Goal: Task Accomplishment & Management: Manage account settings

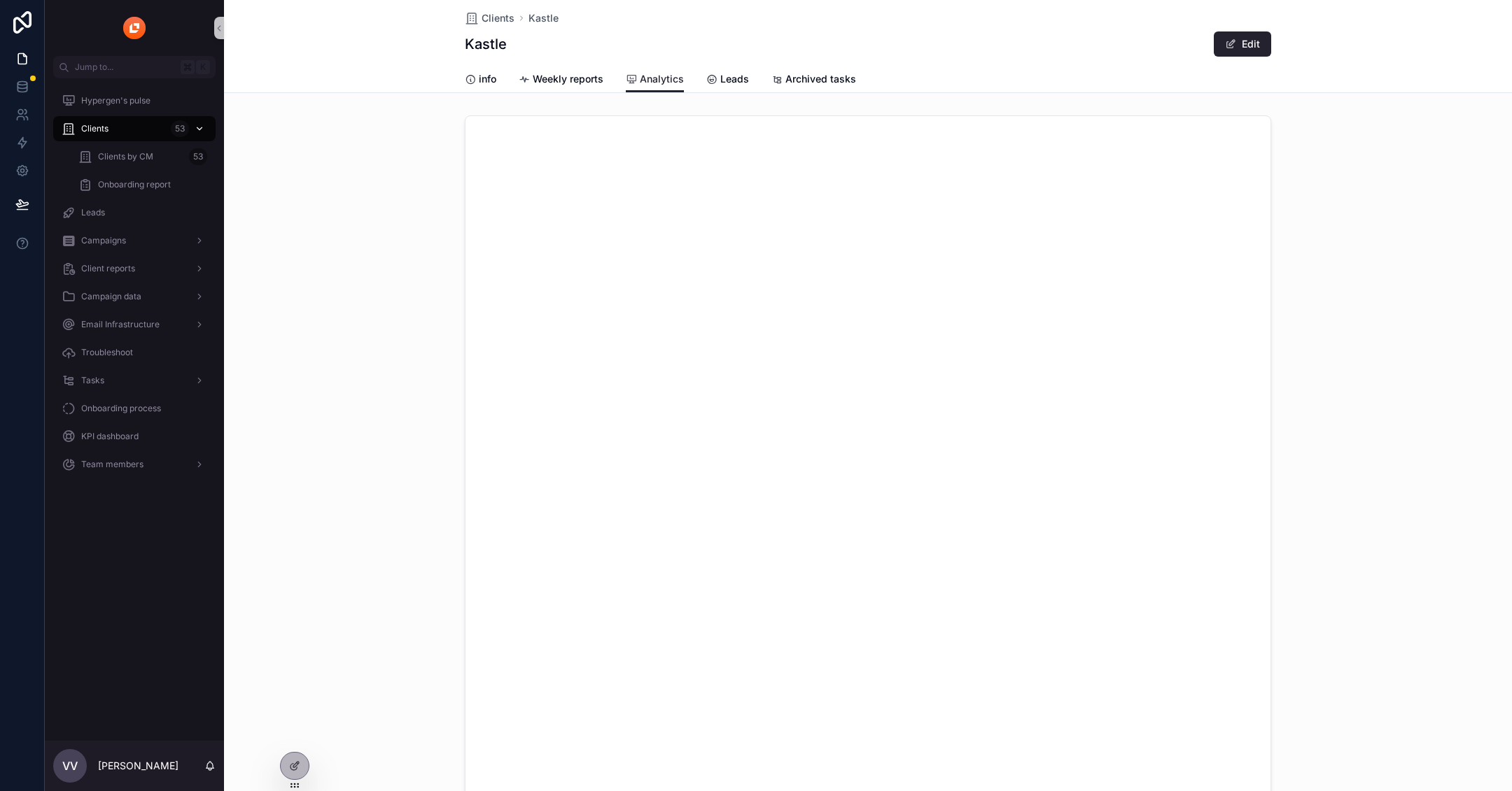
click at [114, 128] on div "Clients 53" at bounding box center [135, 129] width 146 height 22
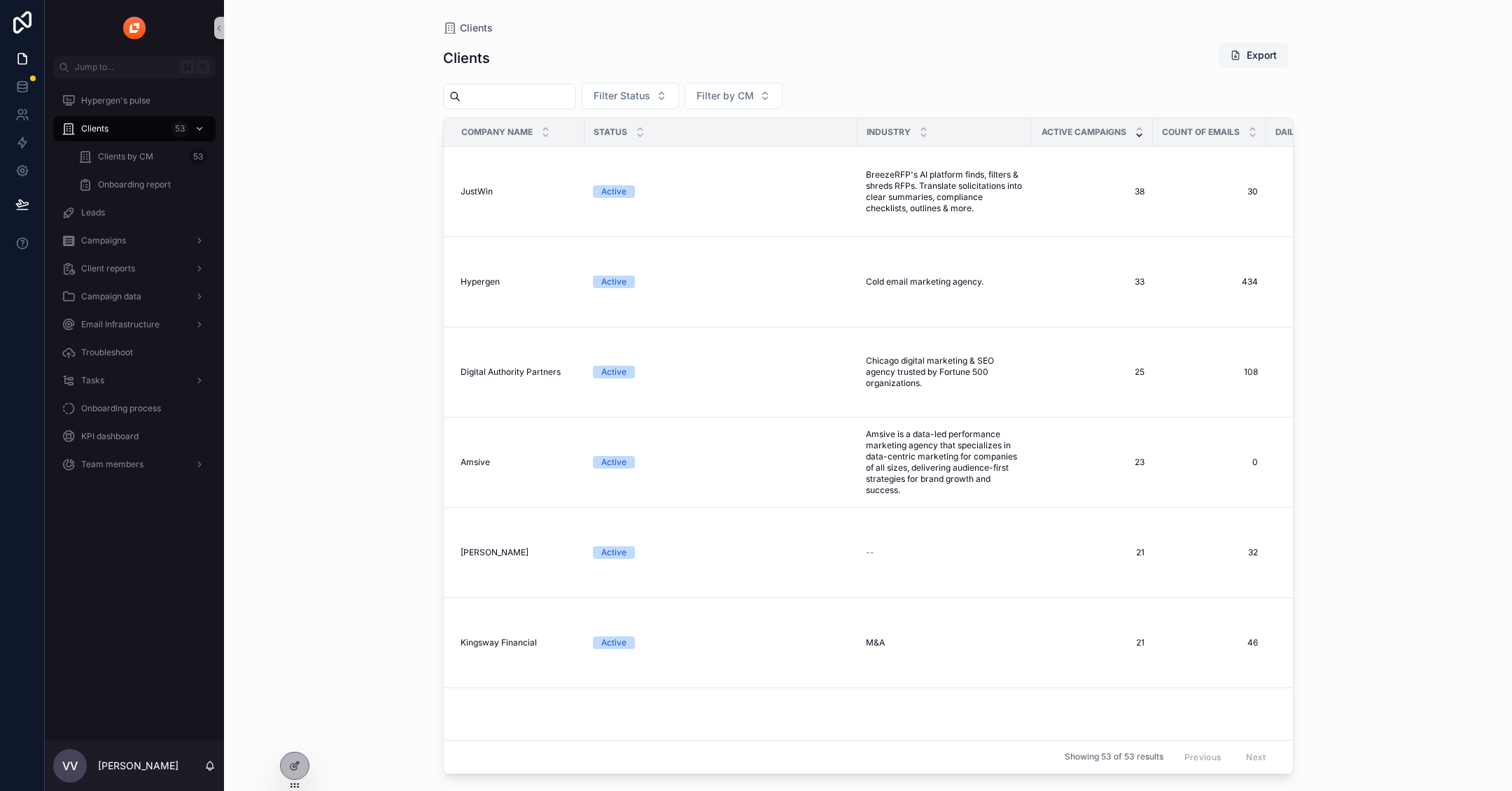
click at [1245, 46] on button "Export" at bounding box center [1253, 55] width 69 height 25
click at [146, 160] on span "Clients by CM" at bounding box center [125, 157] width 55 height 11
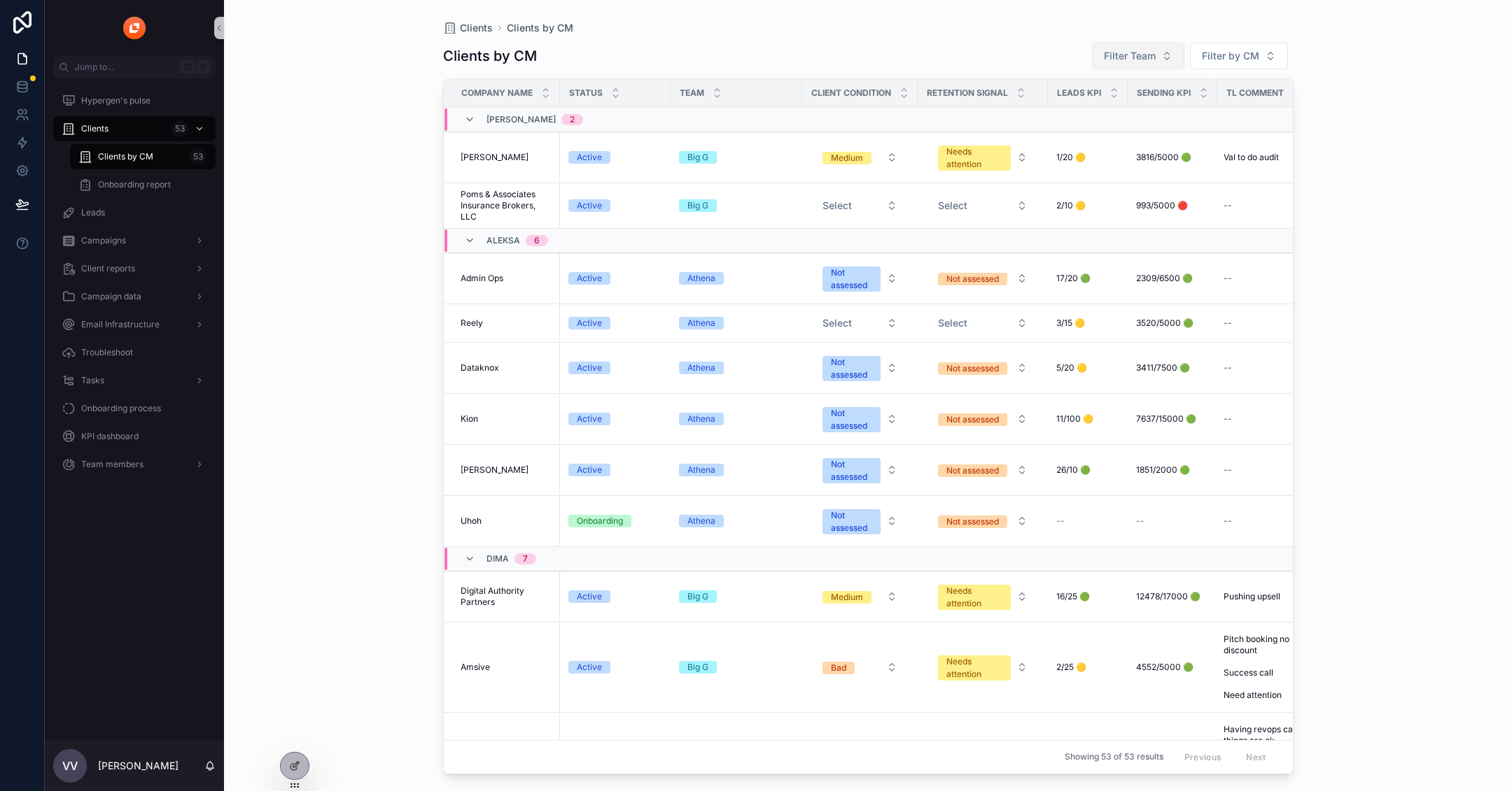
click at [1156, 51] on span "Filter Team" at bounding box center [1129, 56] width 52 height 14
click at [1236, 42] on div "Filter Team Filter by CM" at bounding box center [1186, 56] width 212 height 28
click at [1236, 63] on button "Filter by CM" at bounding box center [1239, 55] width 98 height 26
click at [1207, 109] on span "[PERSON_NAME]" at bounding box center [1201, 113] width 80 height 14
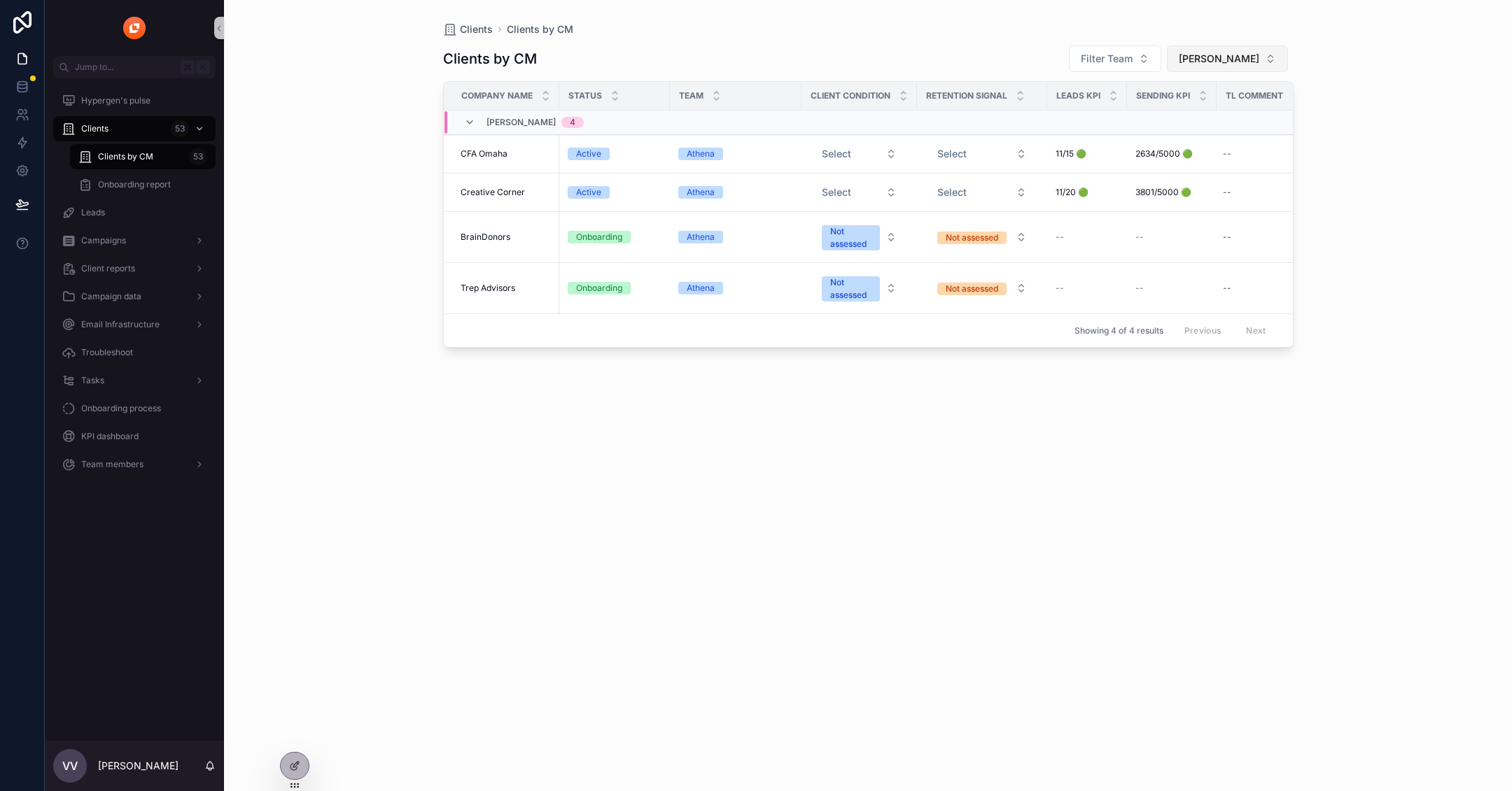
click at [1205, 55] on span "[PERSON_NAME]" at bounding box center [1218, 58] width 80 height 14
type input "***"
click at [1252, 115] on div "Illian" at bounding box center [1235, 115] width 168 height 22
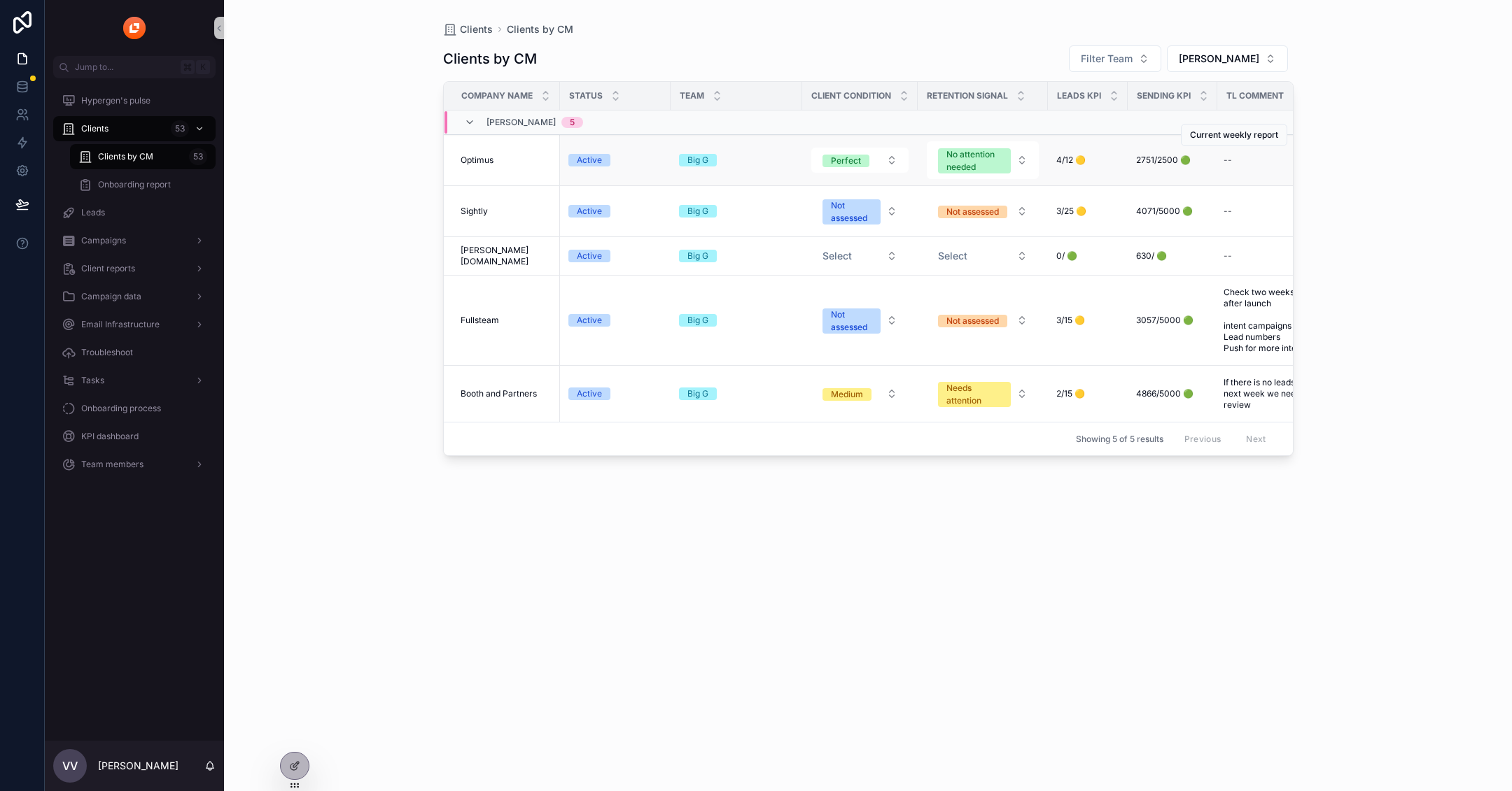
click at [487, 161] on span "Optimus" at bounding box center [476, 160] width 33 height 11
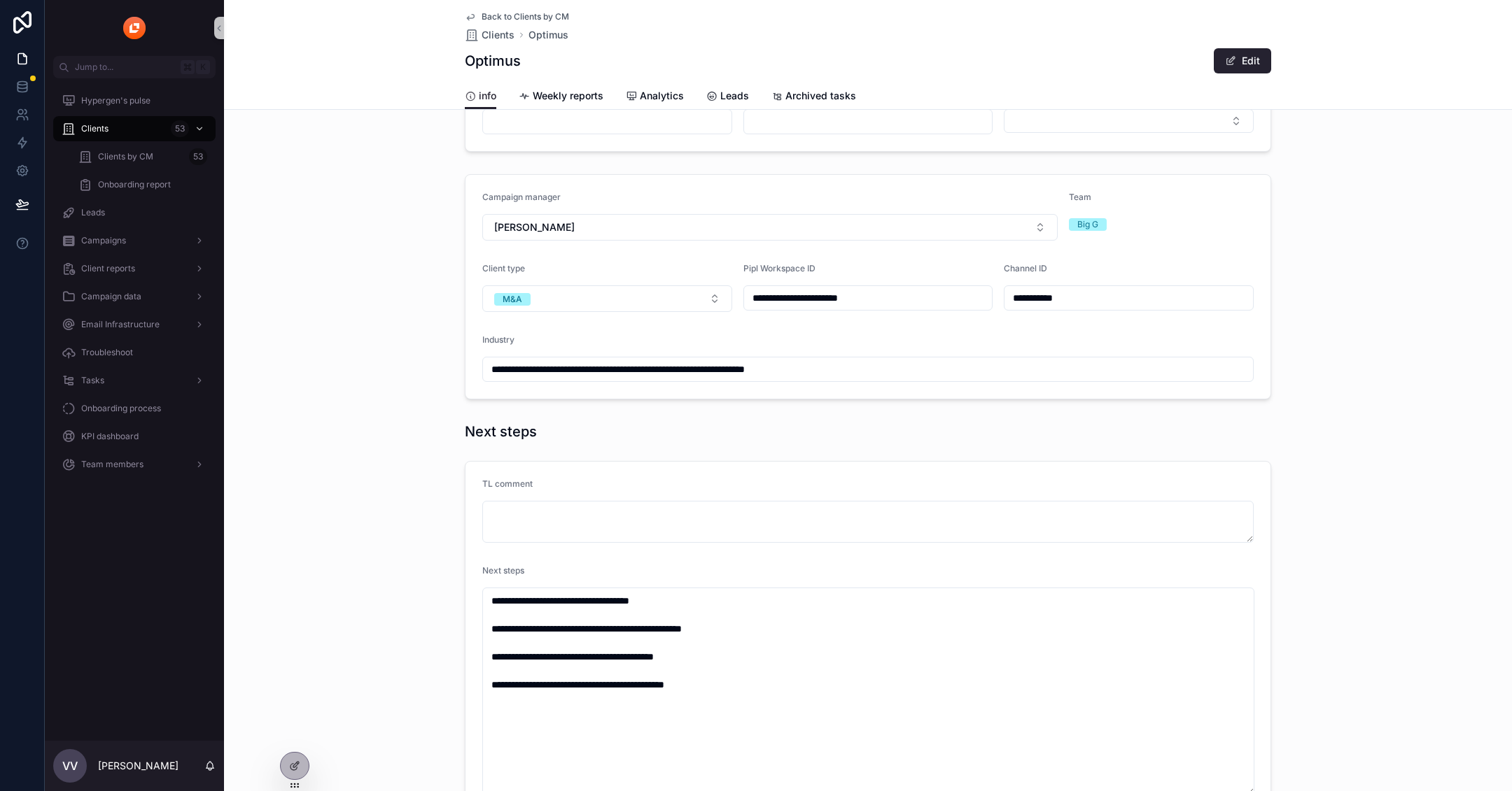
scroll to position [475, 0]
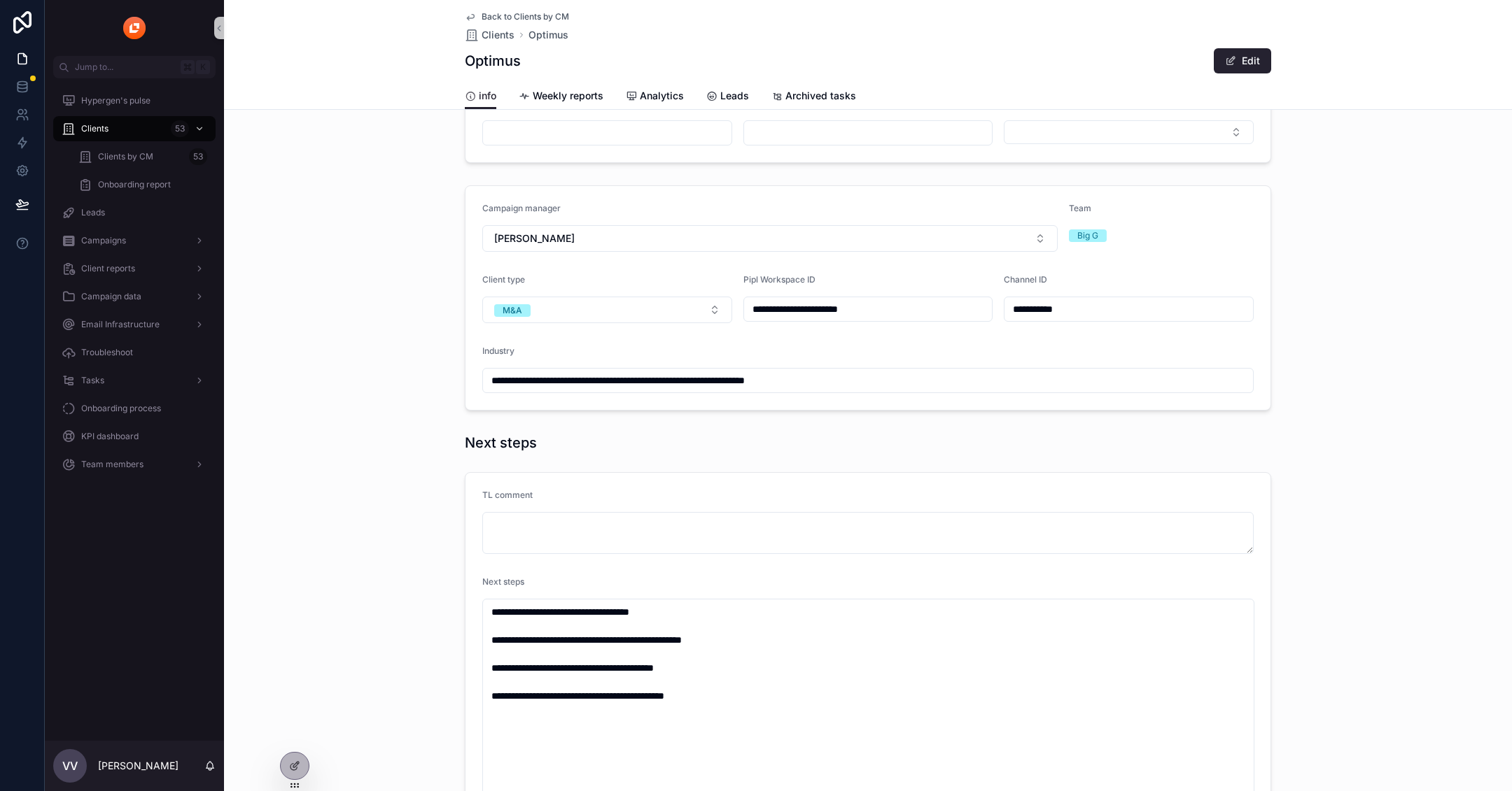
click at [865, 250] on form "**********" at bounding box center [867, 298] width 805 height 224
click at [828, 240] on button "[PERSON_NAME]" at bounding box center [770, 238] width 575 height 26
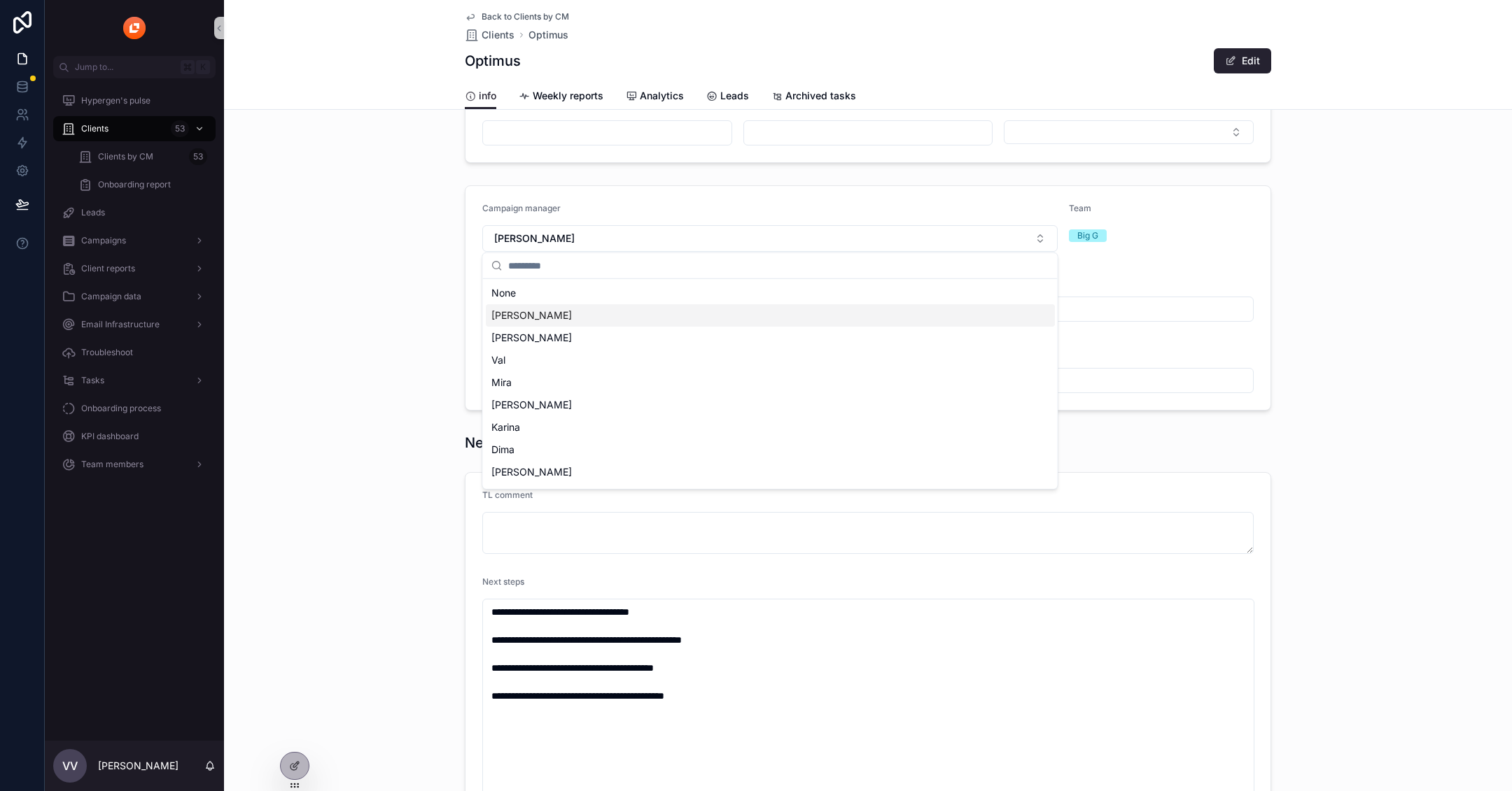
click at [749, 311] on div "[PERSON_NAME]" at bounding box center [770, 316] width 569 height 22
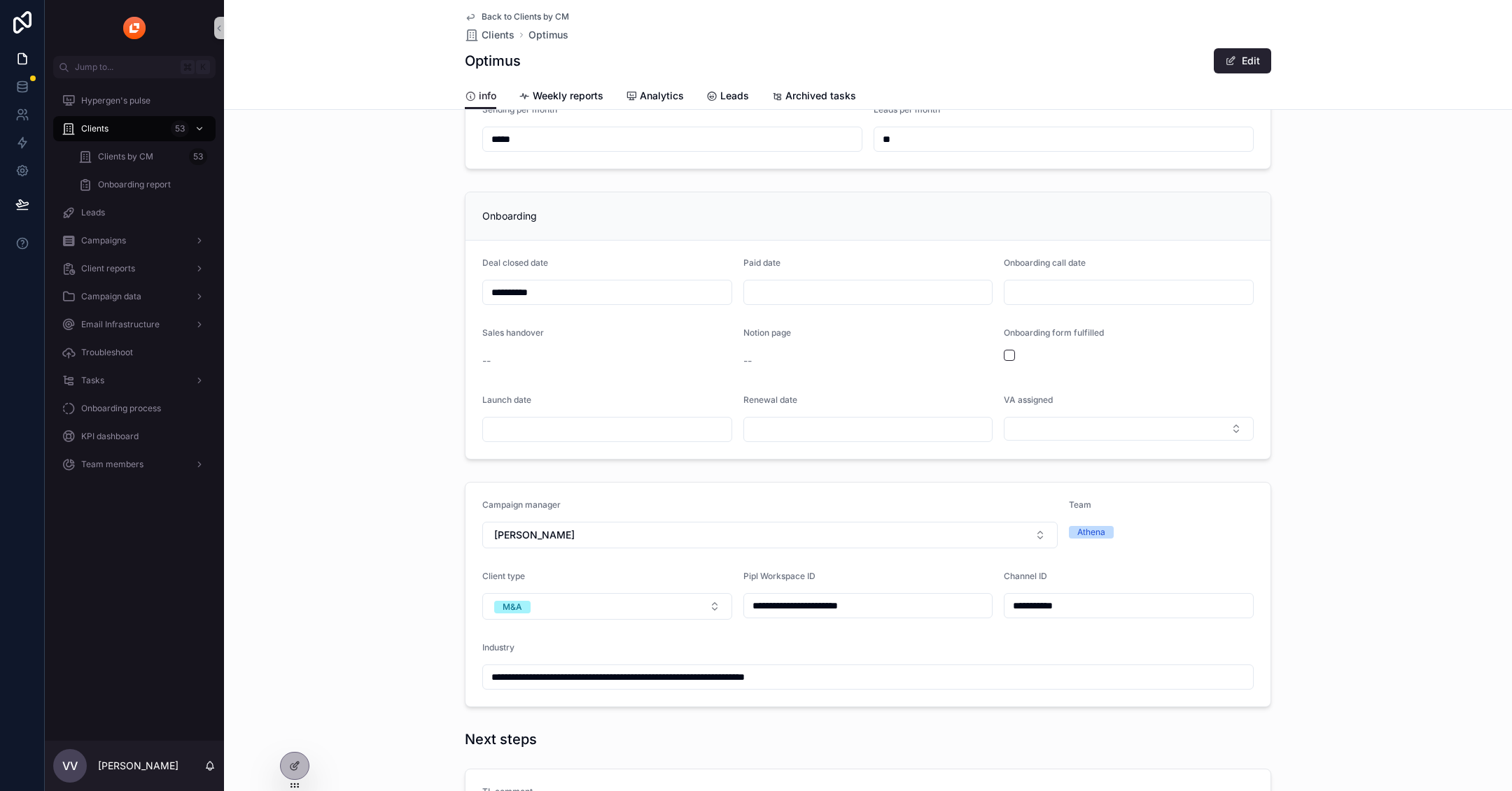
scroll to position [184, 0]
click at [1400, 589] on div "**********" at bounding box center [868, 591] width 1288 height 237
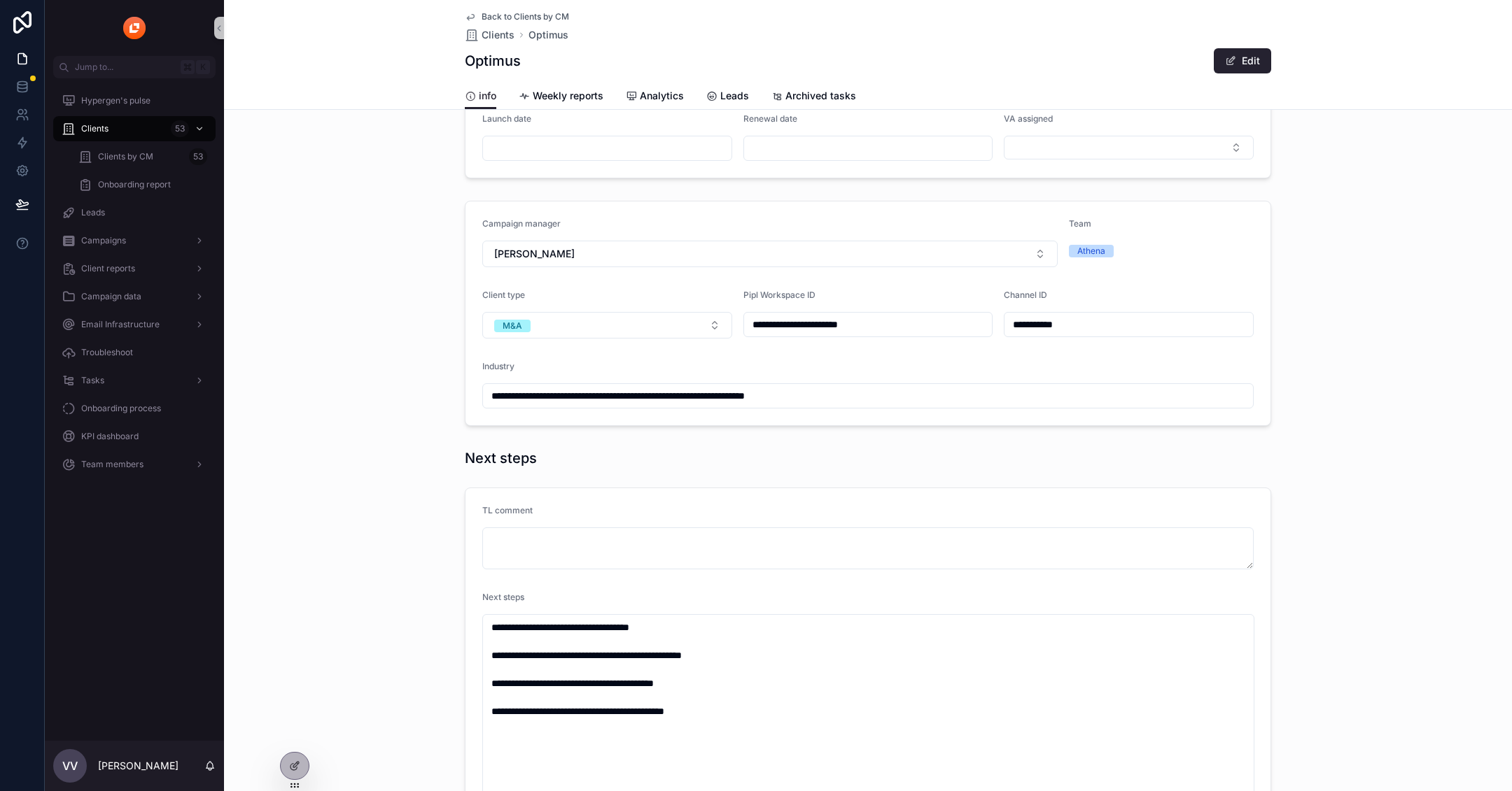
scroll to position [493, 0]
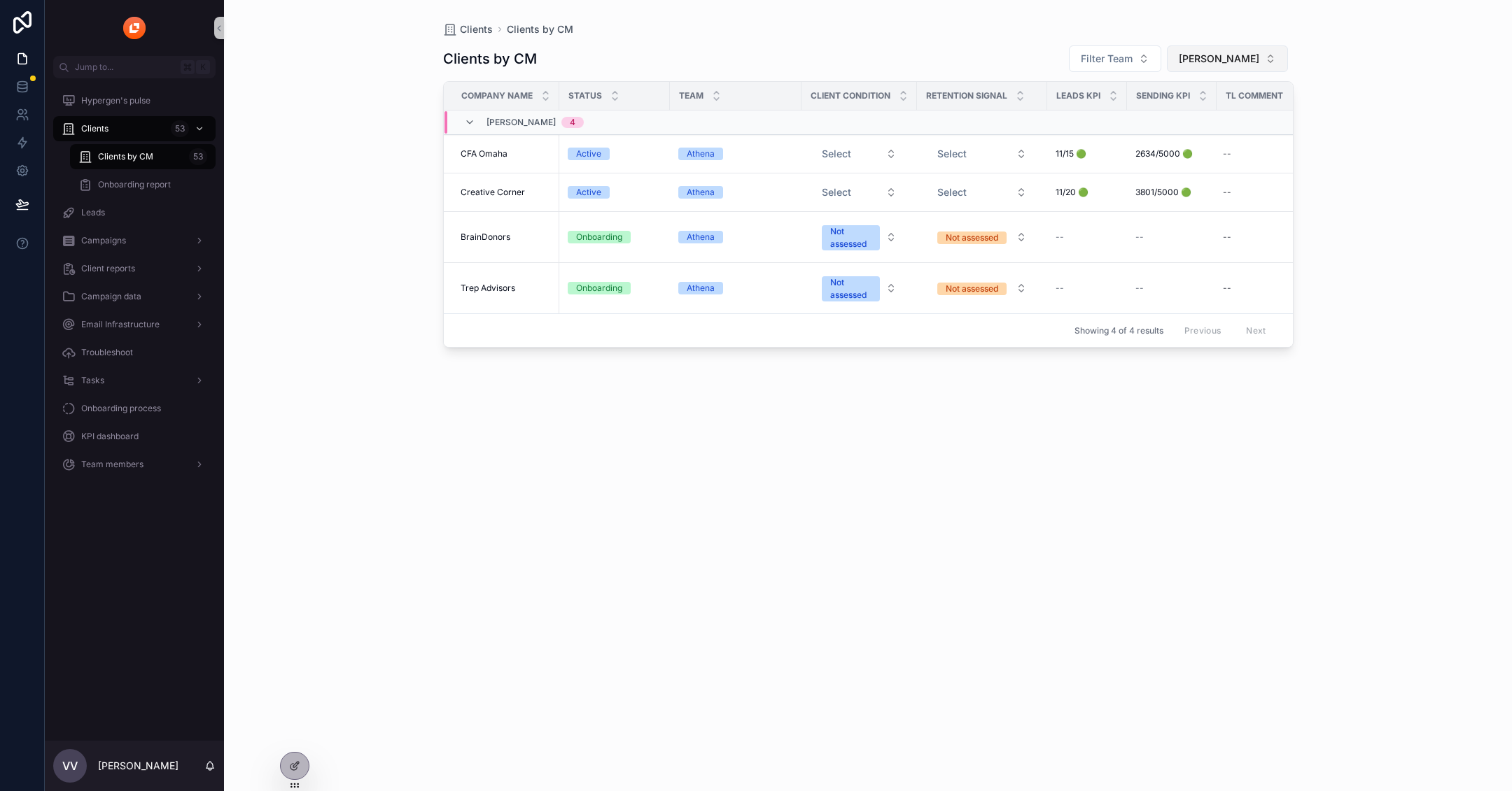
click at [1222, 66] on button "[PERSON_NAME]" at bounding box center [1227, 58] width 121 height 26
click at [1211, 136] on span "[PERSON_NAME]" at bounding box center [1196, 138] width 80 height 14
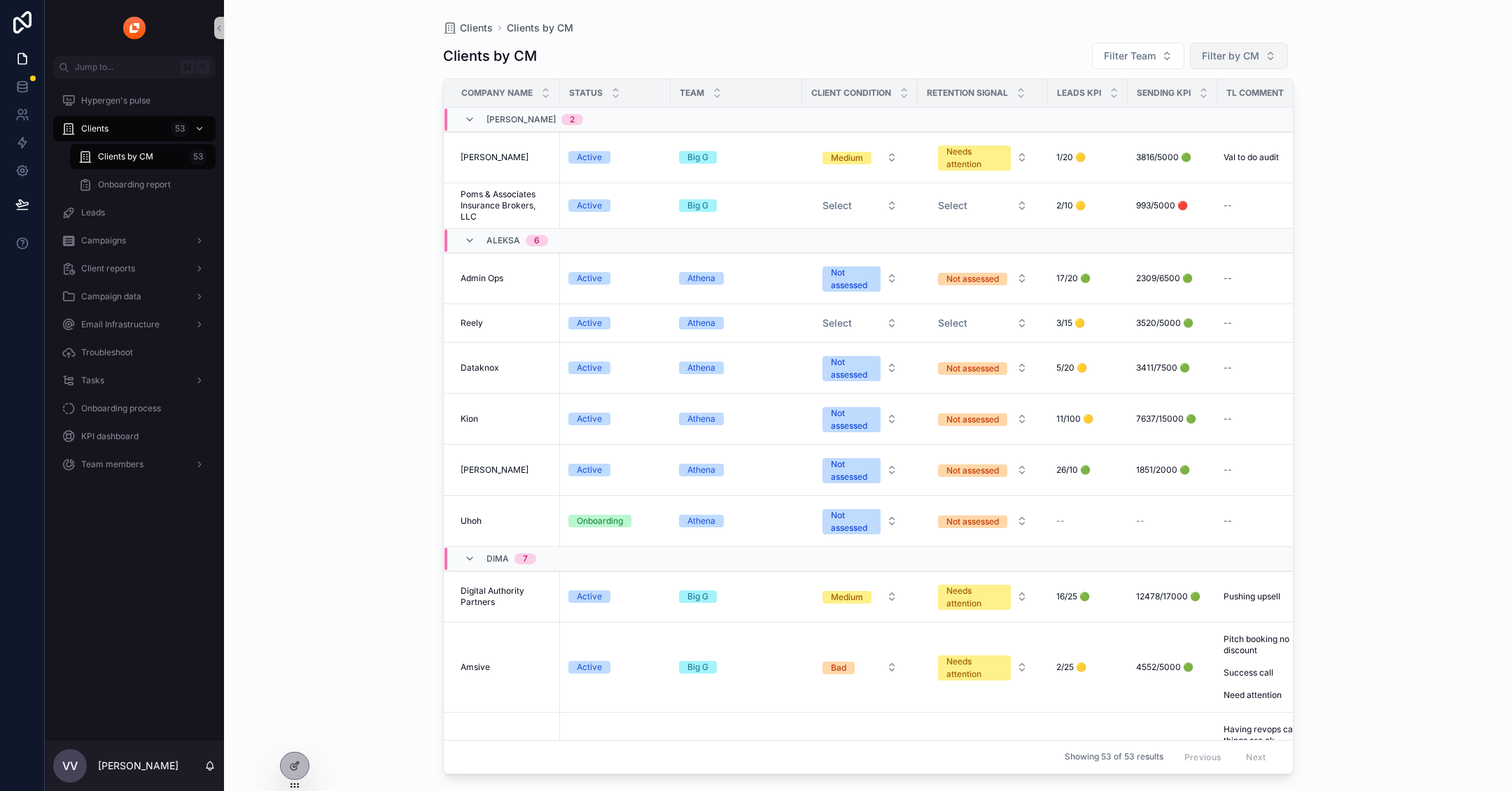
click at [1216, 63] on button "Filter by CM" at bounding box center [1239, 55] width 98 height 26
click at [1218, 102] on div "[PERSON_NAME]" at bounding box center [1240, 113] width 168 height 22
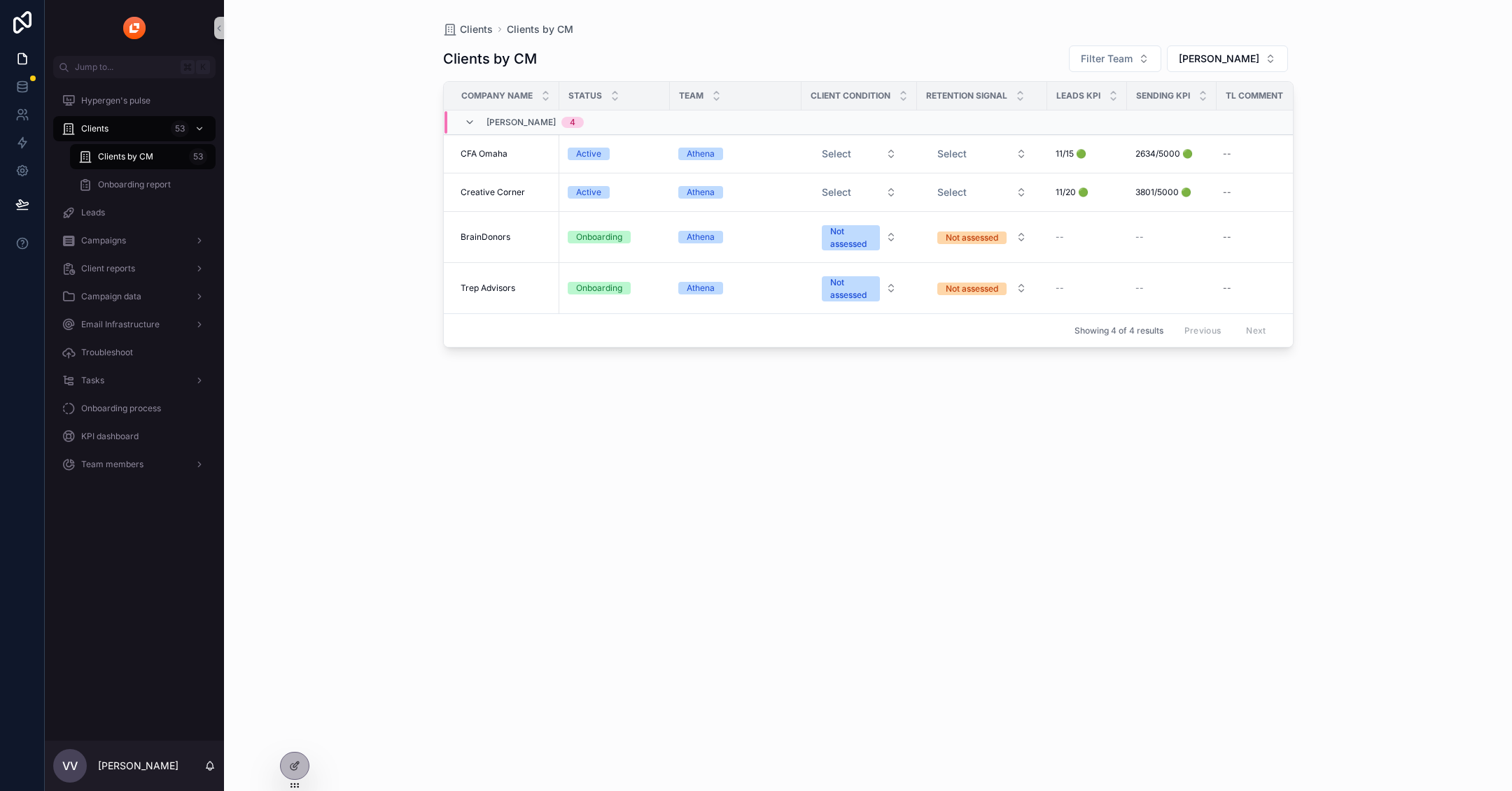
scroll to position [0, 30]
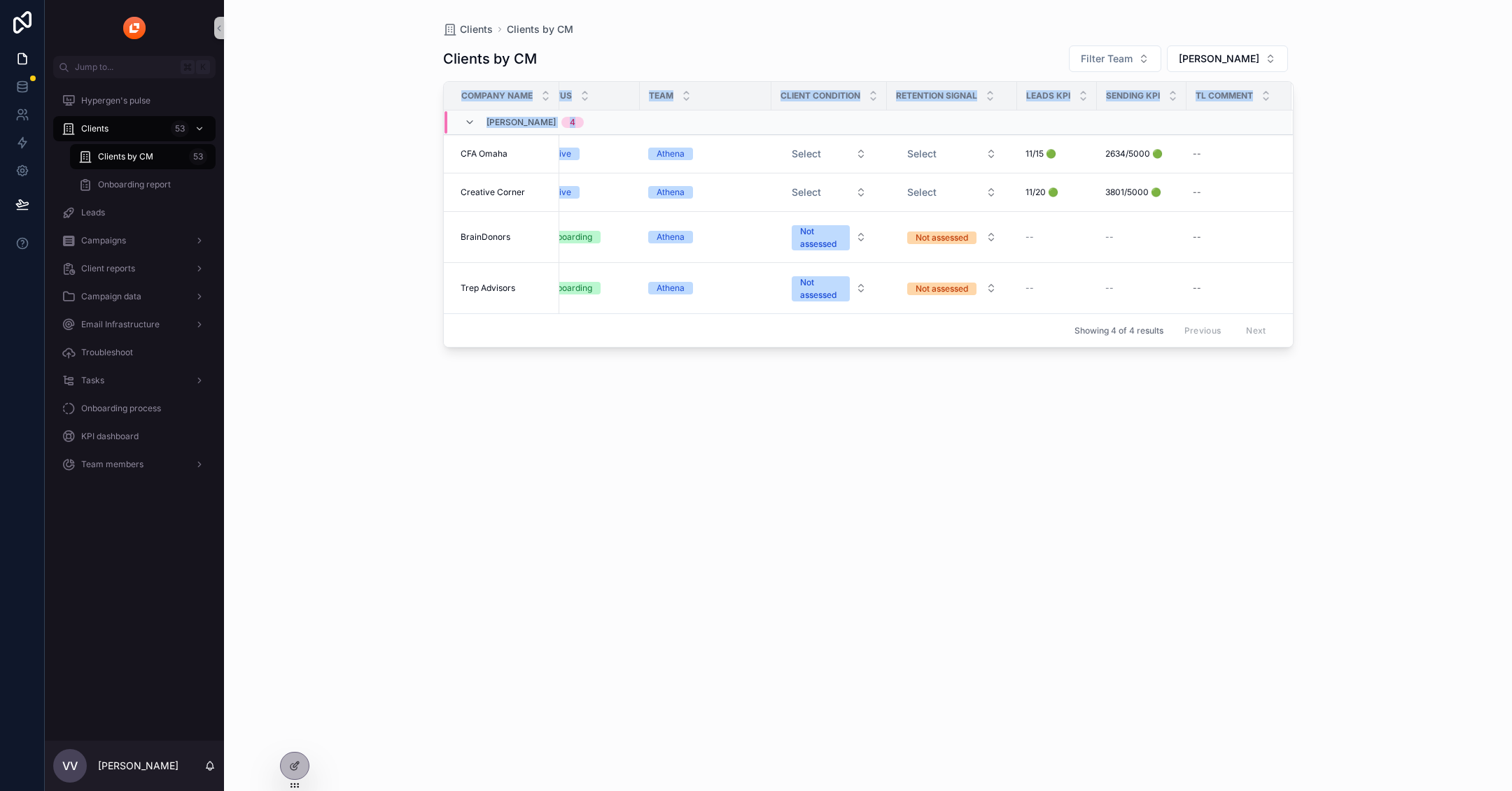
drag, startPoint x: 1216, startPoint y: 116, endPoint x: 1459, endPoint y: 214, distance: 262.0
click at [1459, 214] on div "Clients Clients by CM Clients by CM Filter Team Philip Borisov Company name Sta…" at bounding box center [868, 395] width 1288 height 791
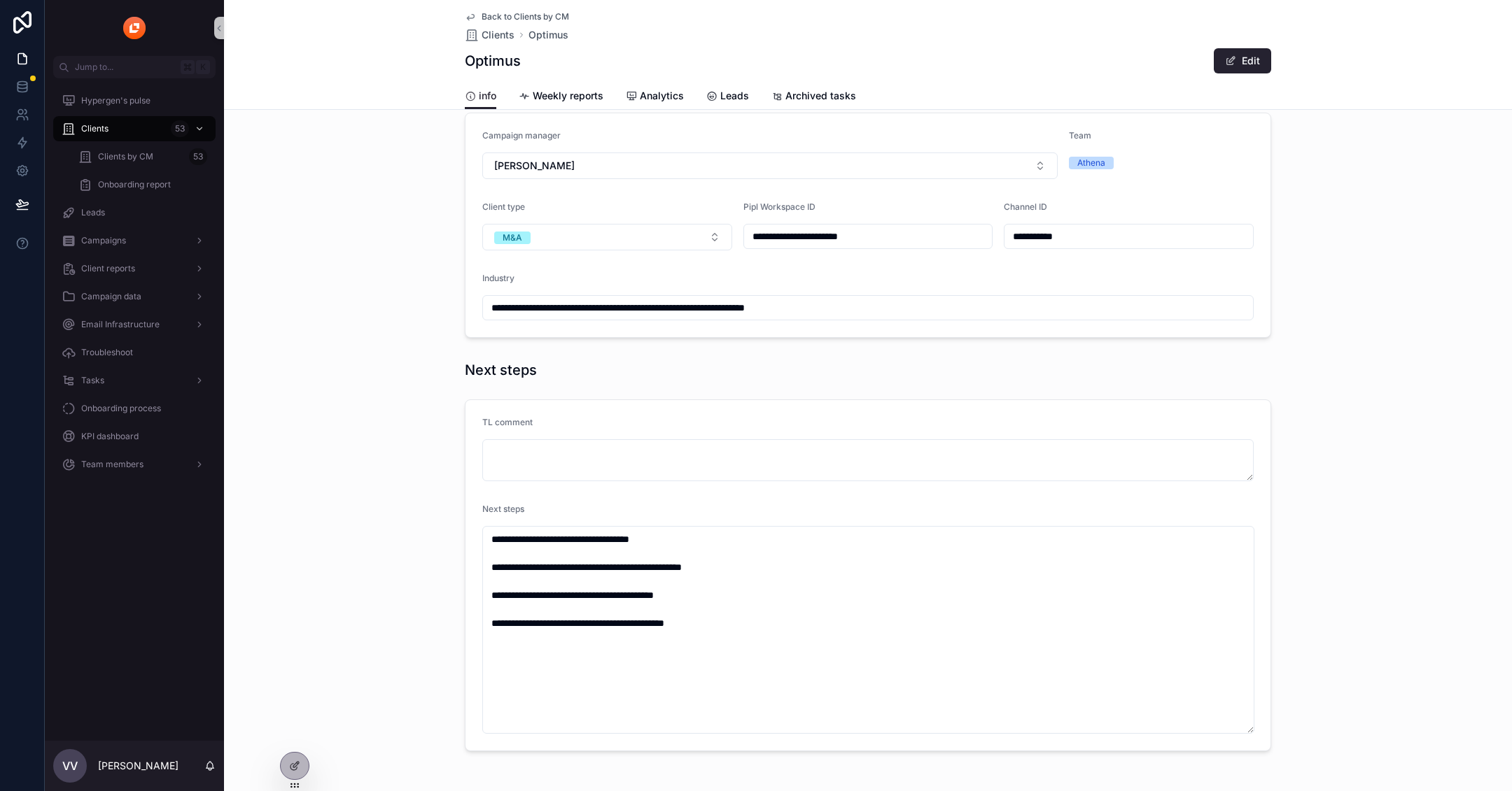
scroll to position [601, 0]
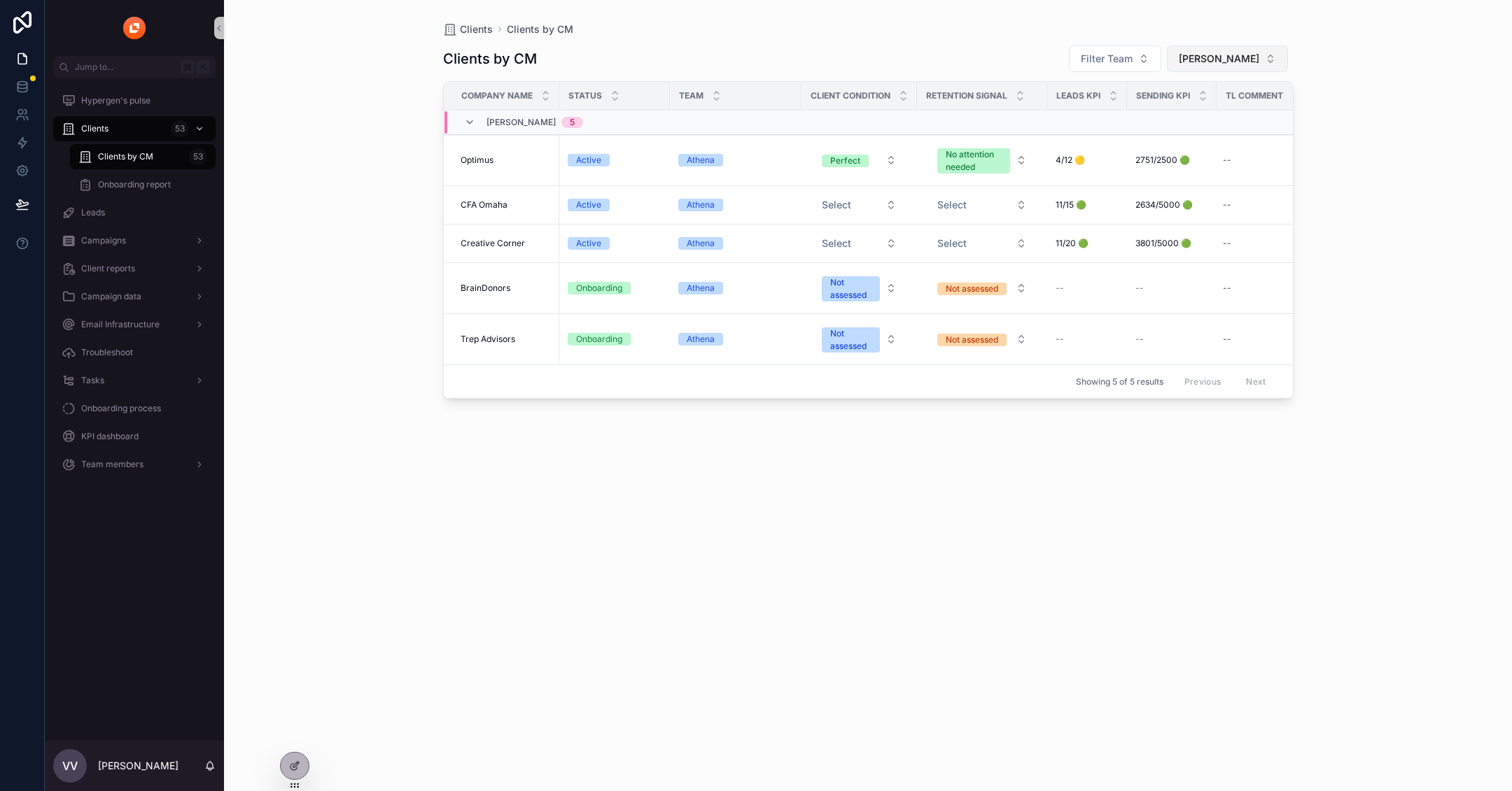
click at [1206, 58] on span "[PERSON_NAME]" at bounding box center [1218, 58] width 80 height 14
click at [1224, 132] on div "[PERSON_NAME]" at bounding box center [1235, 138] width 168 height 22
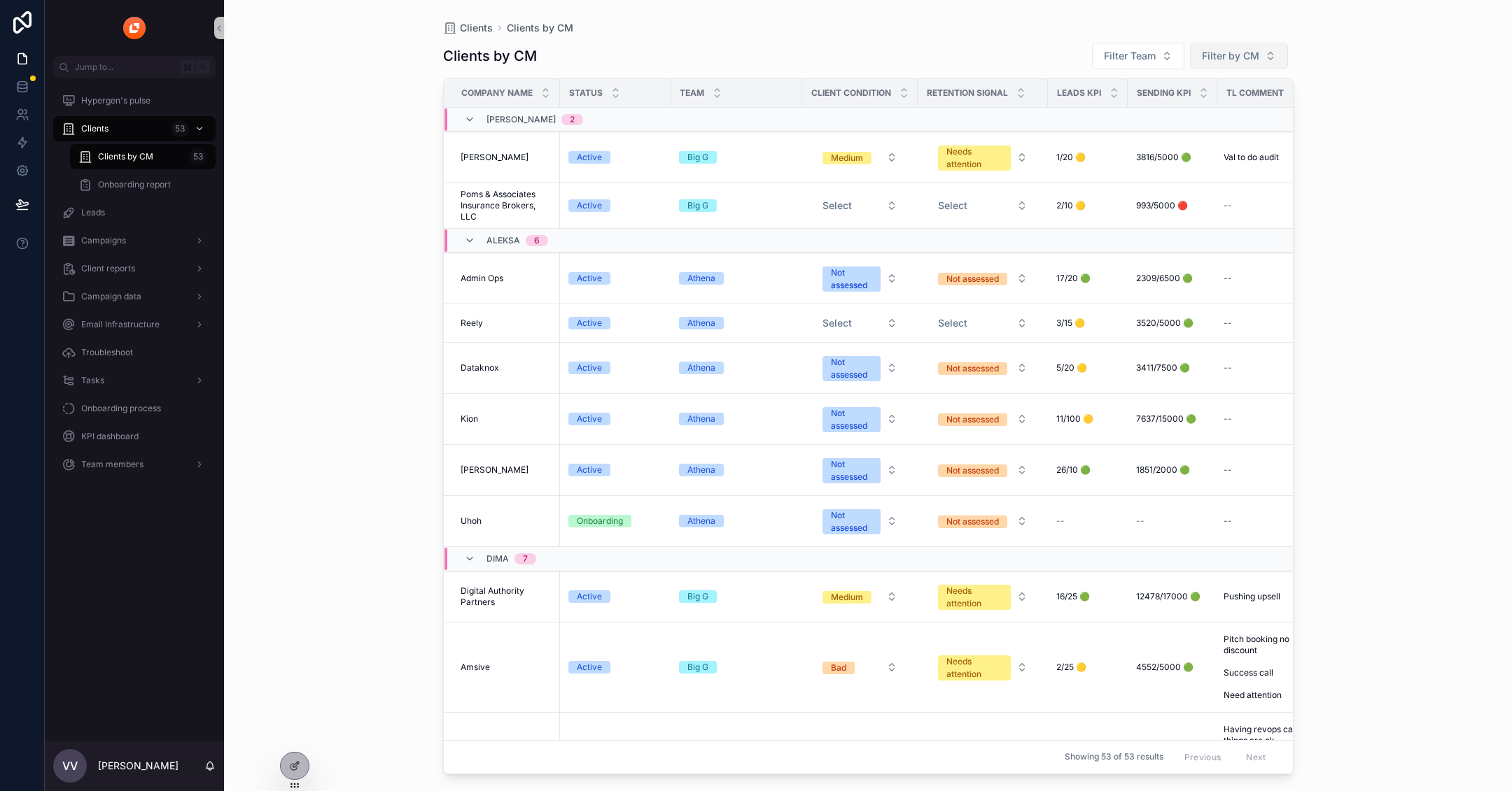
click at [1236, 66] on button "Filter by CM" at bounding box center [1239, 55] width 98 height 26
type input "***"
click at [1193, 154] on div "Aleksa" at bounding box center [1240, 157] width 168 height 22
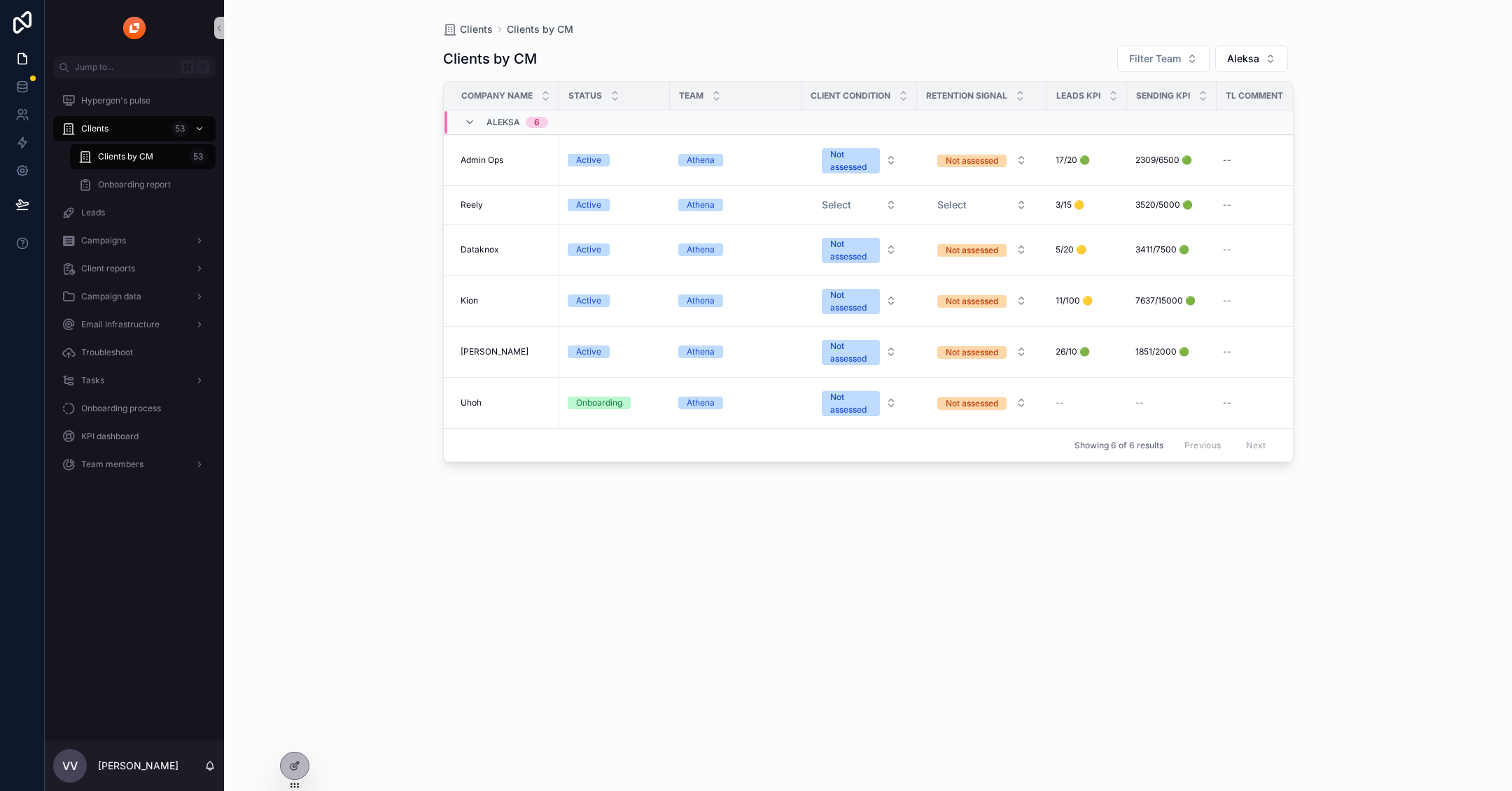
drag, startPoint x: 443, startPoint y: 153, endPoint x: 1288, endPoint y: 22, distance: 855.1
click at [1311, 186] on div "Clients Clients by CM Clients by CM Filter Team Aleksa Company name Status Team…" at bounding box center [868, 387] width 895 height 775
click at [1240, 58] on span "Aleksa" at bounding box center [1243, 58] width 32 height 14
type input "***"
click at [1216, 118] on div "Lia" at bounding box center [1251, 115] width 168 height 22
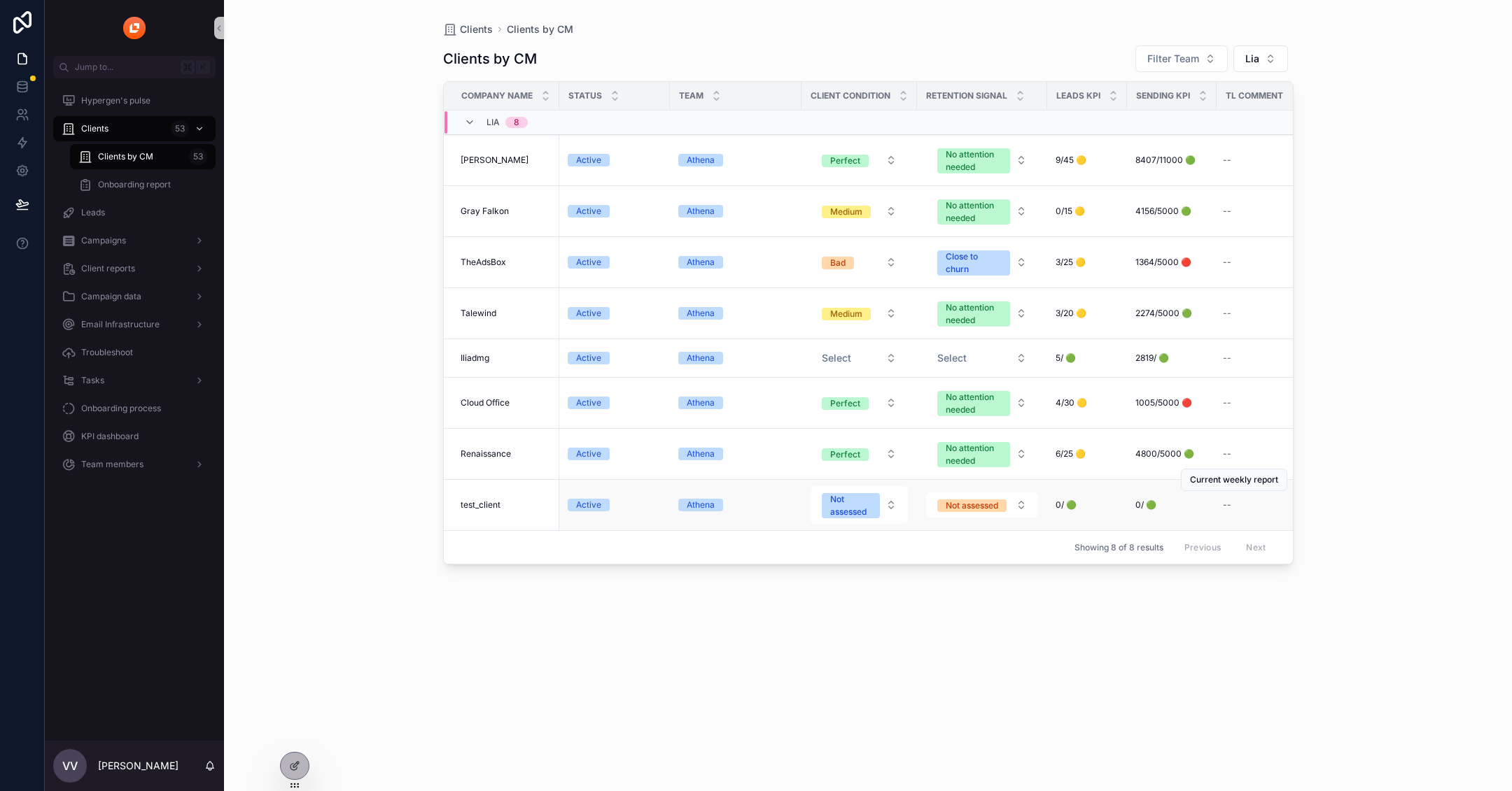
click at [1230, 496] on div "Current weekly report" at bounding box center [1234, 481] width 107 height 51
click at [1228, 503] on div "--" at bounding box center [1227, 505] width 8 height 11
click at [1375, 563] on div "Clients Clients by CM Clients by CM Filter Team Lia Company name Status Team cl…" at bounding box center [868, 395] width 1288 height 791
click at [489, 501] on span "test_client" at bounding box center [480, 505] width 40 height 11
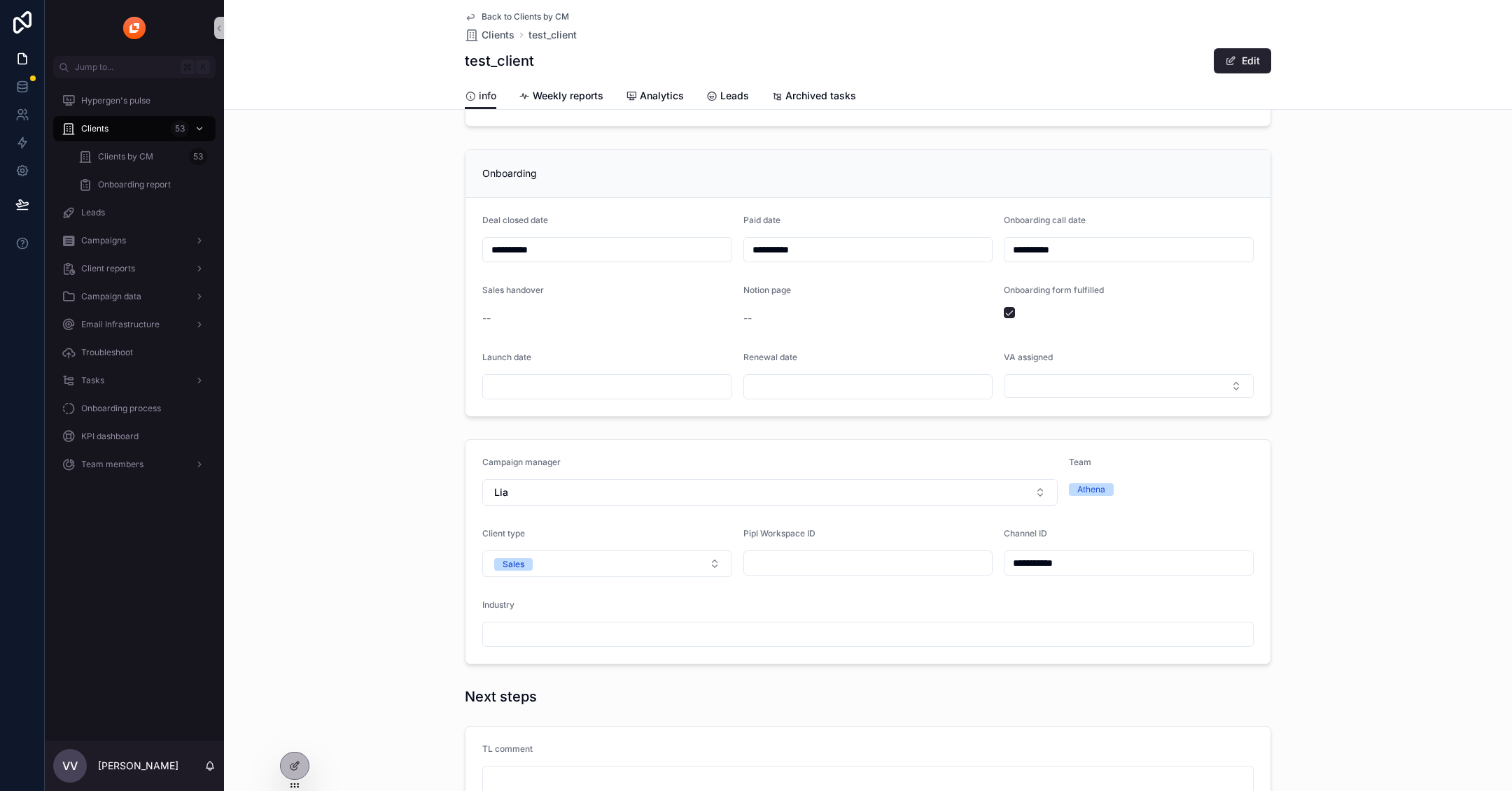
scroll to position [193, 0]
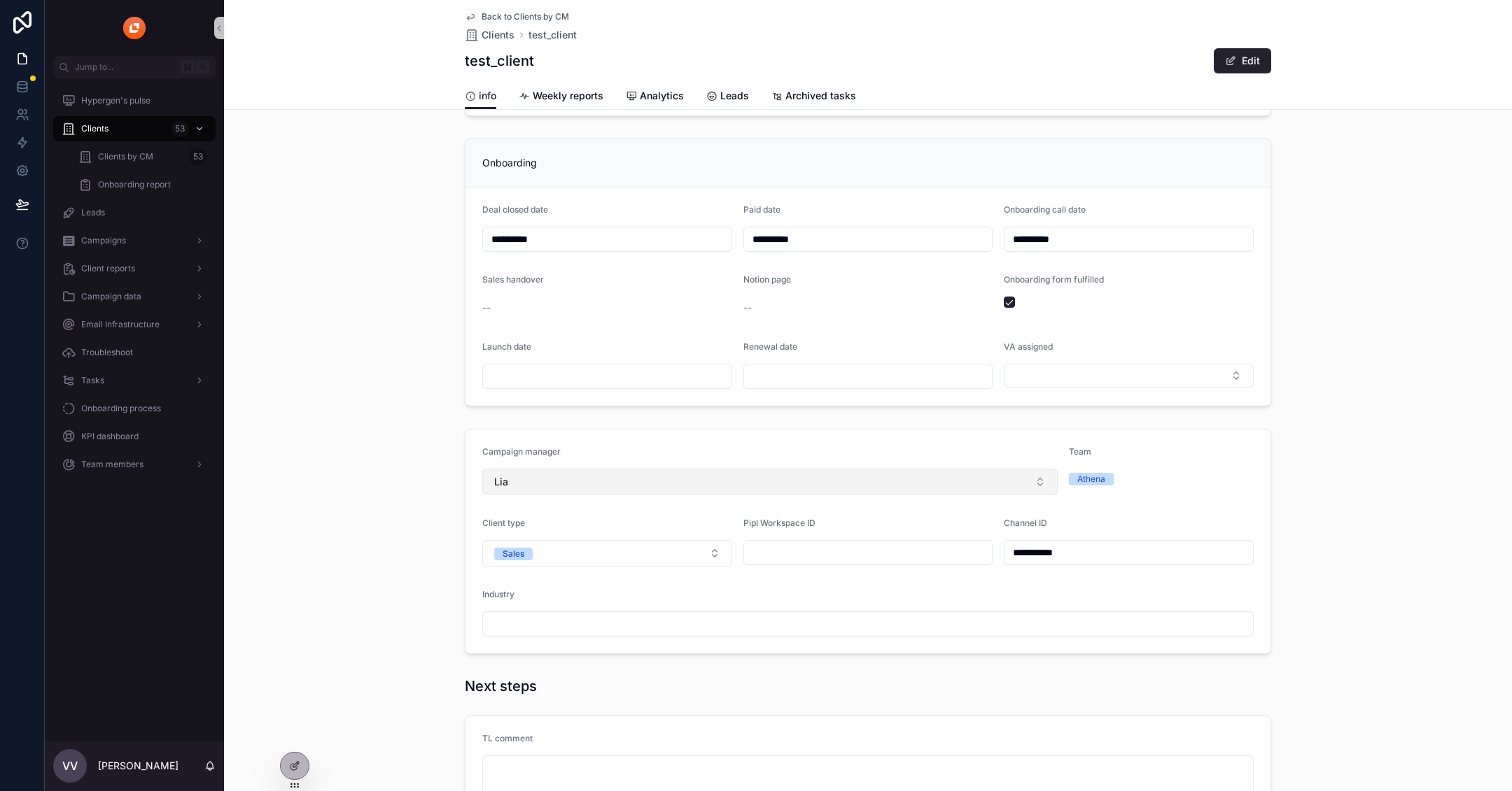
click at [836, 475] on button "Lia" at bounding box center [770, 481] width 575 height 26
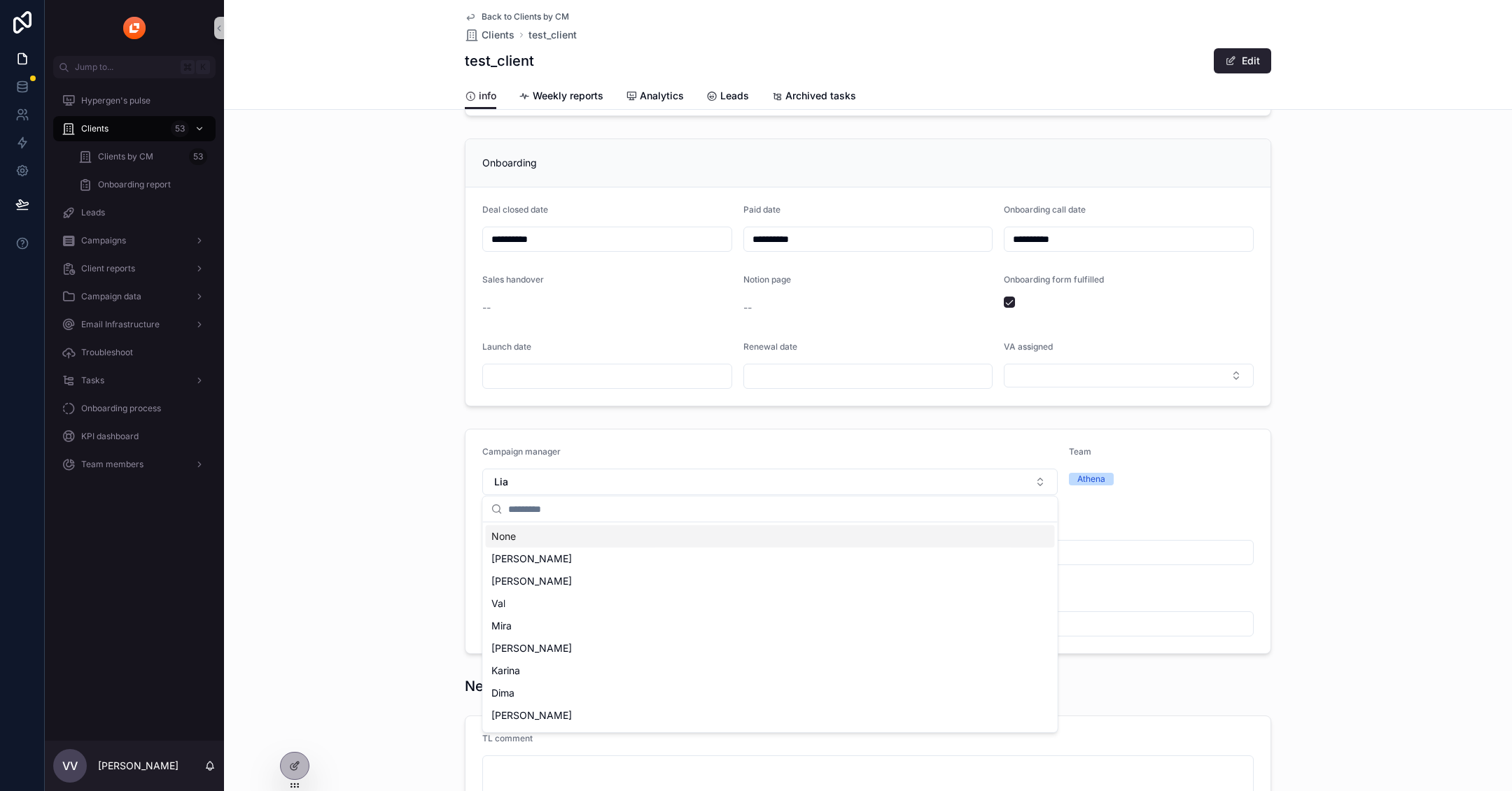
click at [742, 529] on div "None" at bounding box center [770, 536] width 569 height 22
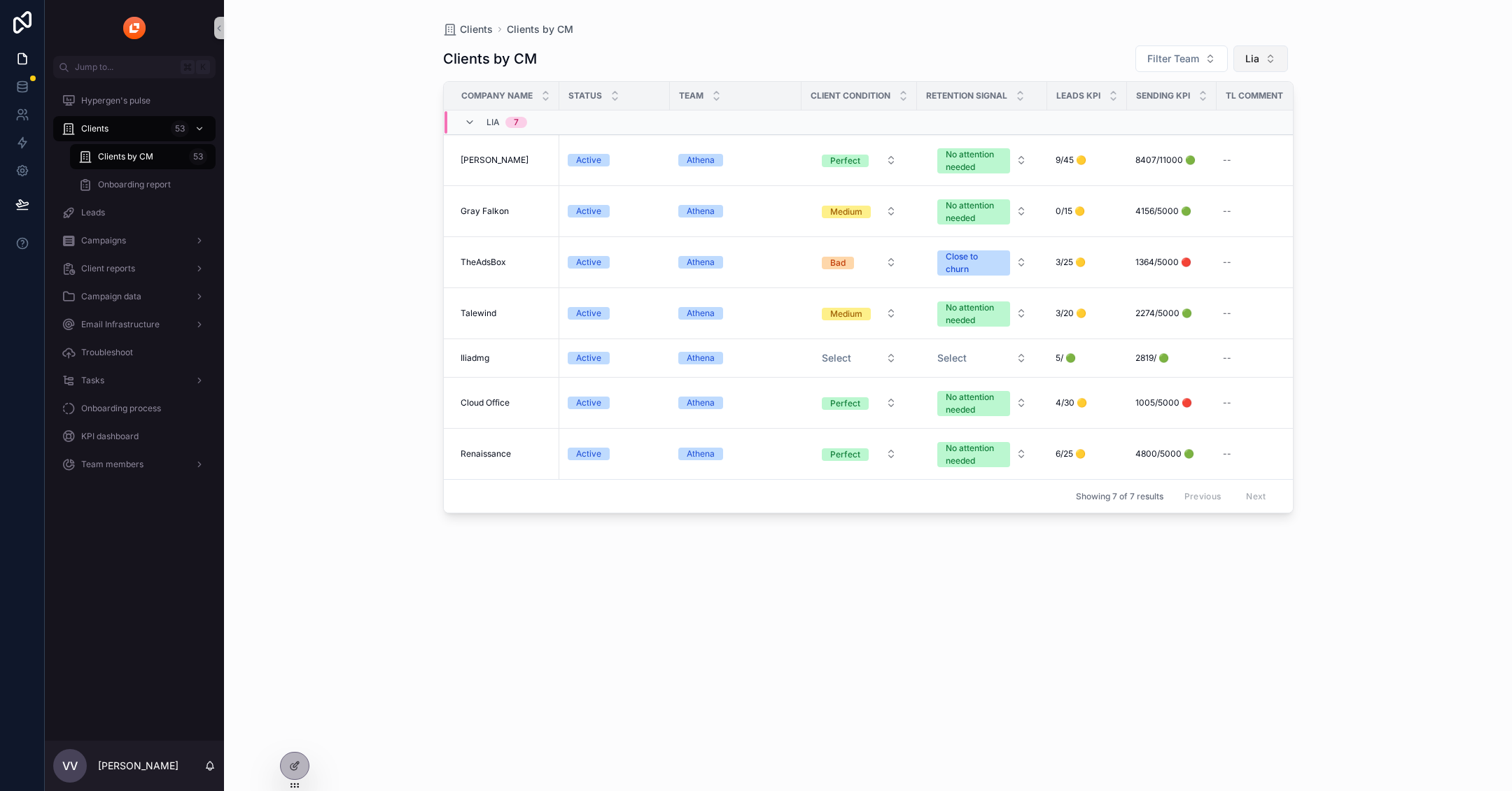
click at [1256, 60] on span "Lia" at bounding box center [1251, 58] width 14 height 14
type input "****"
click at [1209, 120] on div "Dima" at bounding box center [1260, 115] width 168 height 22
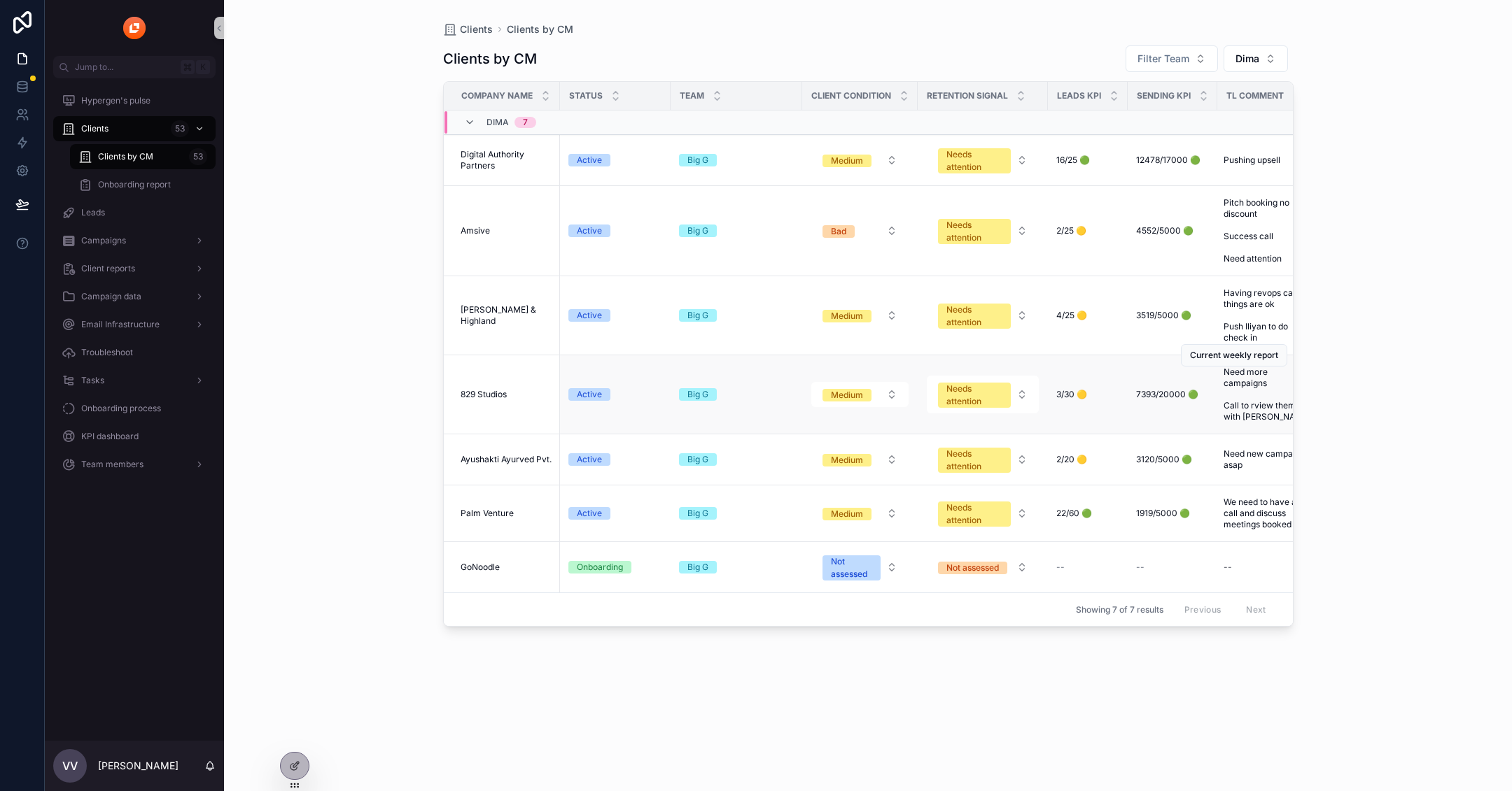
click at [476, 400] on span "829 Studios" at bounding box center [483, 394] width 47 height 11
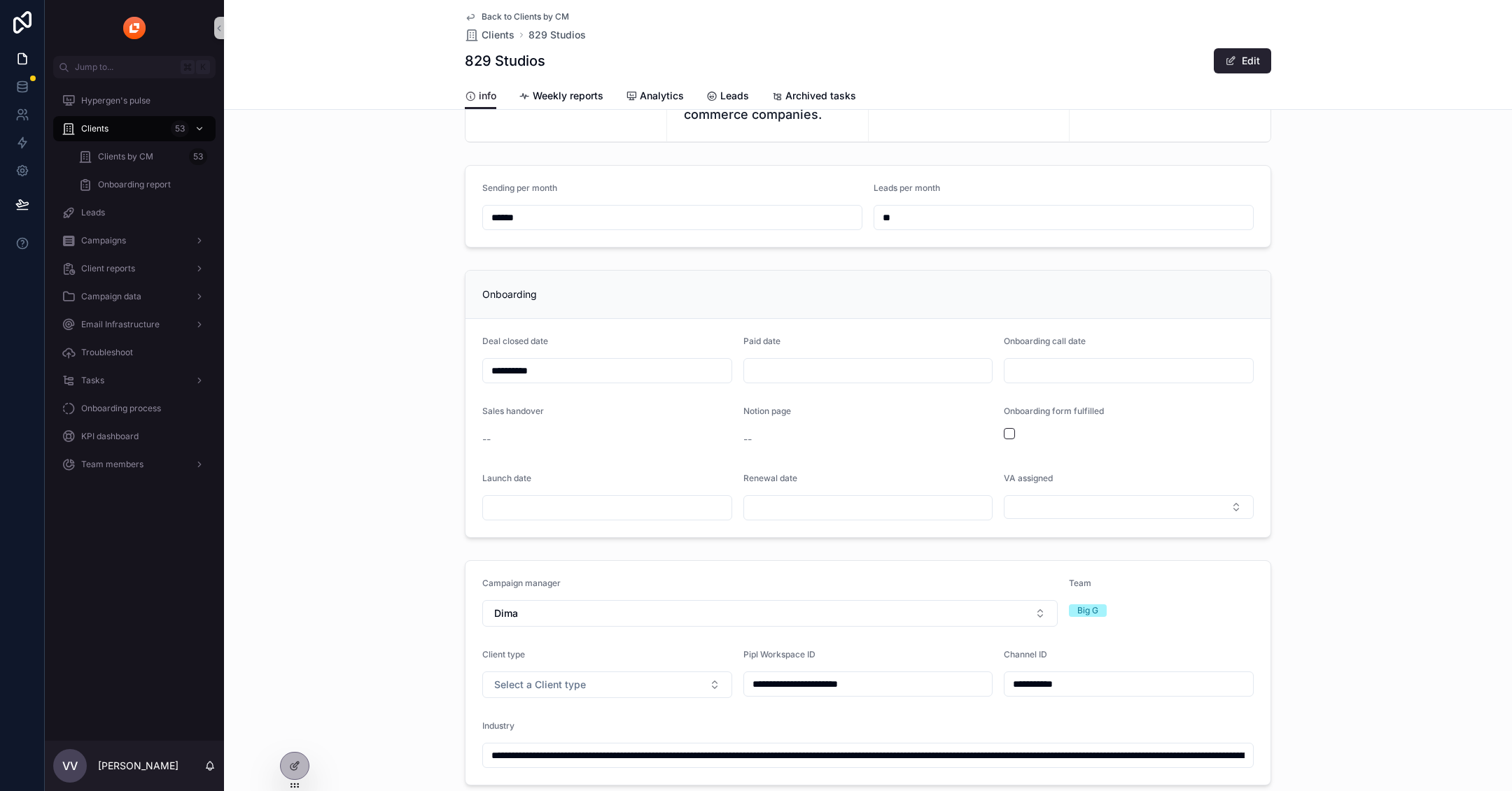
scroll to position [351, 0]
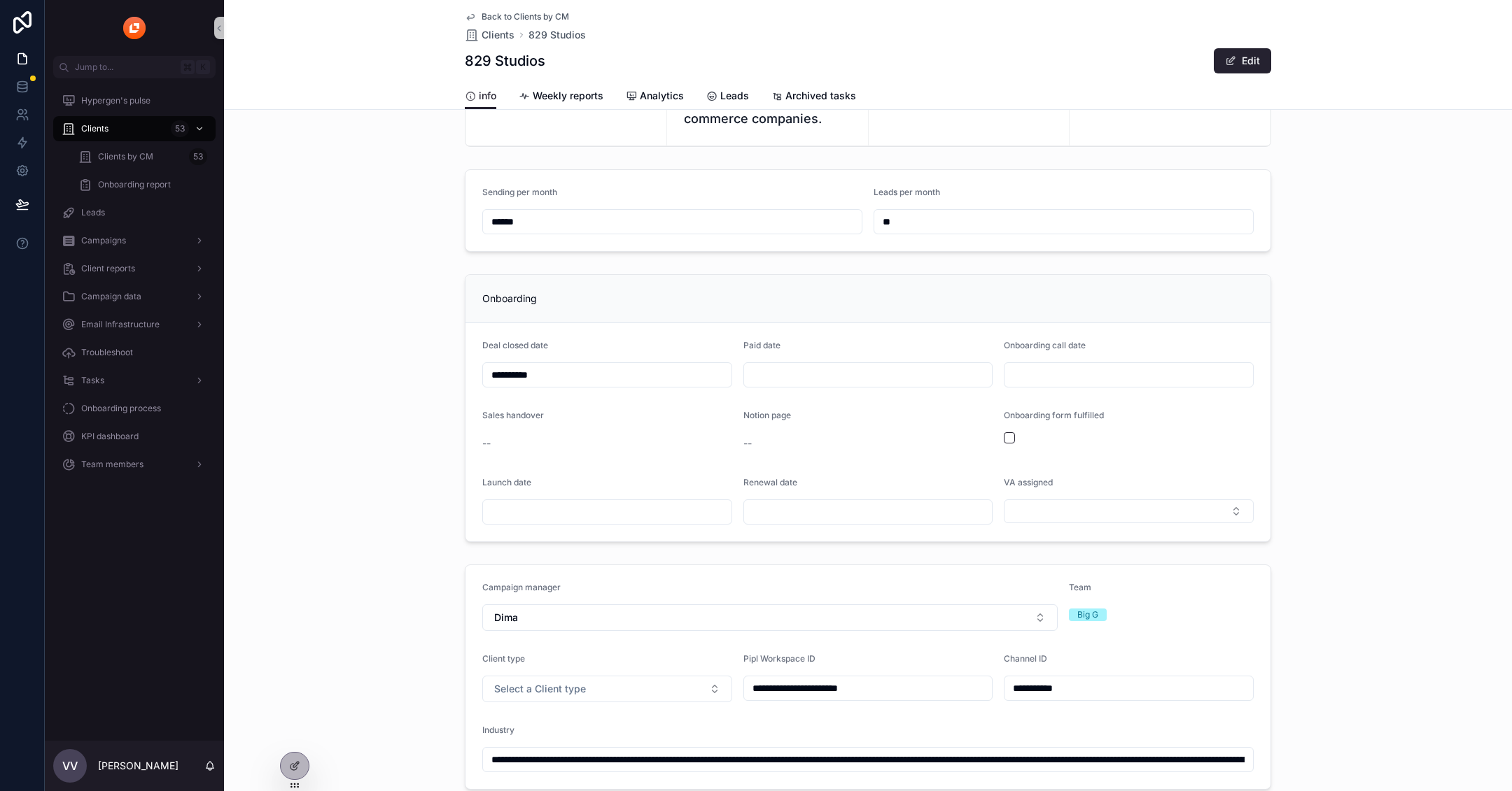
click at [747, 582] on div "Campaign manager" at bounding box center [770, 591] width 575 height 17
click at [735, 605] on button "Dima" at bounding box center [770, 618] width 575 height 26
type input "***"
click at [641, 605] on button "Dima" at bounding box center [770, 618] width 575 height 26
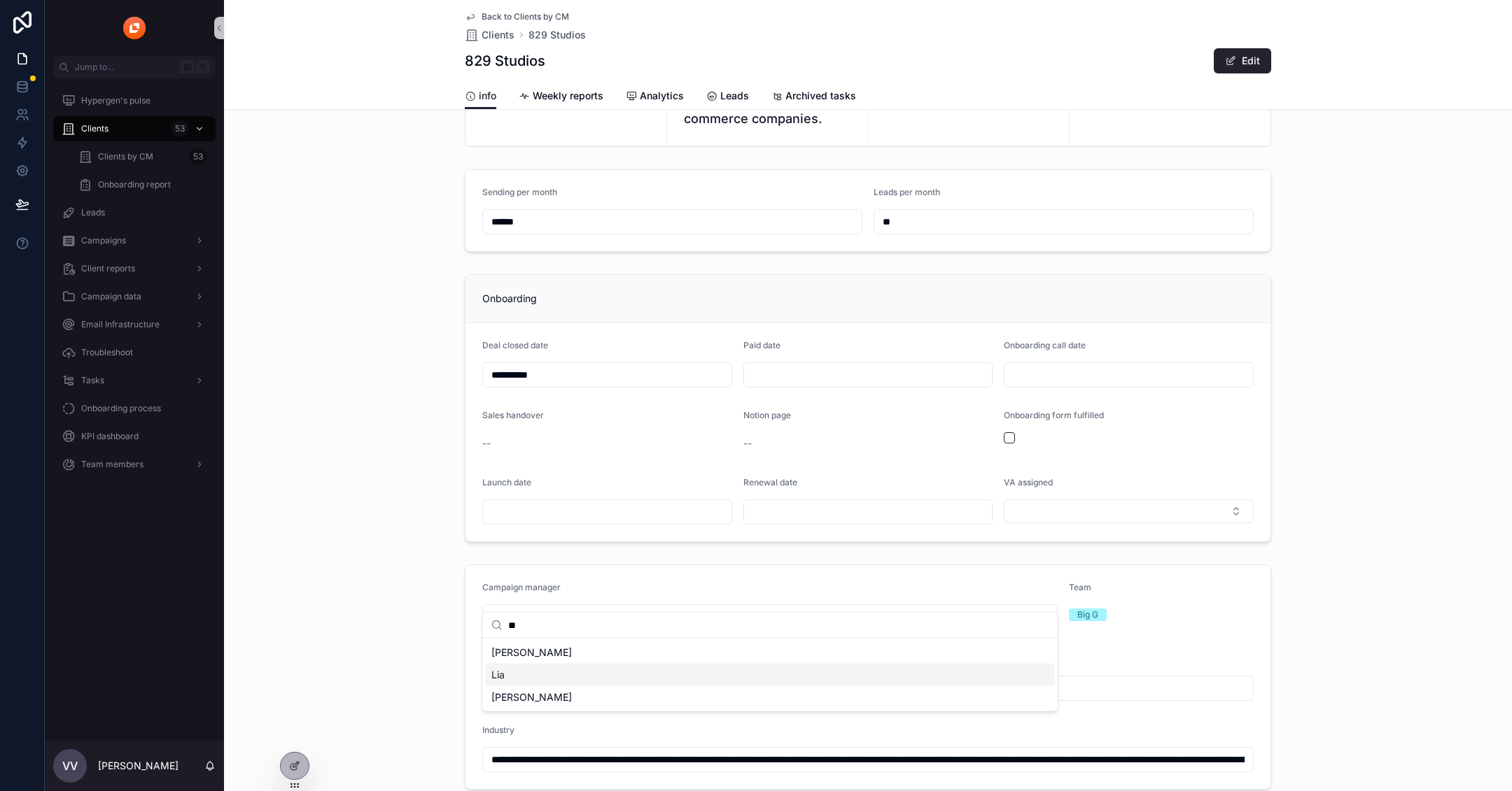
type input "**"
click at [563, 673] on div "Lia" at bounding box center [770, 675] width 569 height 22
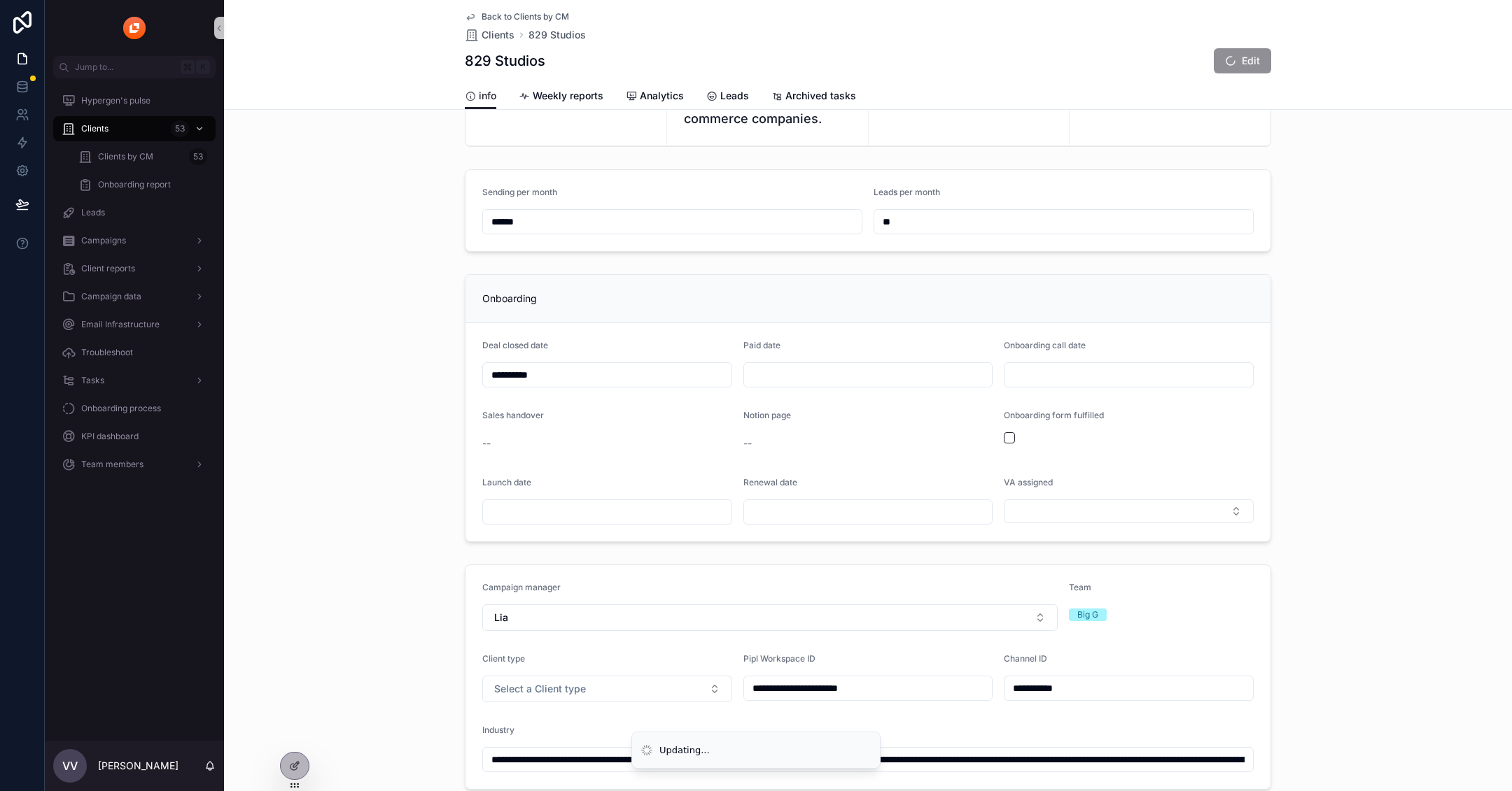
click at [1437, 526] on div "**********" at bounding box center [868, 464] width 1288 height 1376
click at [128, 129] on div "Clients 53" at bounding box center [135, 129] width 146 height 22
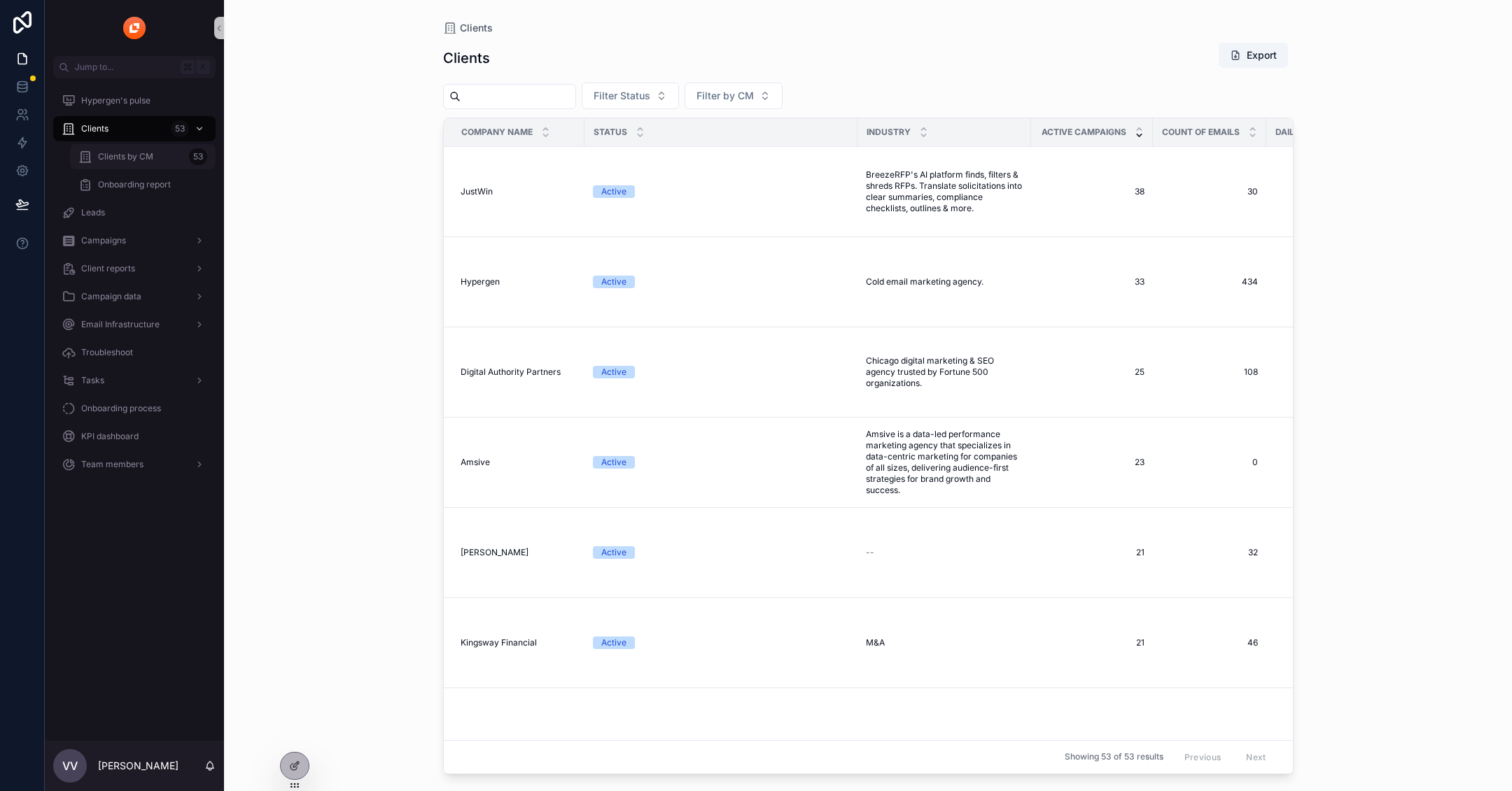
click at [167, 164] on div "Clients by CM 53" at bounding box center [143, 157] width 129 height 22
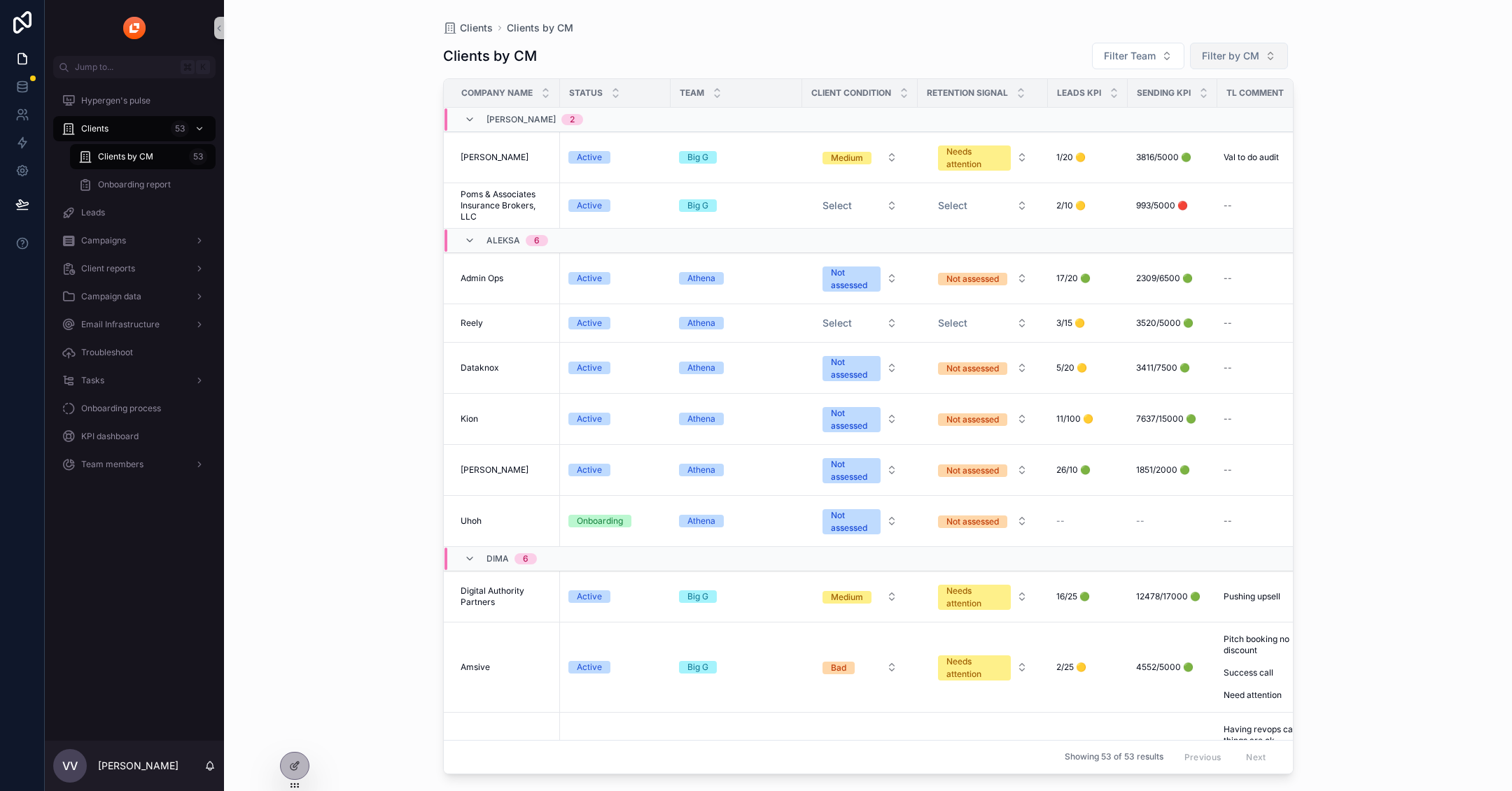
click at [1223, 55] on span "Filter by CM" at bounding box center [1230, 56] width 58 height 14
type input "***"
click at [1240, 118] on div "Lia" at bounding box center [1240, 113] width 168 height 22
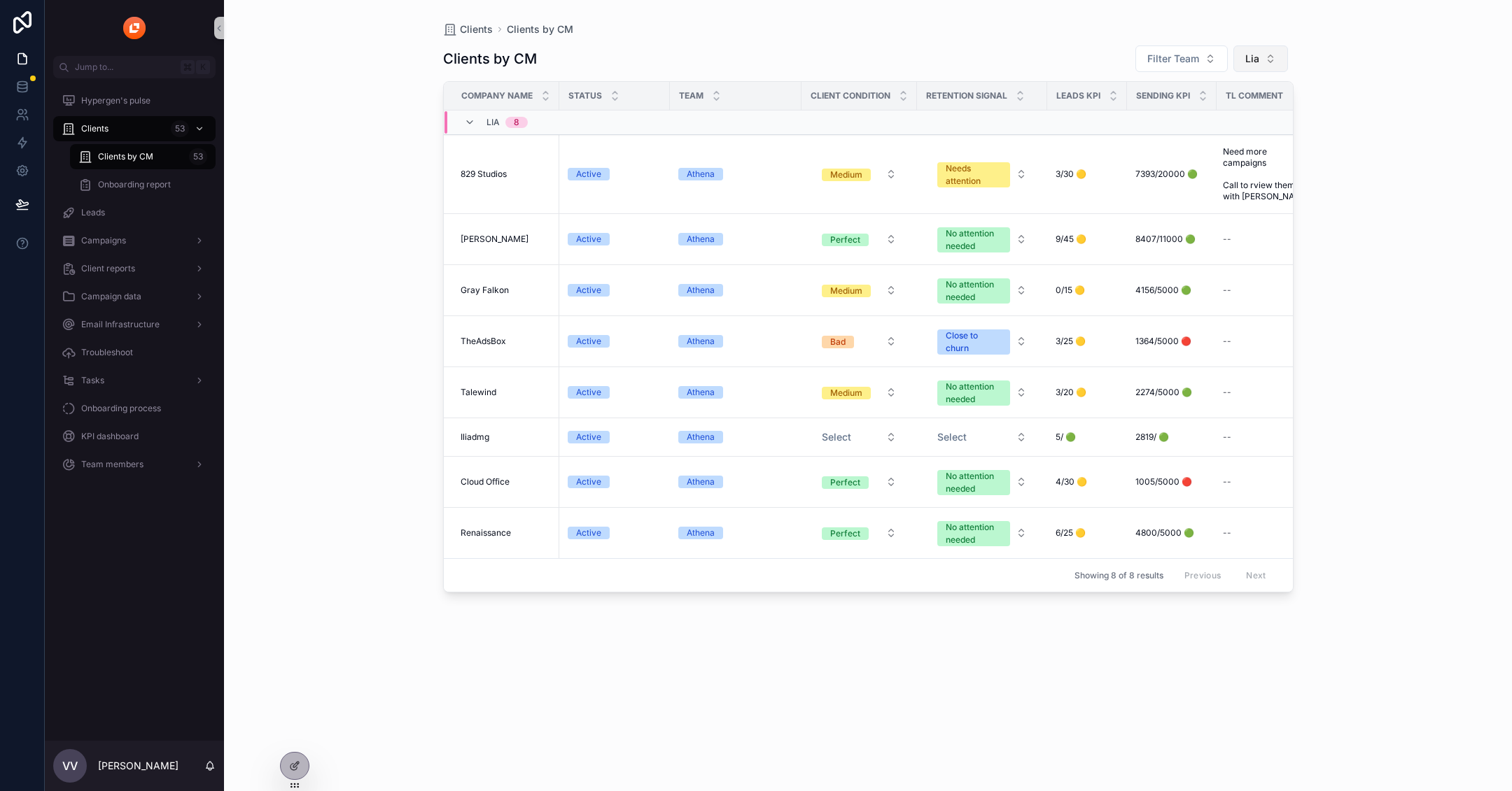
click at [1250, 53] on span "Lia" at bounding box center [1251, 58] width 14 height 14
type input "***"
click at [1249, 113] on div "Mira" at bounding box center [1260, 115] width 168 height 22
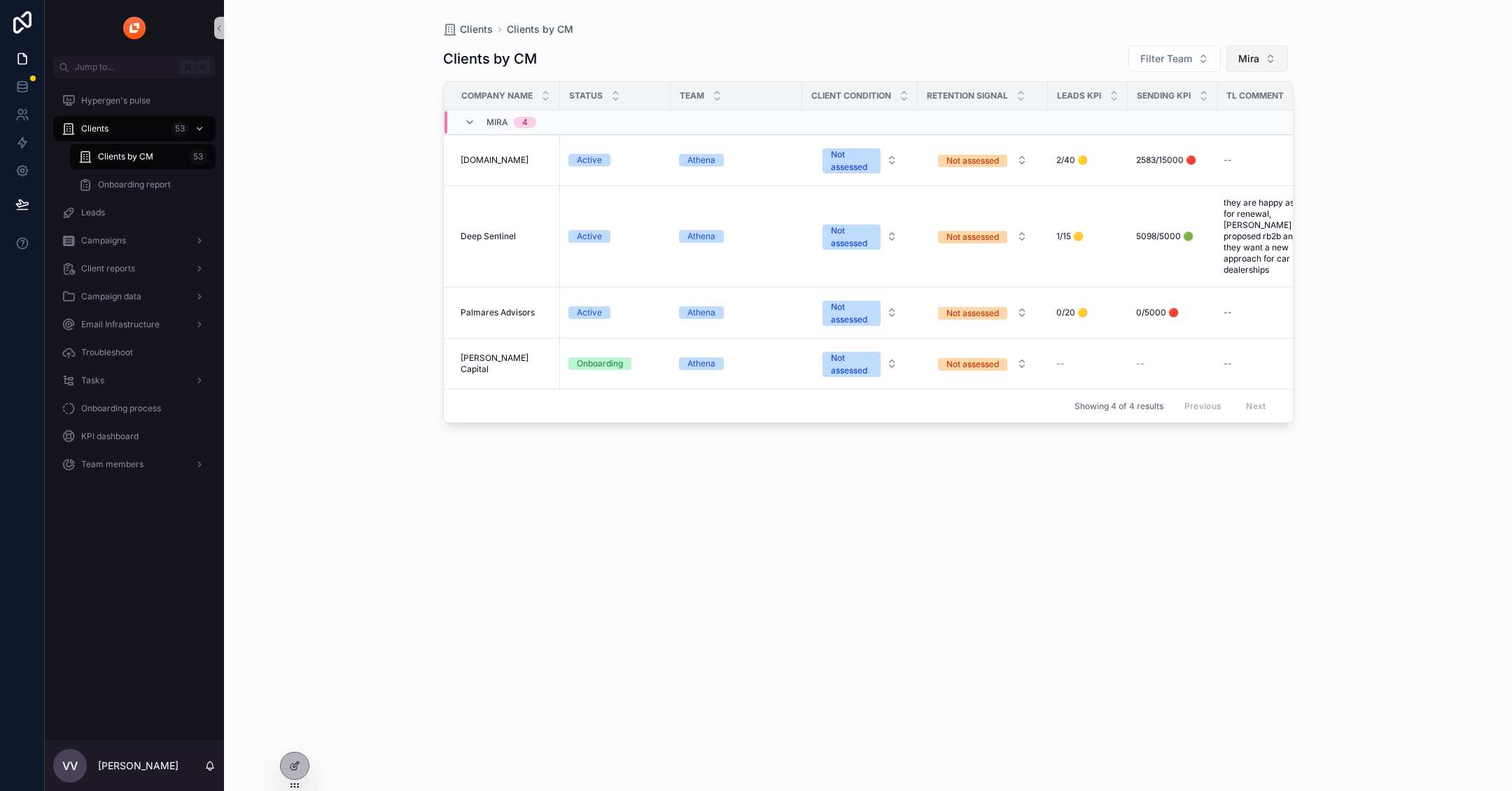
click at [1285, 63] on button "Mira" at bounding box center [1256, 58] width 62 height 26
type input "****"
click at [1252, 116] on div "Dima" at bounding box center [1256, 115] width 168 height 22
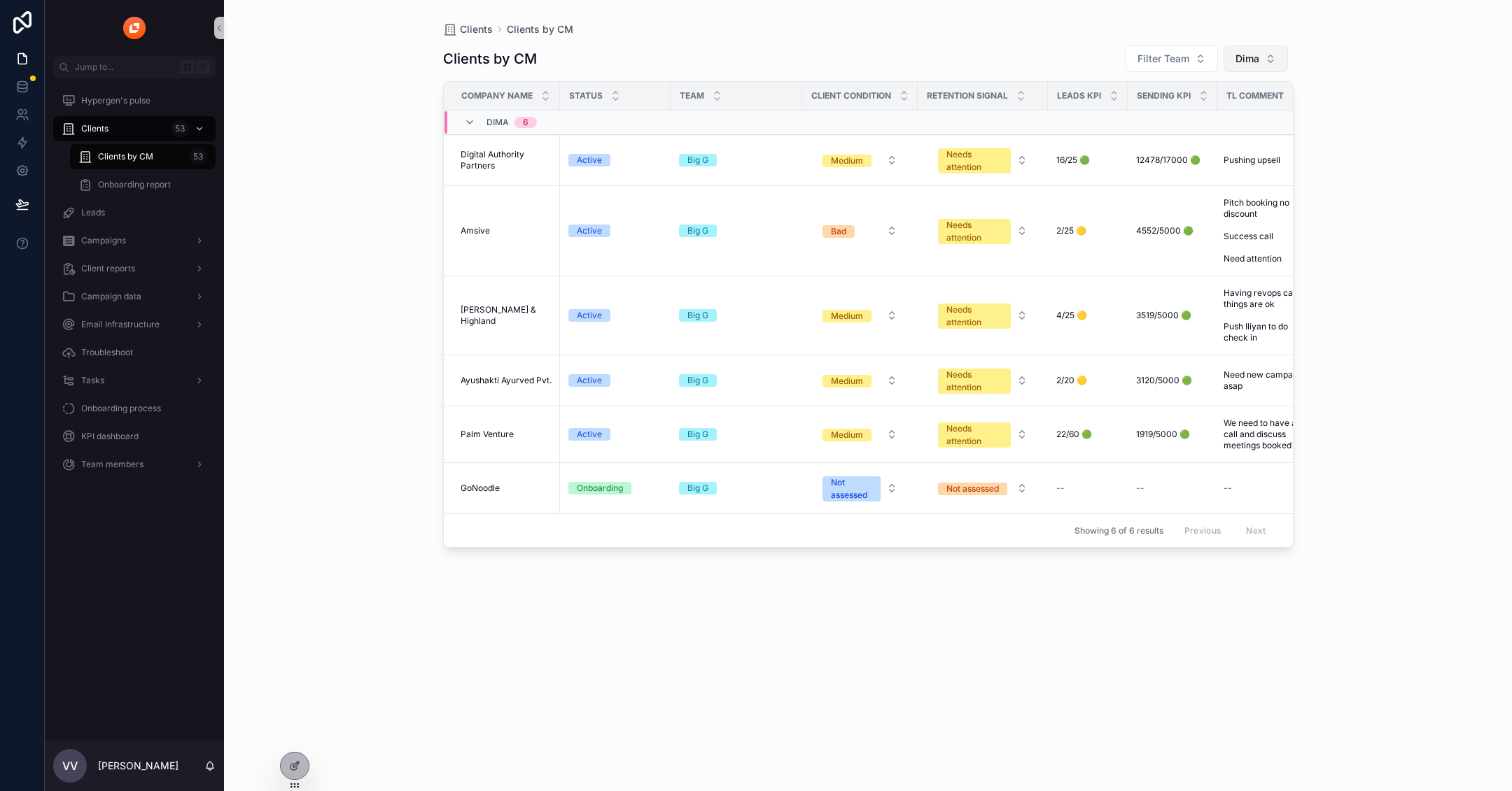
click at [1250, 64] on span "Dima" at bounding box center [1247, 58] width 24 height 14
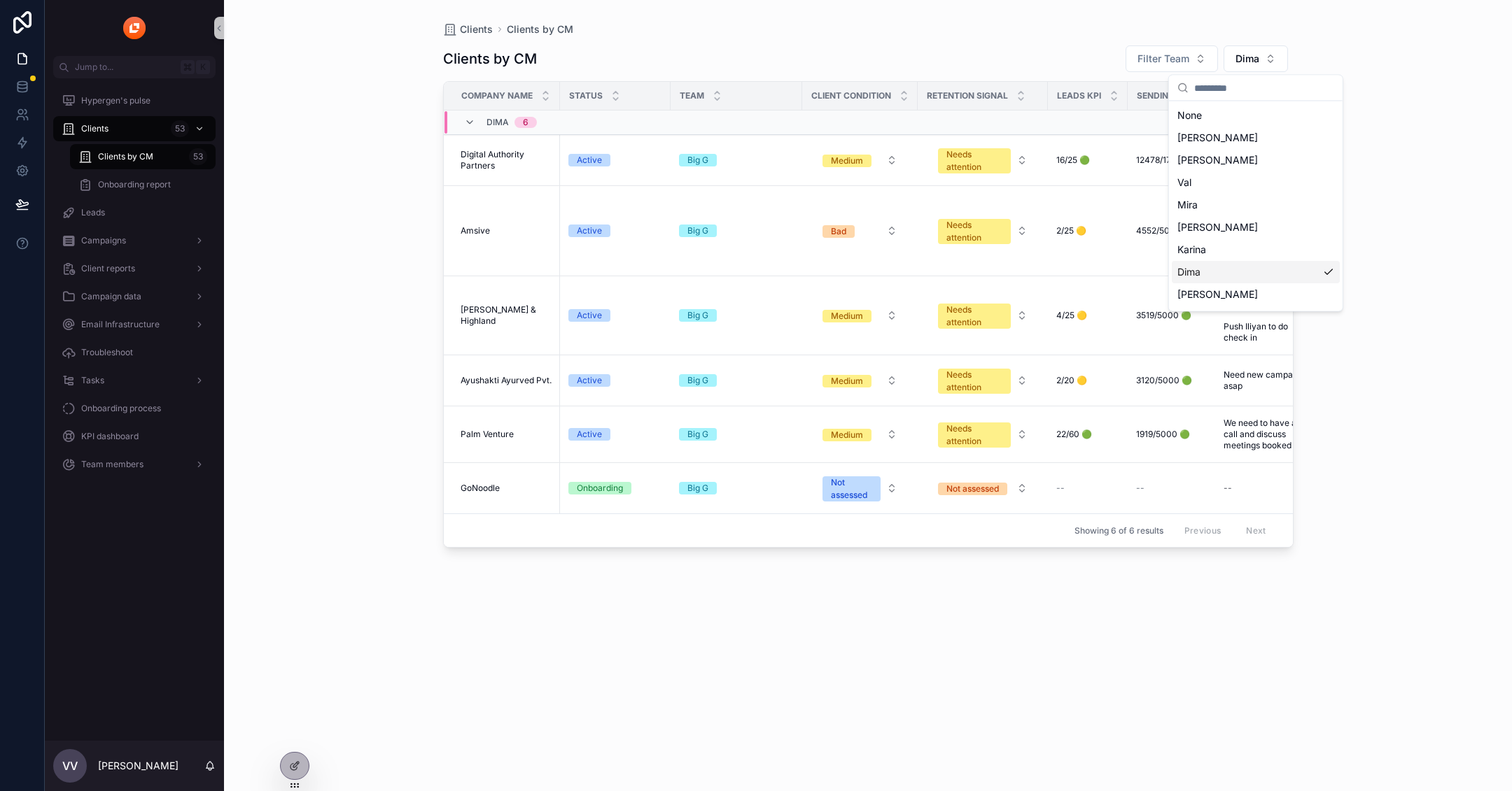
click at [1255, 269] on div "Dima" at bounding box center [1256, 272] width 168 height 22
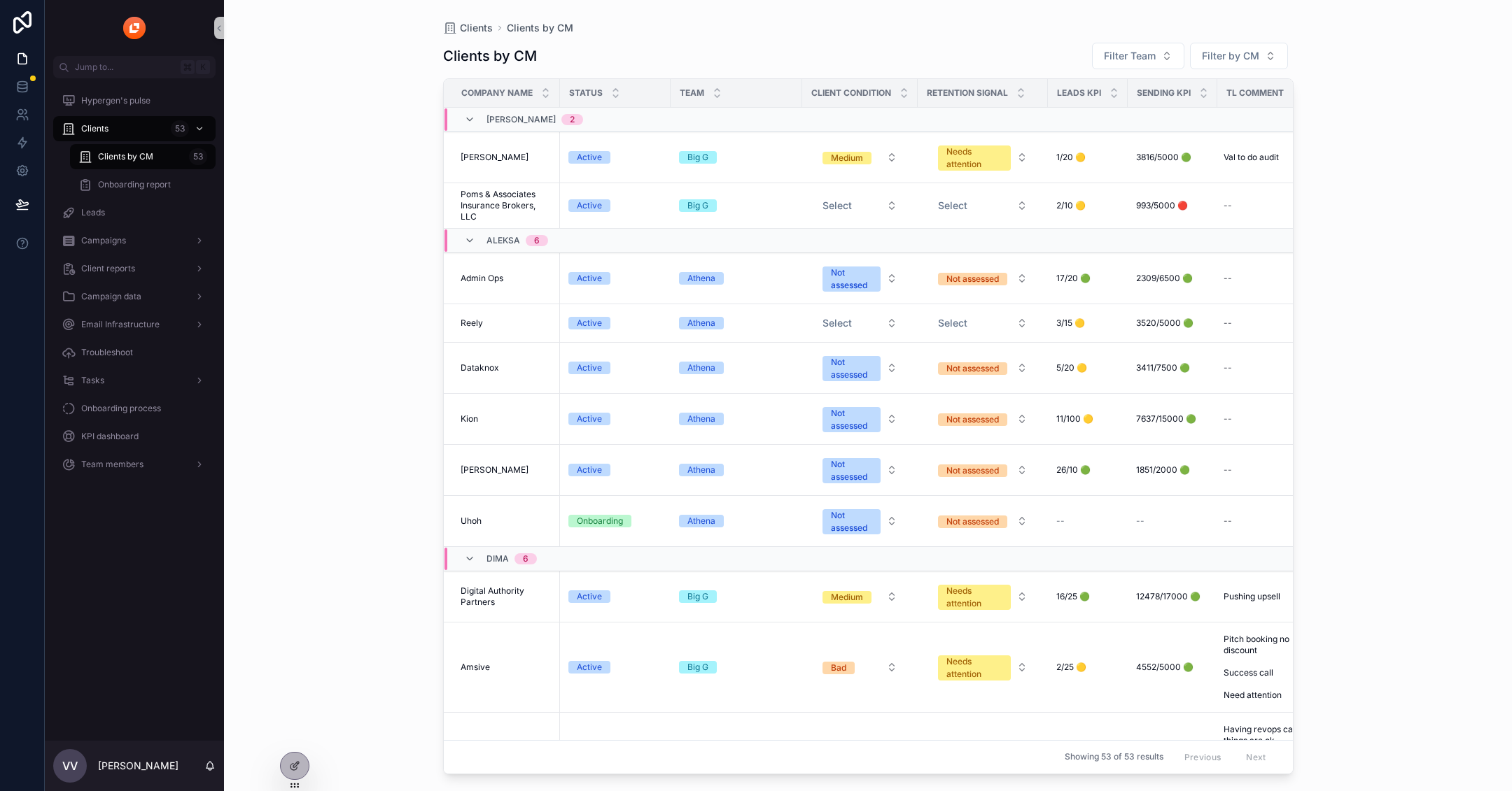
click at [1210, 41] on div "Clients by CM Filter Team Filter by CM Company name Status Team client conditio…" at bounding box center [868, 404] width 850 height 741
click at [1210, 47] on button "Filter by CM" at bounding box center [1239, 55] width 98 height 26
click at [1205, 236] on div "Dima" at bounding box center [1240, 247] width 168 height 22
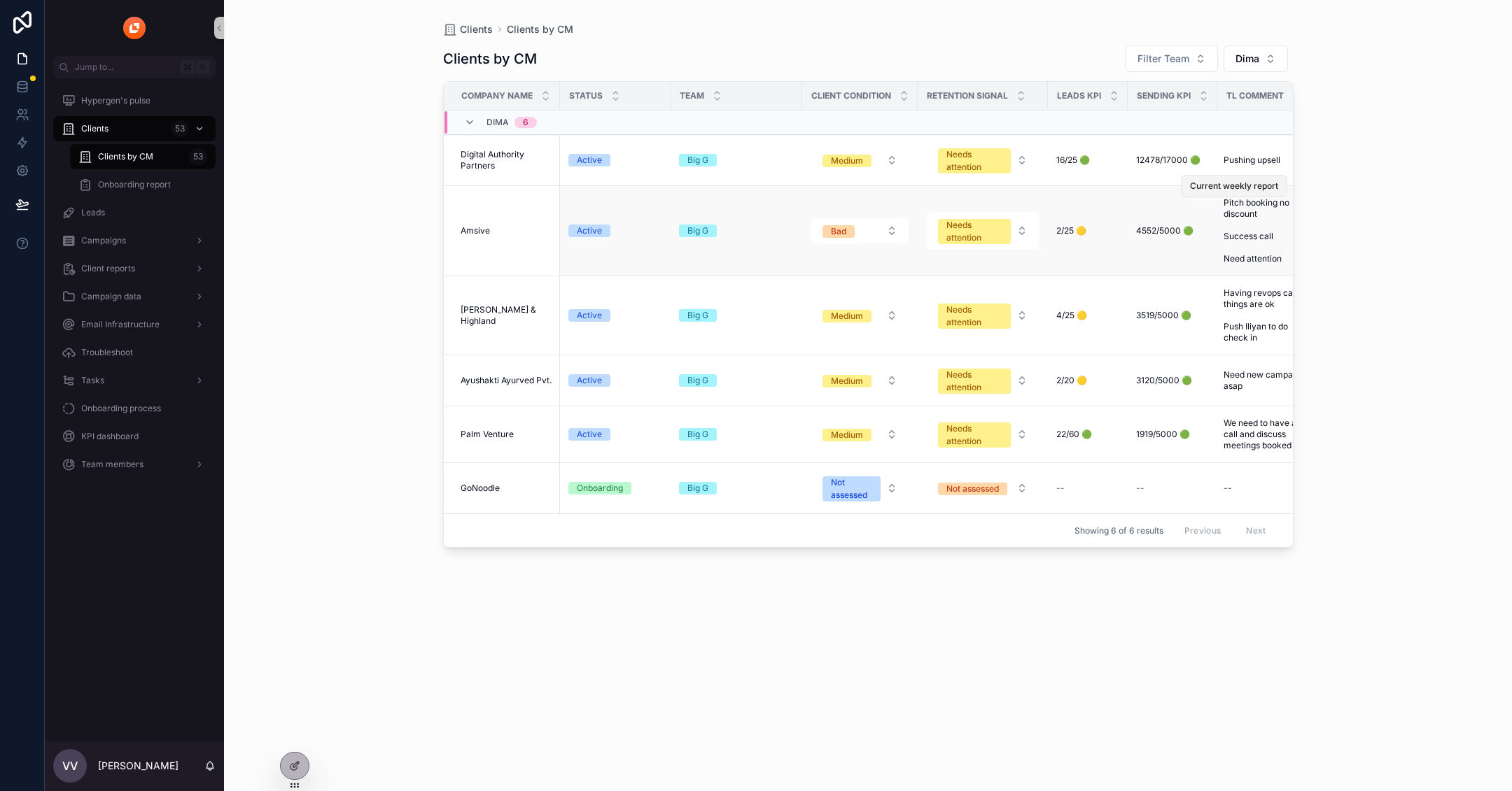
click at [1196, 199] on tr "Amsive Amsive Active Big G Bad Needs attention 2/25 🟡 2/25 🟡 4552/5000 🟢 4552/5…" at bounding box center [888, 231] width 891 height 91
click at [1243, 64] on span "Dima" at bounding box center [1247, 58] width 24 height 14
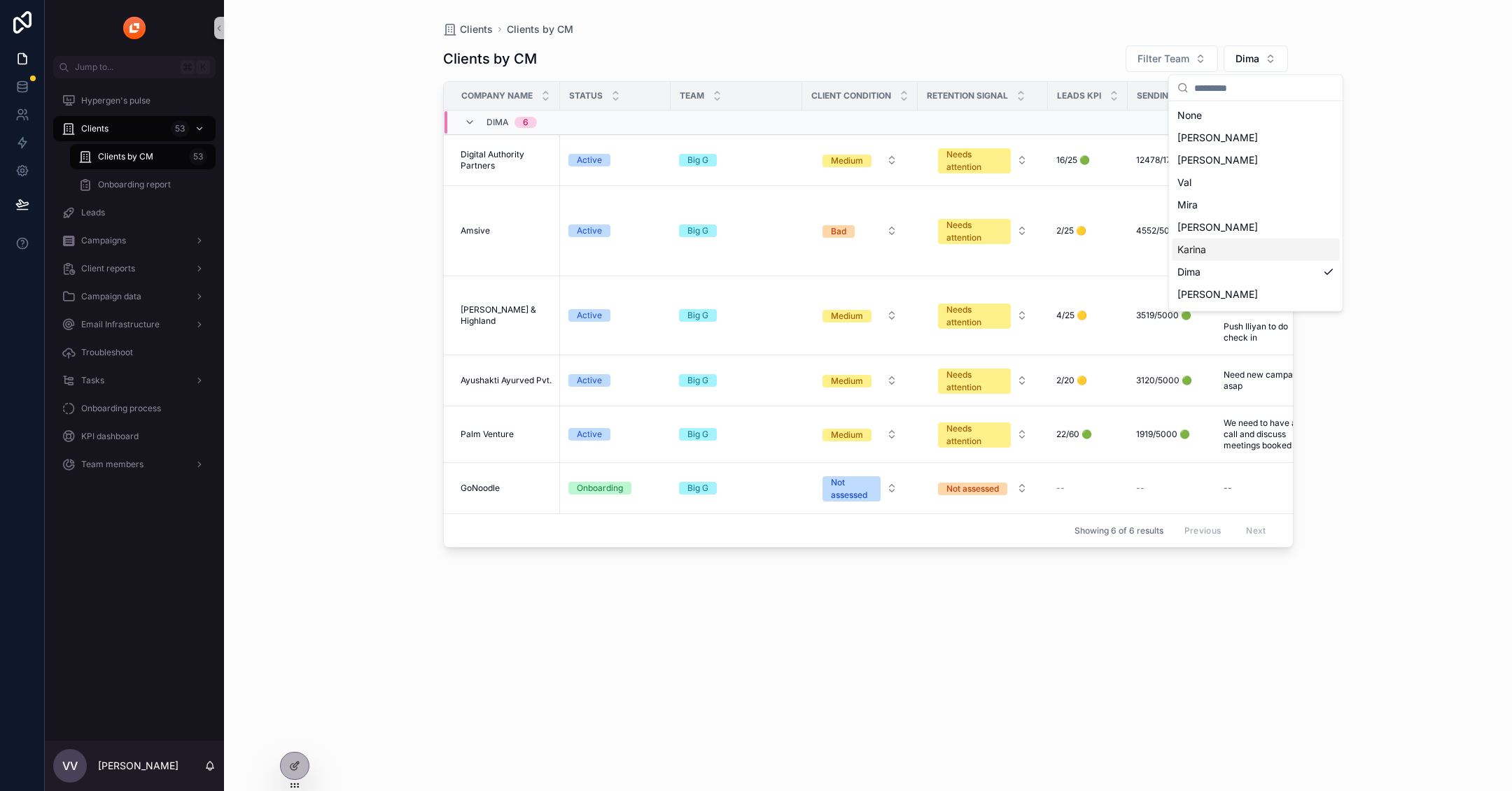
click at [1220, 242] on div "Karina" at bounding box center [1256, 250] width 168 height 22
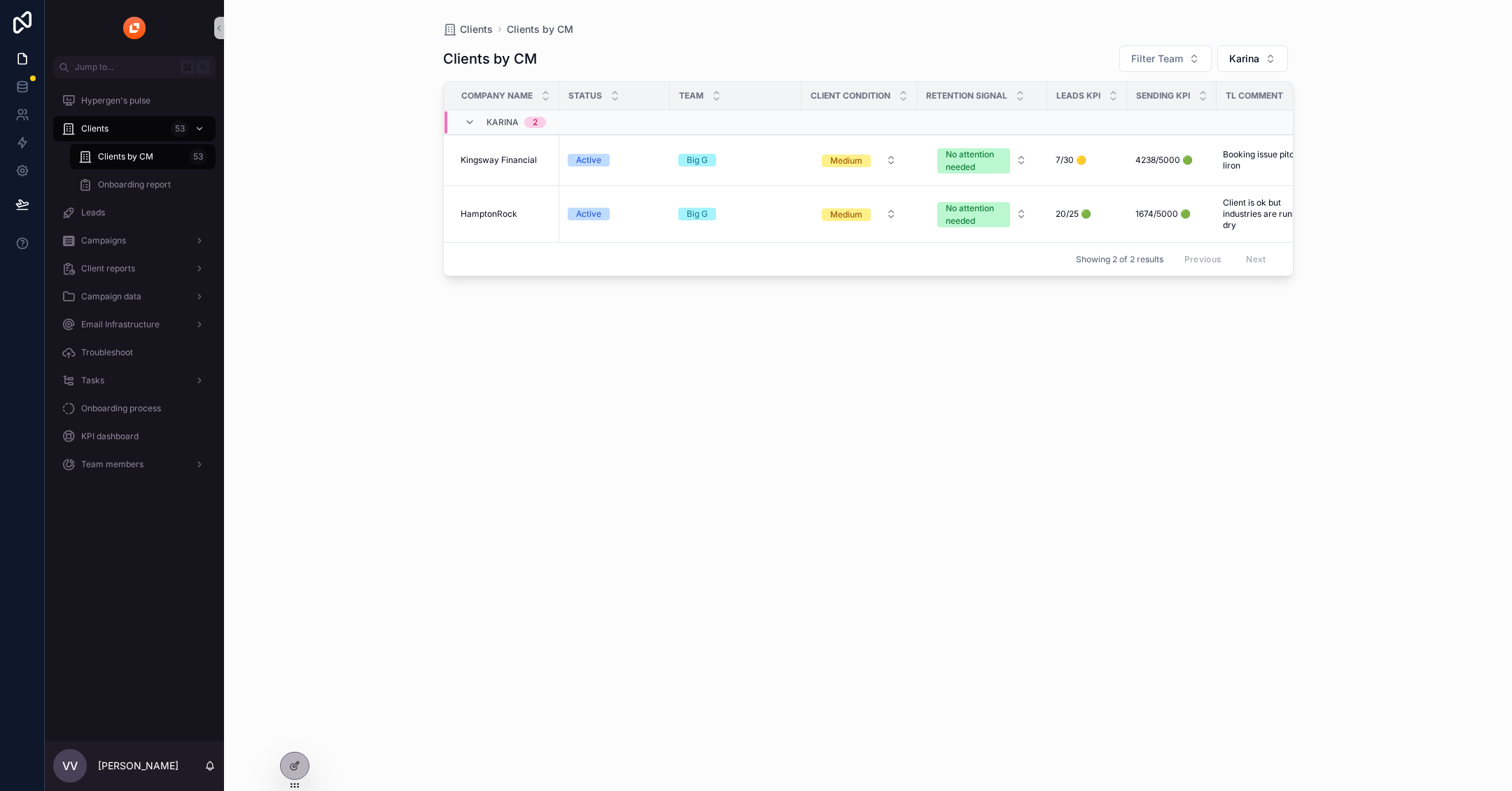
click at [1247, 74] on div "Clients by CM Filter Team Karina Company name Status Team client condition Rete…" at bounding box center [868, 405] width 850 height 739
click at [1242, 65] on button "Karina" at bounding box center [1252, 58] width 71 height 26
click at [496, 162] on span "Kingsway Financial" at bounding box center [498, 160] width 76 height 11
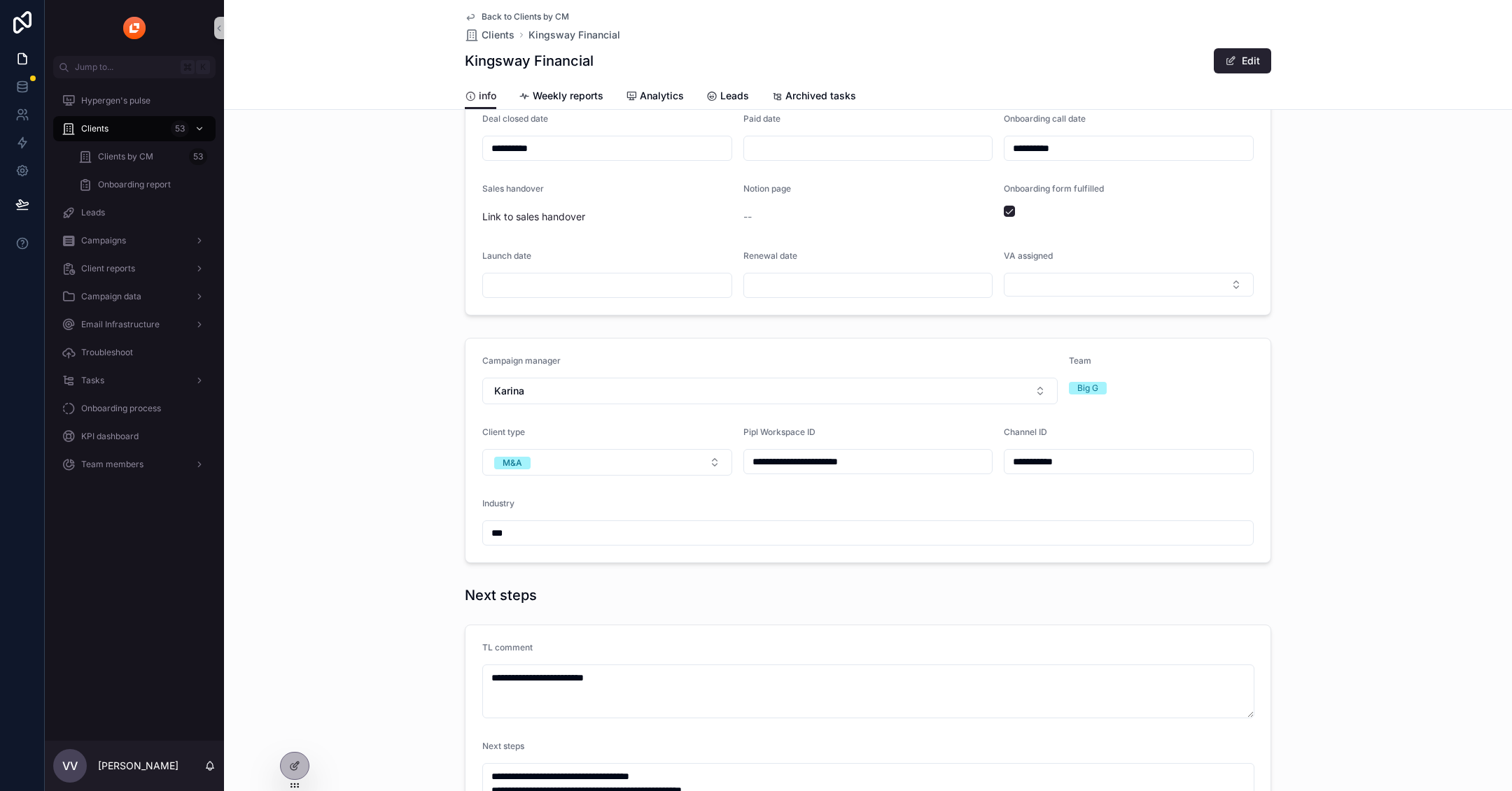
scroll to position [357, 0]
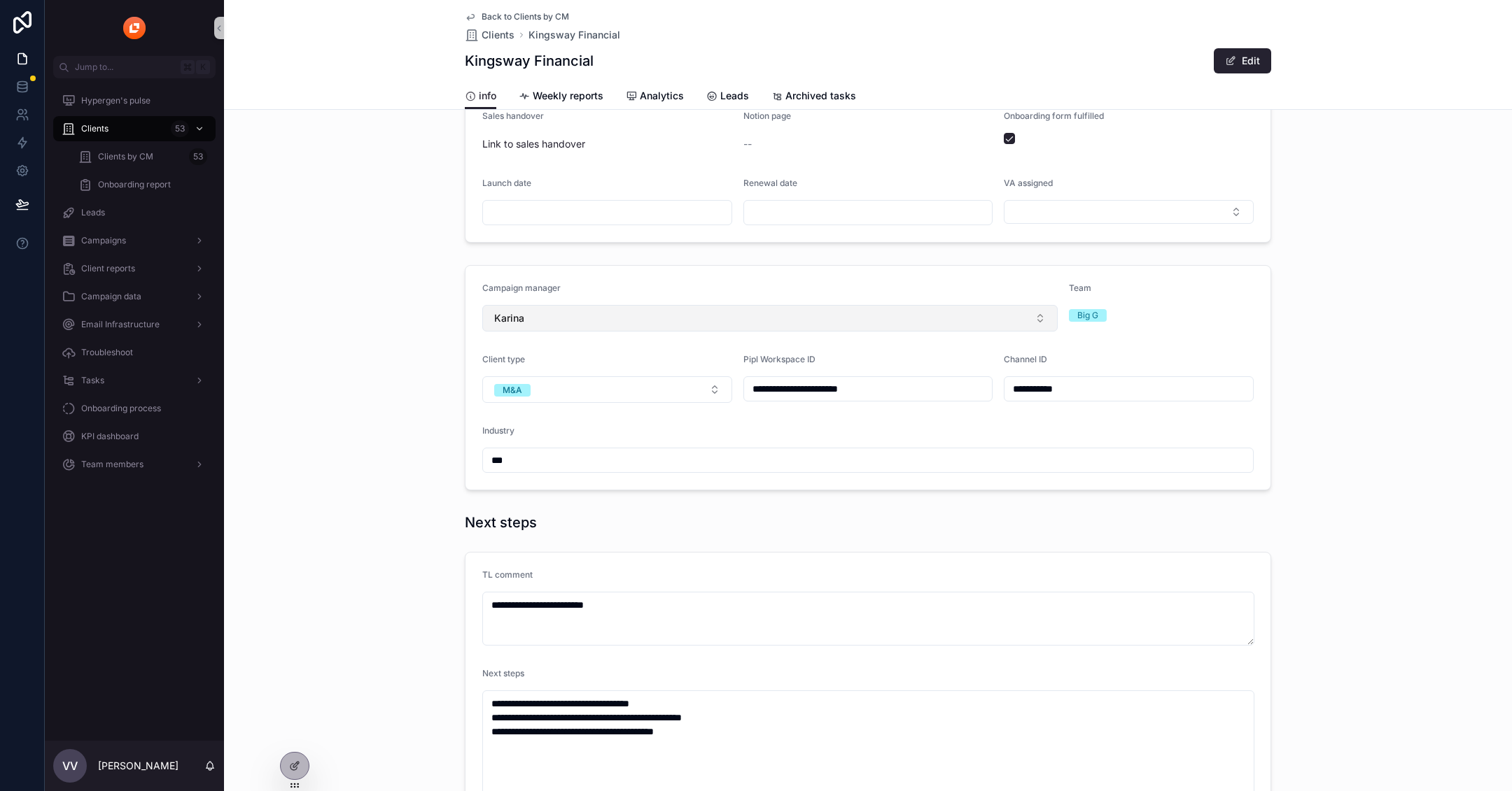
click at [663, 307] on button "Karina" at bounding box center [770, 318] width 575 height 26
type input "***"
click at [613, 391] on div "[PERSON_NAME]" at bounding box center [770, 395] width 569 height 22
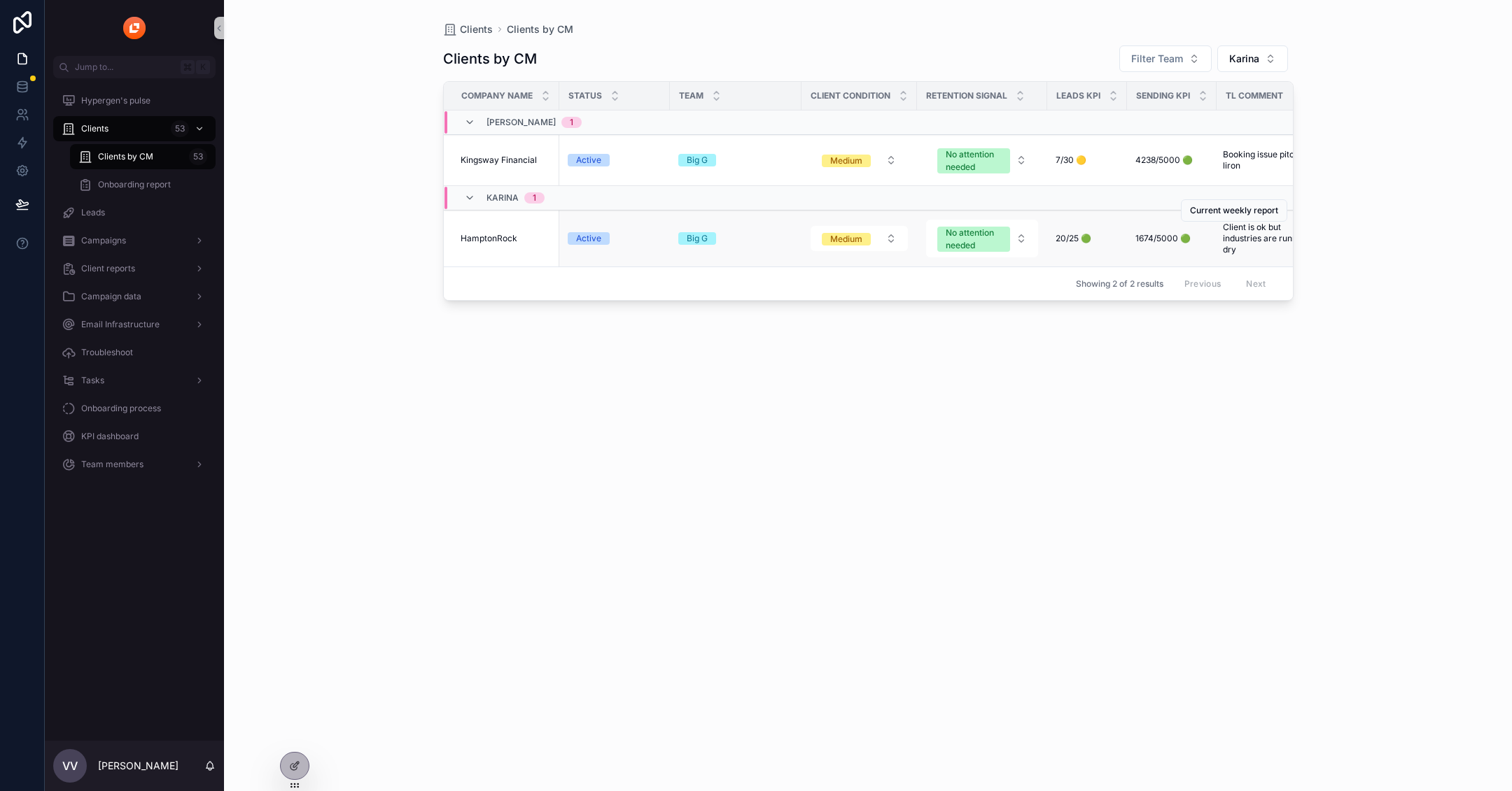
scroll to position [0, 2]
click at [507, 238] on span "HamptonRock" at bounding box center [488, 238] width 57 height 11
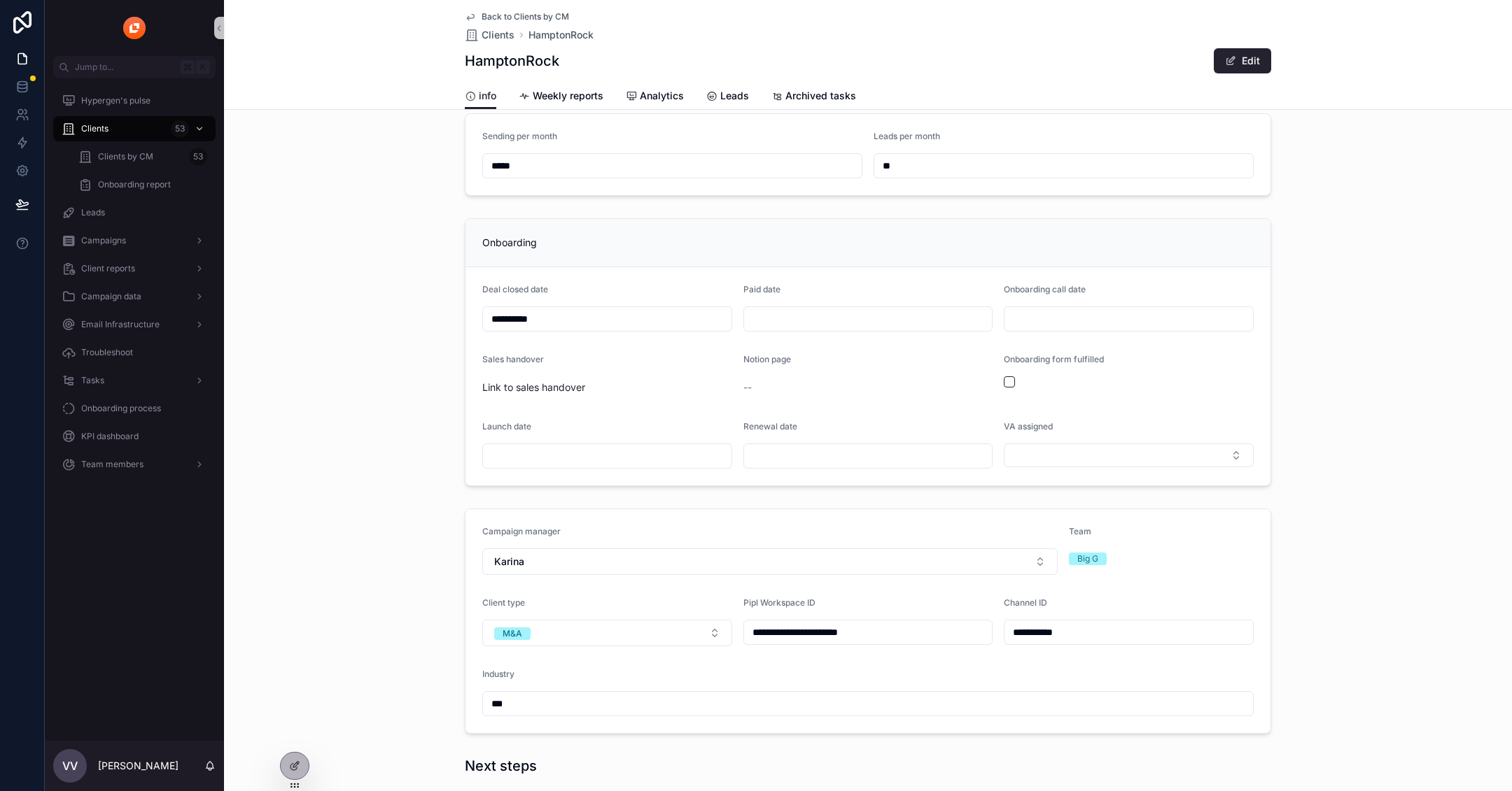
scroll to position [140, 0]
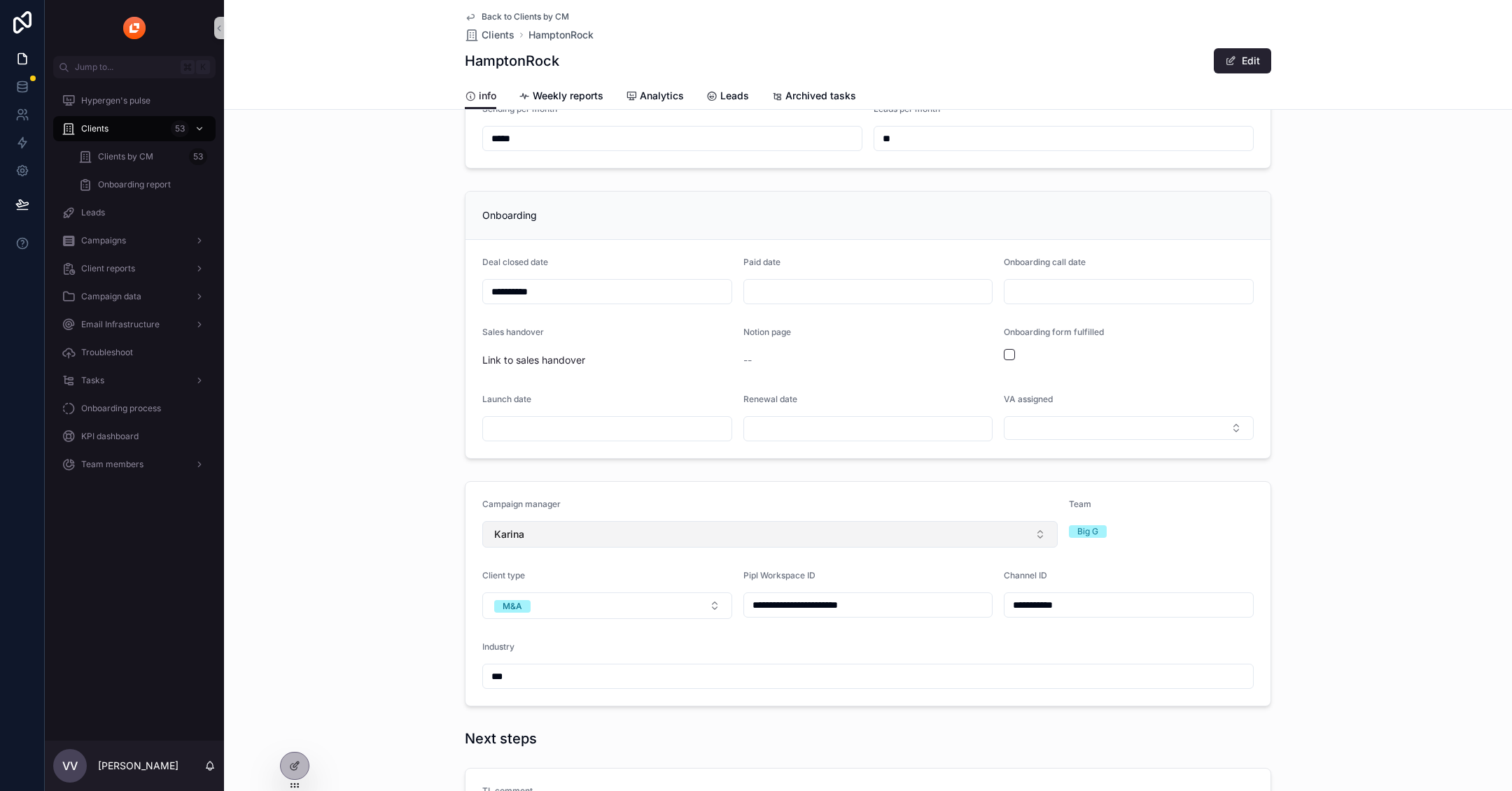
click at [621, 544] on button "Karina" at bounding box center [770, 534] width 575 height 26
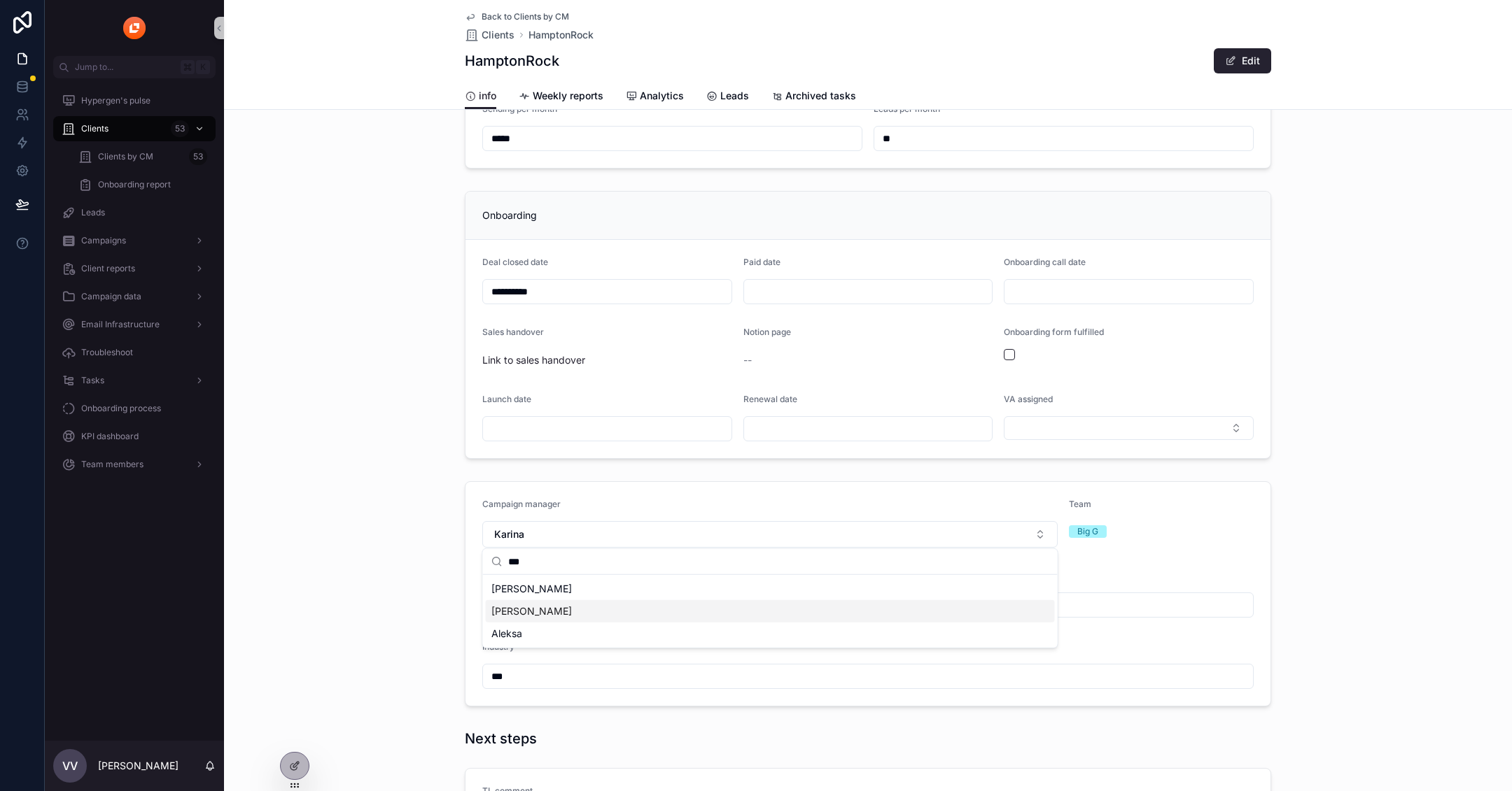
type input "***"
click at [599, 614] on div "[PERSON_NAME]" at bounding box center [770, 612] width 569 height 22
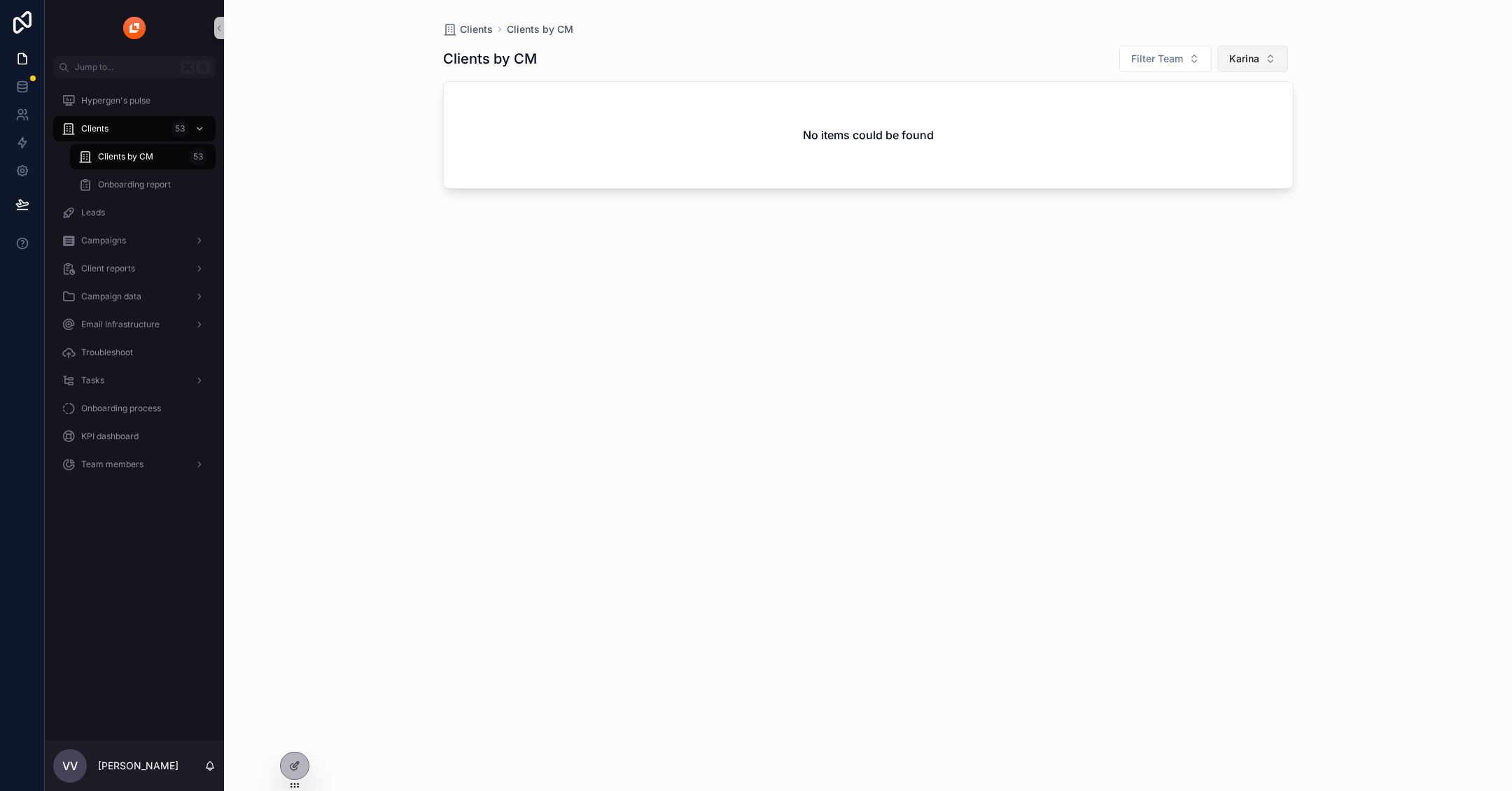
click at [1246, 67] on button "Karina" at bounding box center [1252, 58] width 71 height 26
click at [1269, 157] on div "[PERSON_NAME]" at bounding box center [1251, 160] width 168 height 22
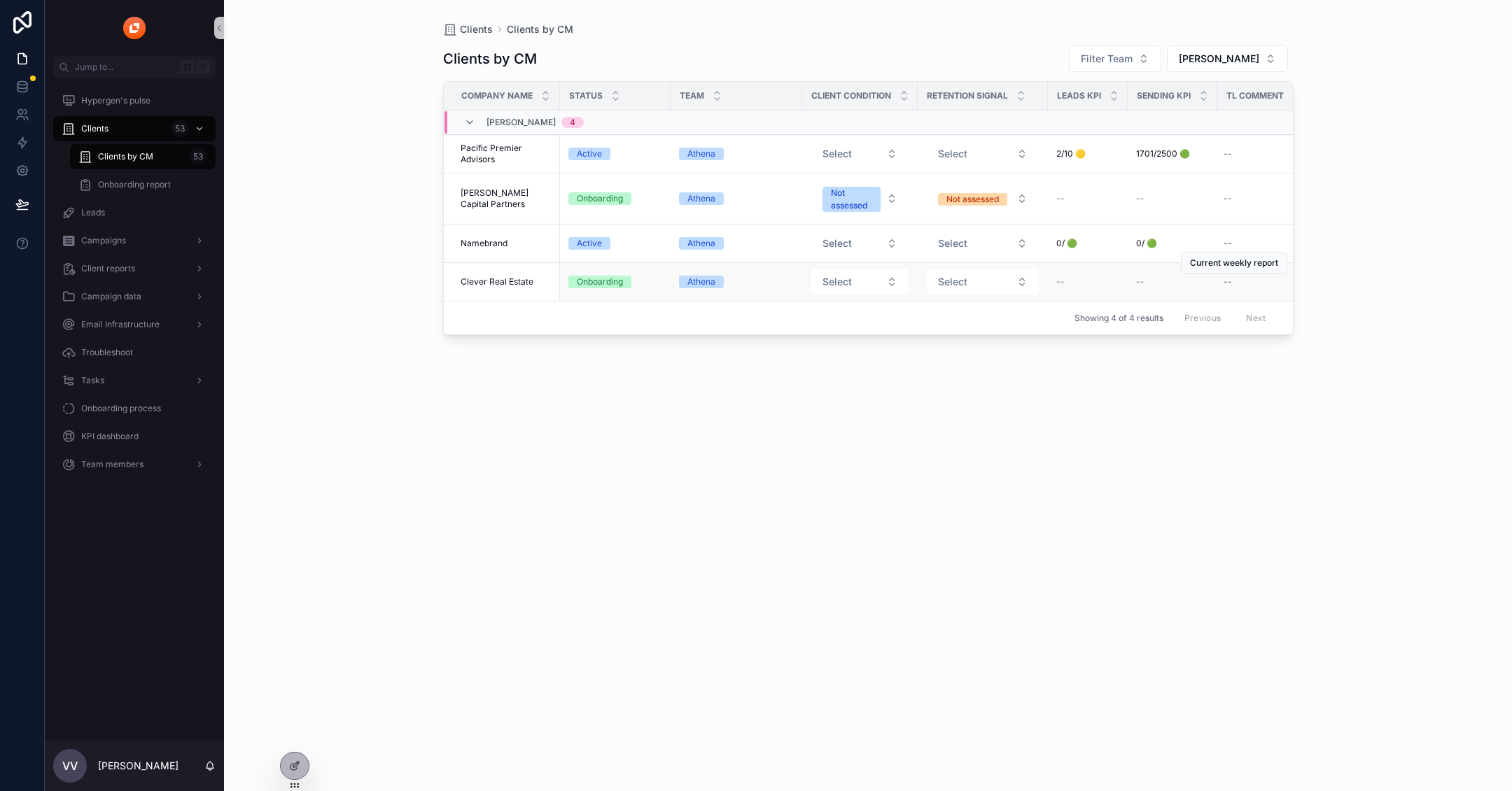
click at [496, 285] on td "Clever Real Estate Clever Real Estate" at bounding box center [501, 282] width 116 height 38
click at [602, 292] on td "Onboarding" at bounding box center [615, 282] width 111 height 38
click at [513, 290] on td "Clever Real Estate Clever Real Estate" at bounding box center [501, 282] width 116 height 38
click at [494, 283] on span "Clever Real Estate" at bounding box center [497, 282] width 73 height 11
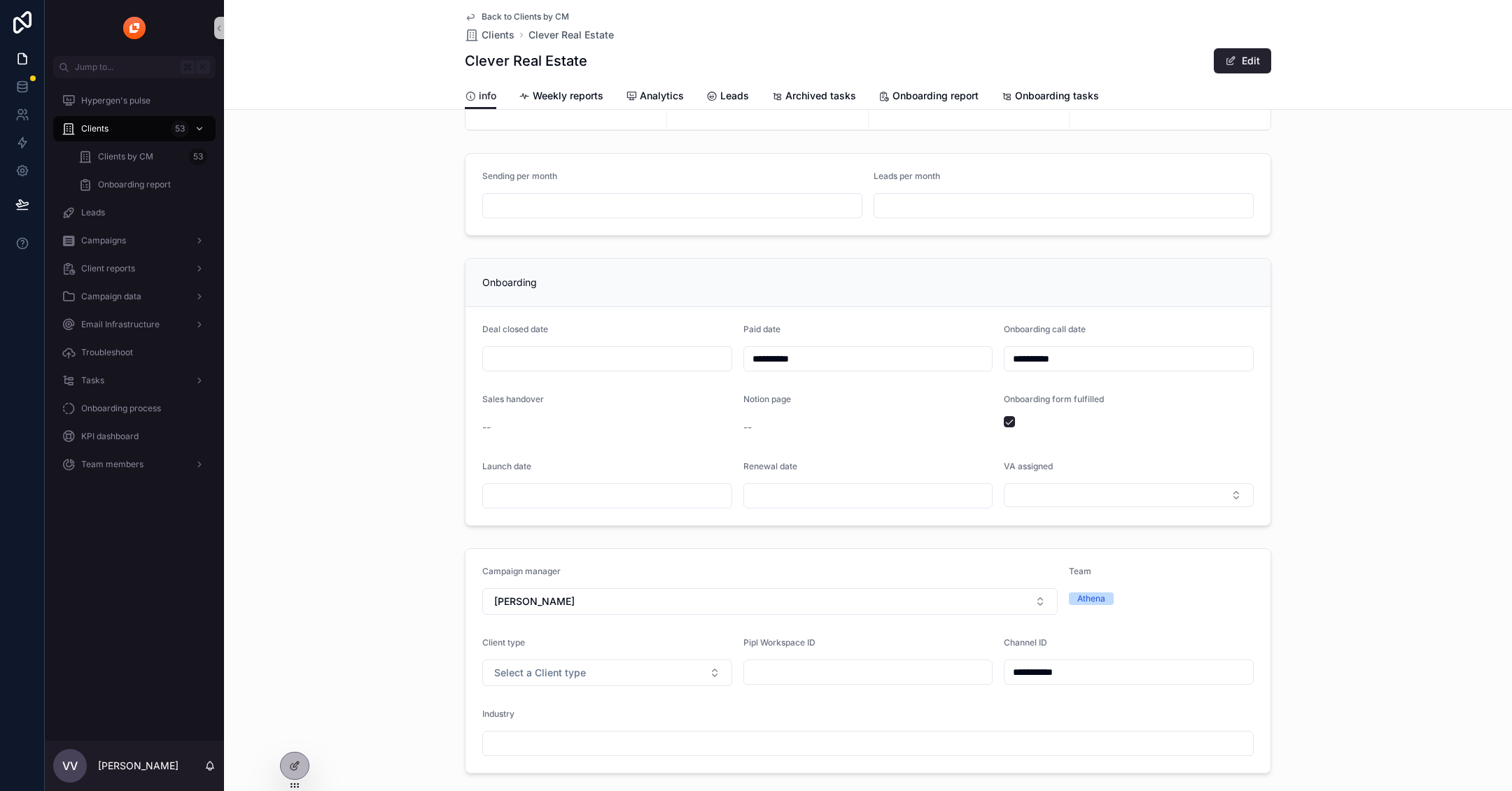
scroll to position [185, 0]
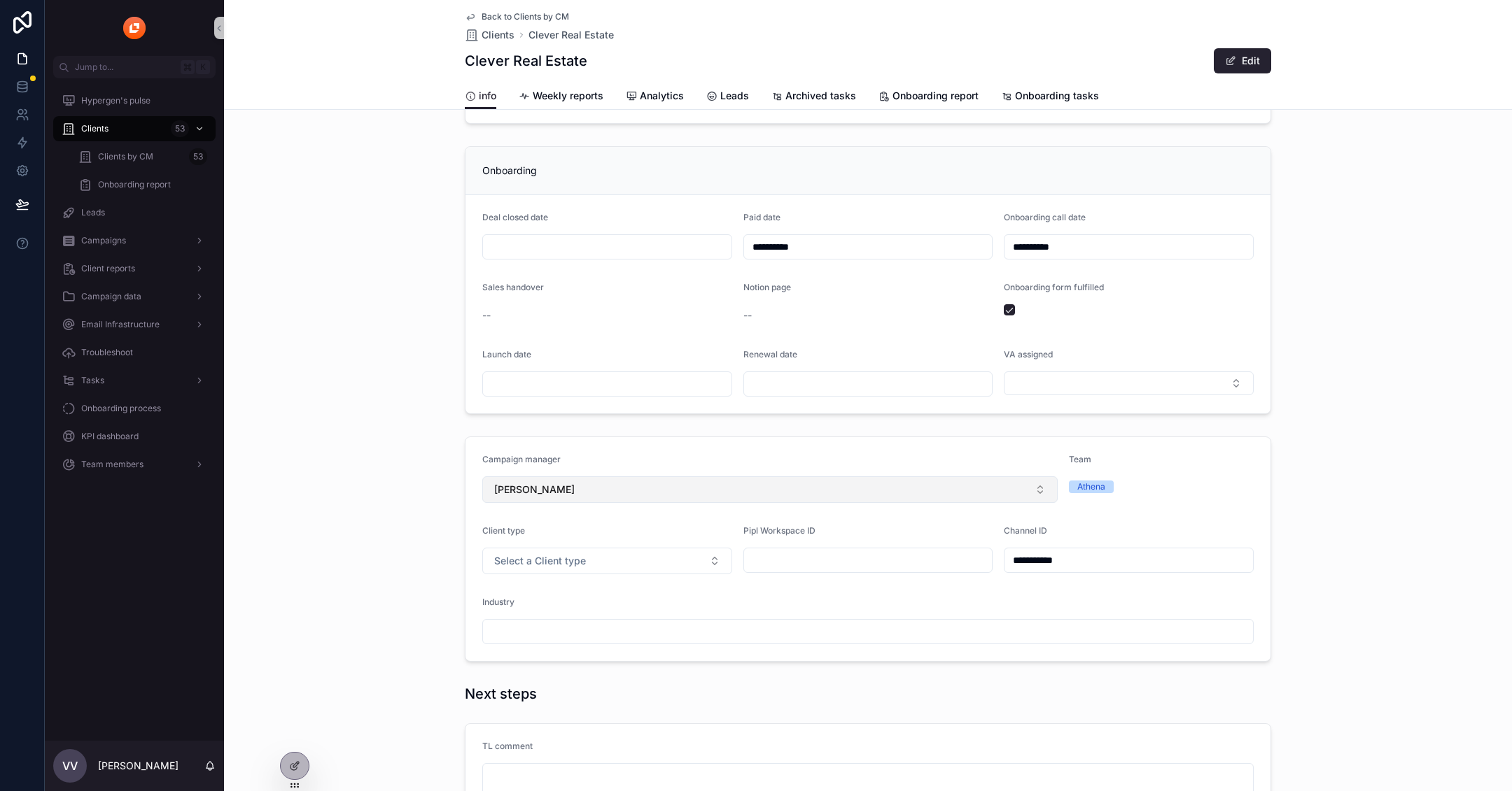
click at [617, 489] on button "[PERSON_NAME]" at bounding box center [770, 489] width 575 height 26
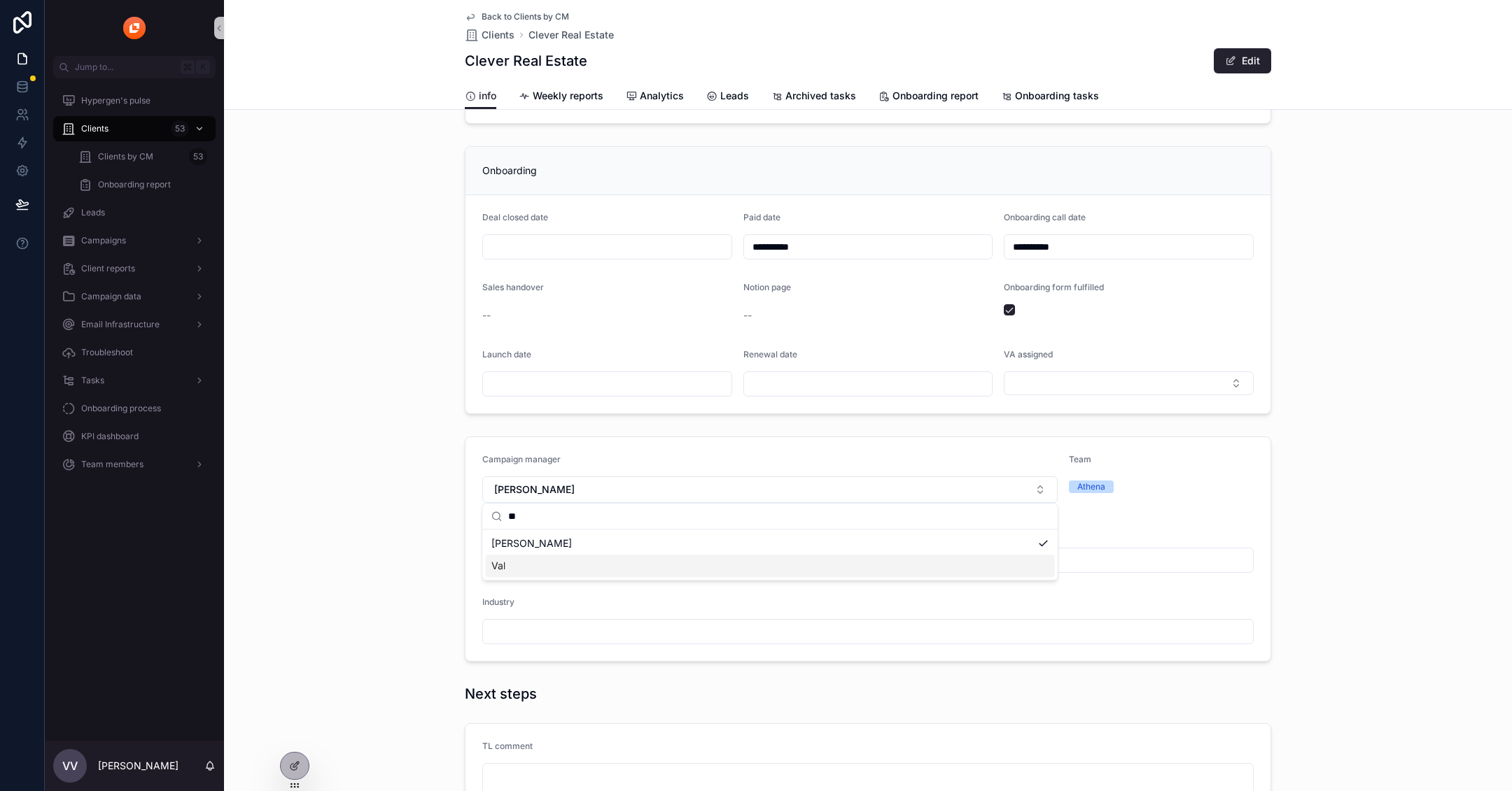
type input "**"
click at [585, 567] on div "Val" at bounding box center [770, 566] width 569 height 22
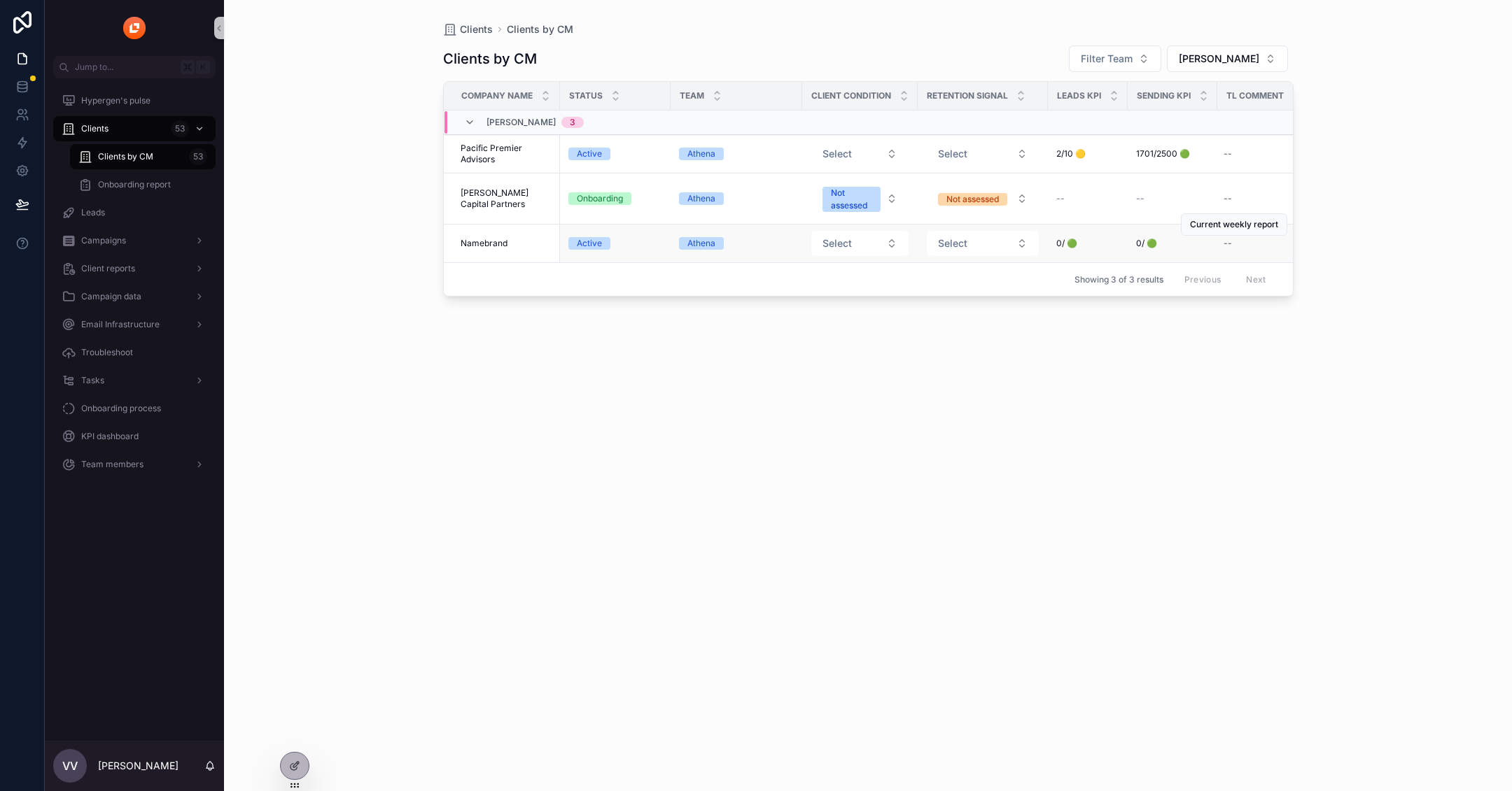
click at [501, 244] on span "Namebrand" at bounding box center [483, 243] width 47 height 11
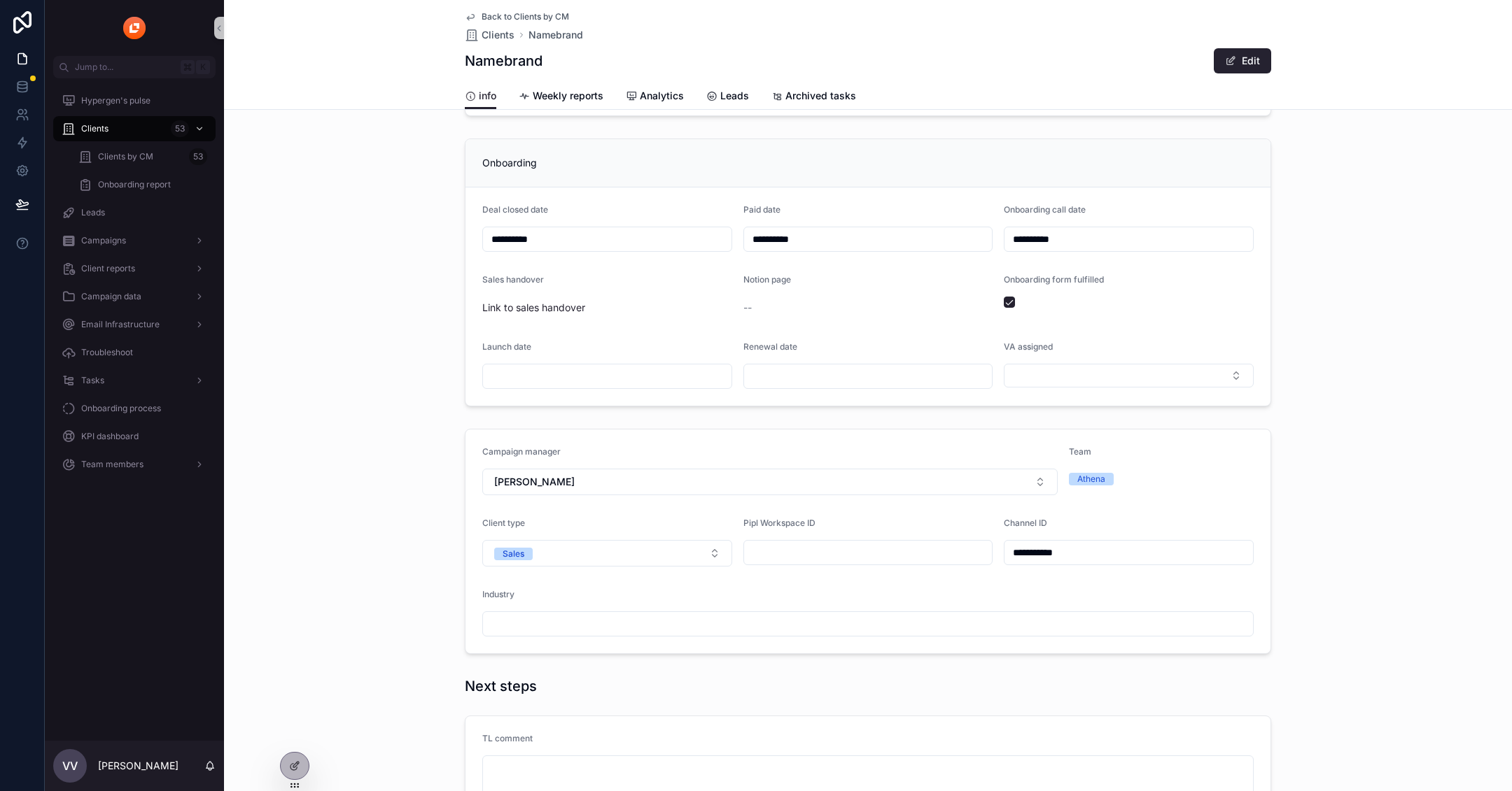
scroll to position [313, 0]
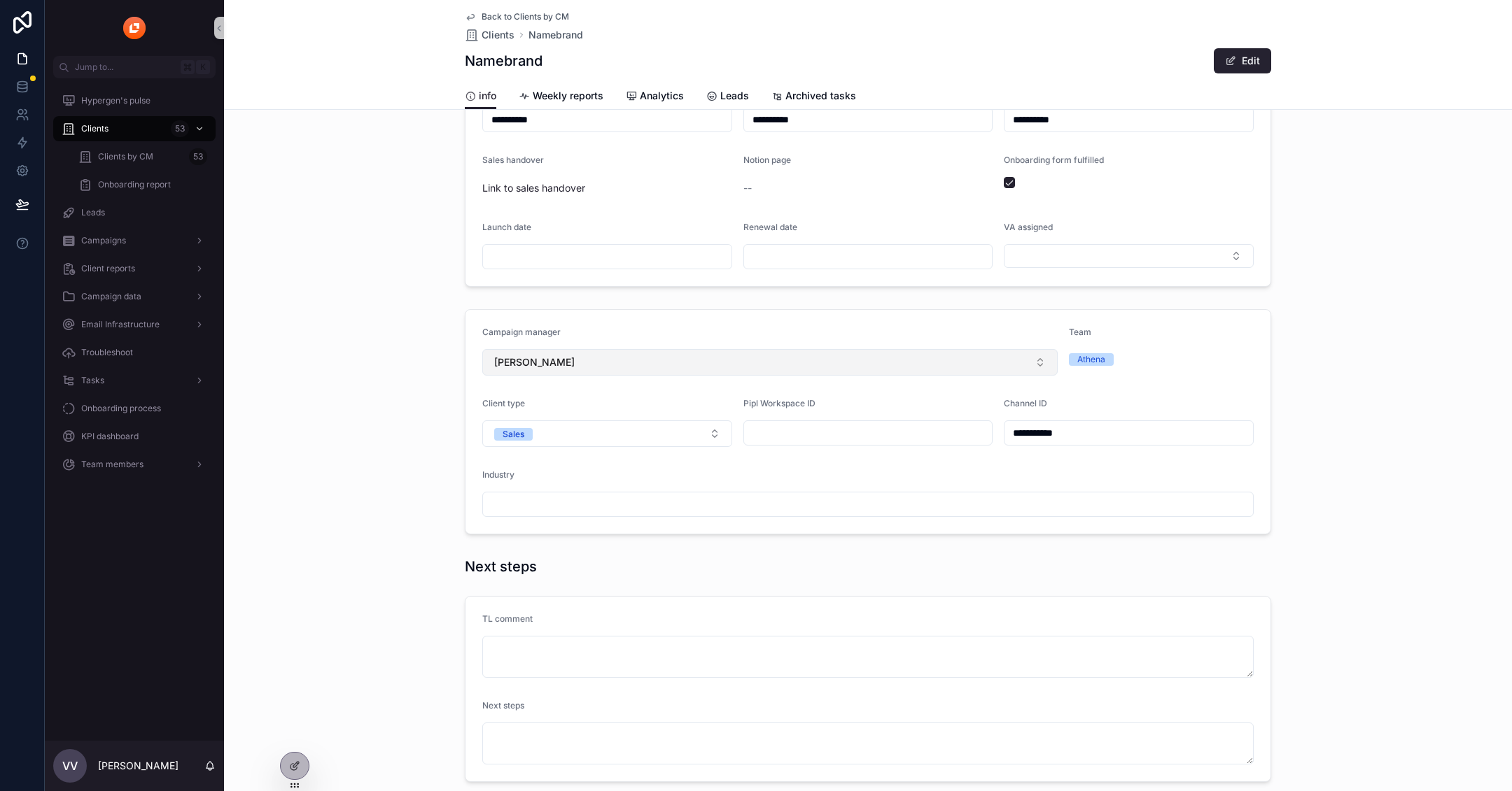
click at [629, 354] on button "[PERSON_NAME]" at bounding box center [770, 362] width 575 height 26
type input "*"
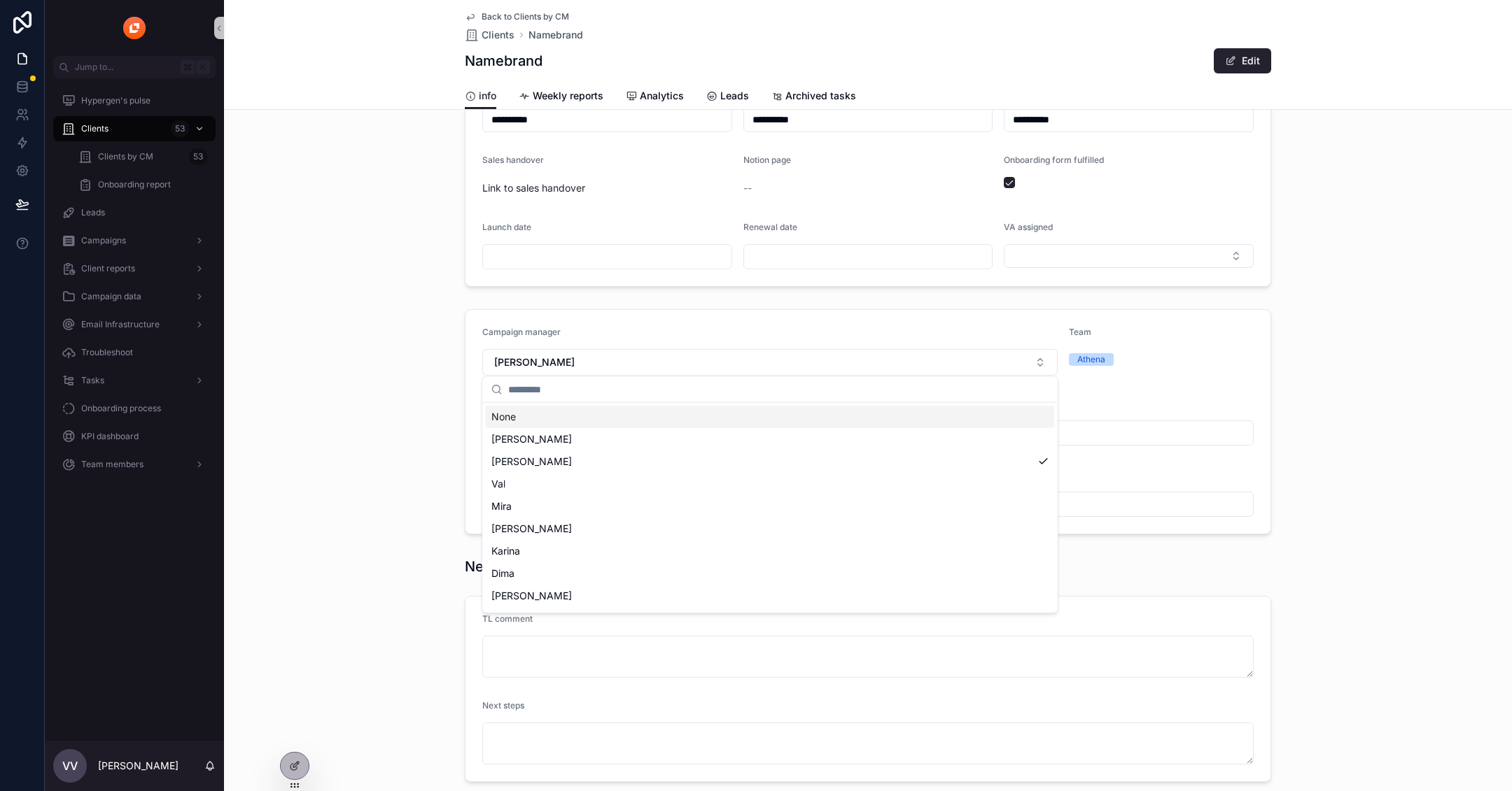
click at [673, 377] on input "scrollable content" at bounding box center [778, 390] width 541 height 25
click at [717, 311] on form "**********" at bounding box center [867, 421] width 805 height 224
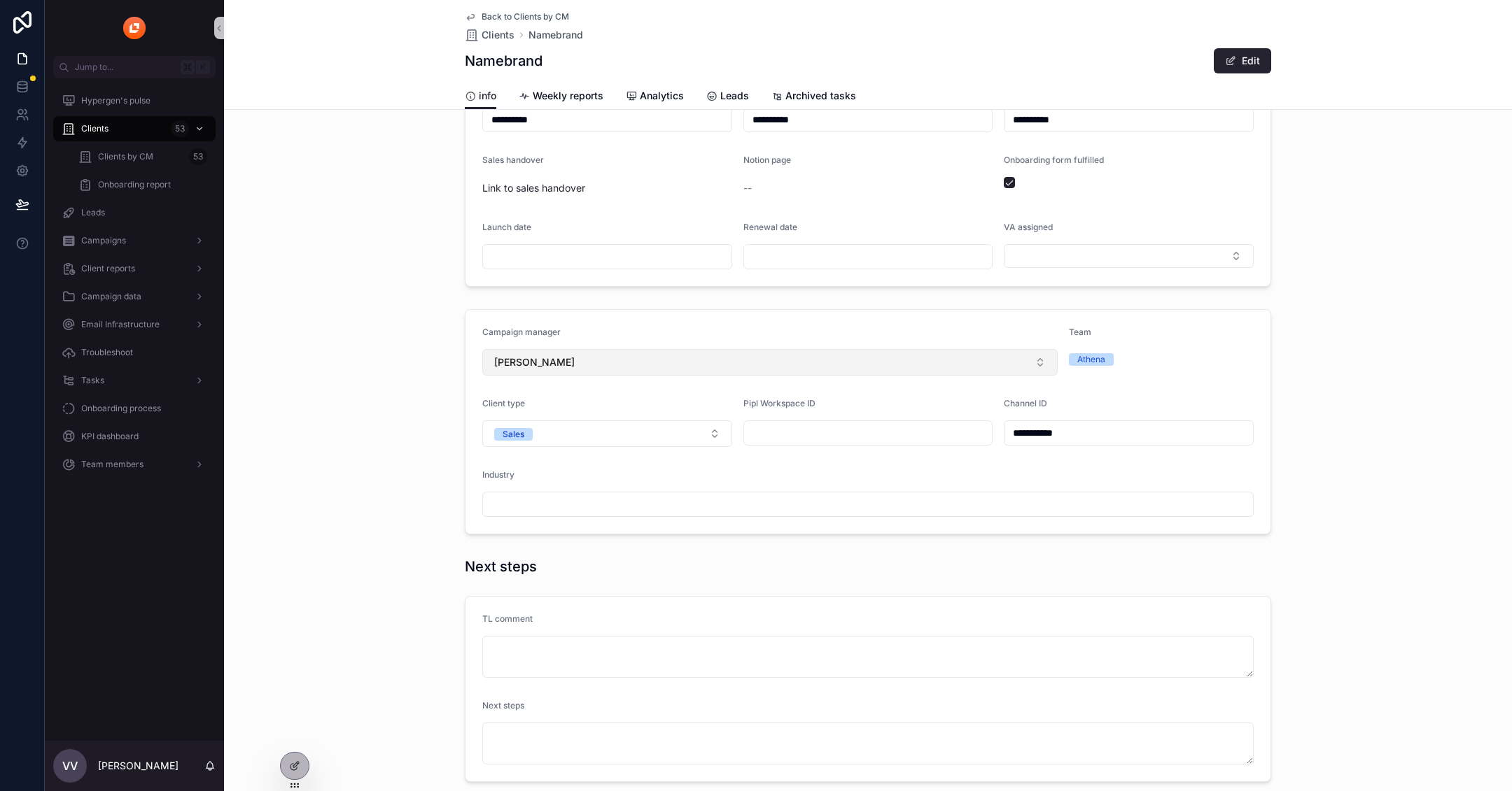
click at [743, 366] on button "[PERSON_NAME]" at bounding box center [770, 362] width 575 height 26
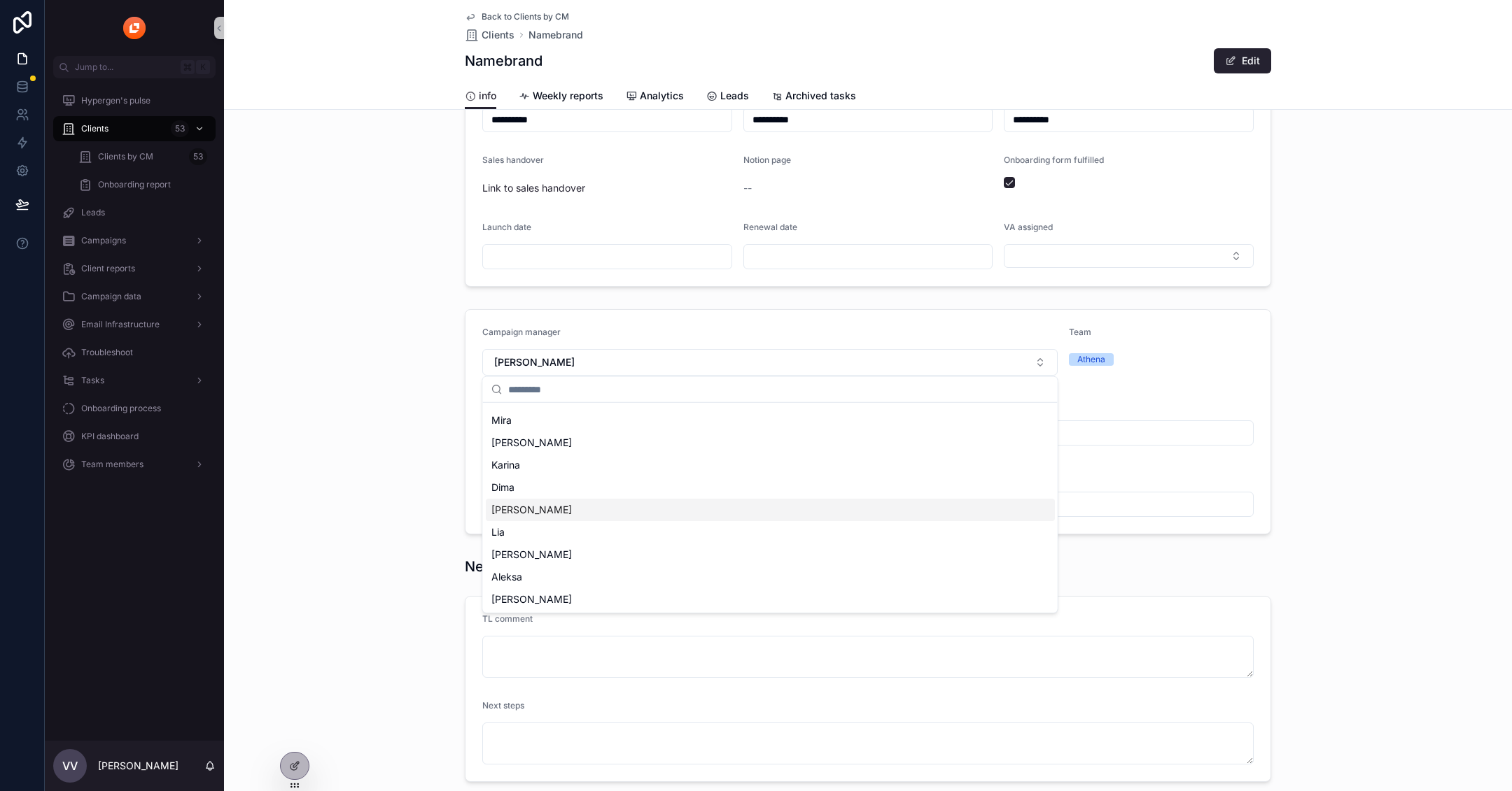
scroll to position [0, 0]
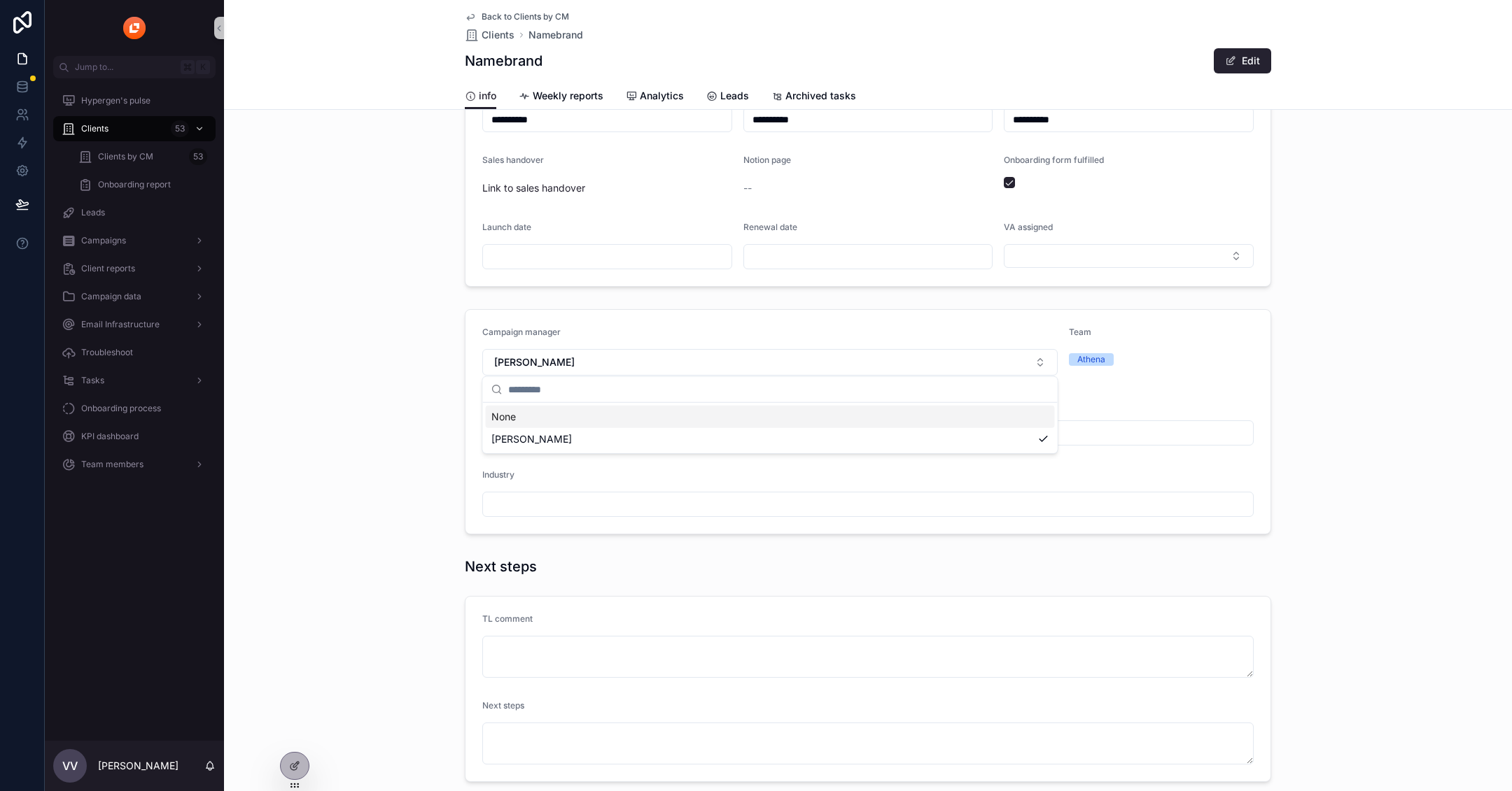
click at [470, 367] on form "**********" at bounding box center [867, 421] width 805 height 224
click at [105, 455] on div "Team members" at bounding box center [135, 464] width 146 height 22
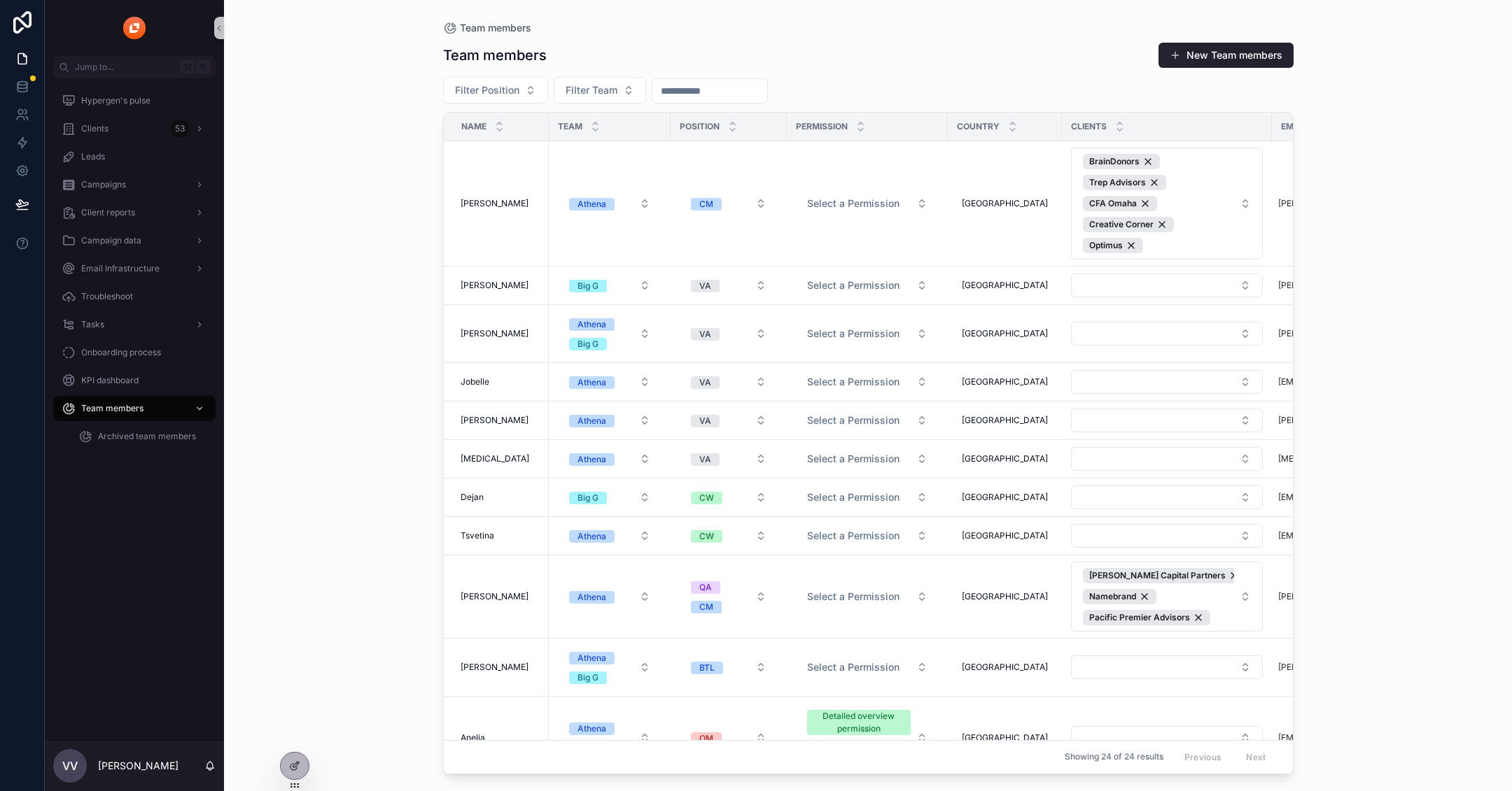
click at [1208, 71] on div "Team members New Team members Filter Position Filter Team Name Team Position Pe…" at bounding box center [868, 404] width 850 height 741
click at [1201, 64] on button "New Team members" at bounding box center [1226, 55] width 135 height 25
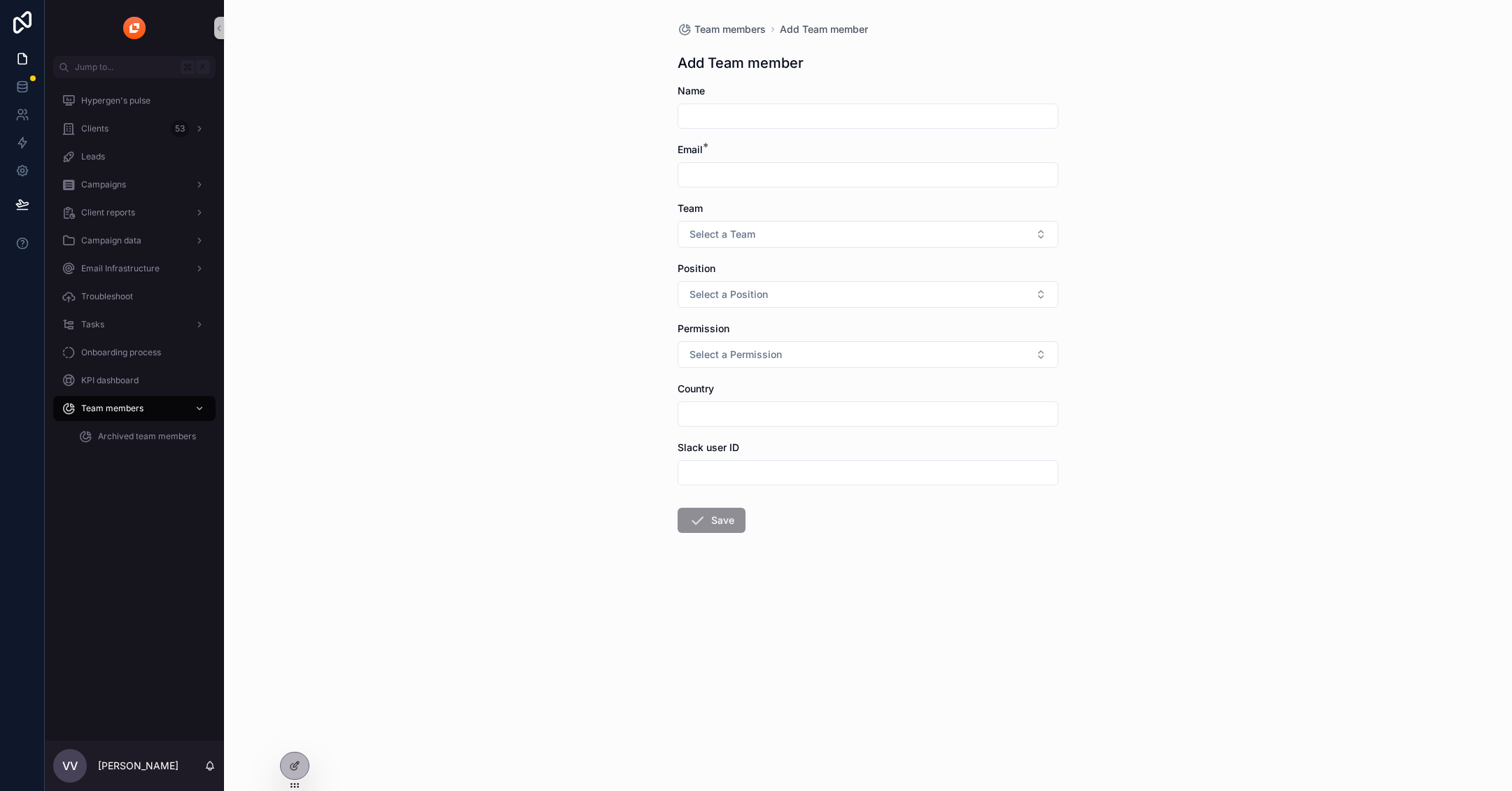
click at [788, 109] on input "scrollable content" at bounding box center [867, 116] width 379 height 19
type input "*****"
click at [723, 173] on input "scrollable content" at bounding box center [867, 174] width 379 height 19
paste input "**********"
type input "**********"
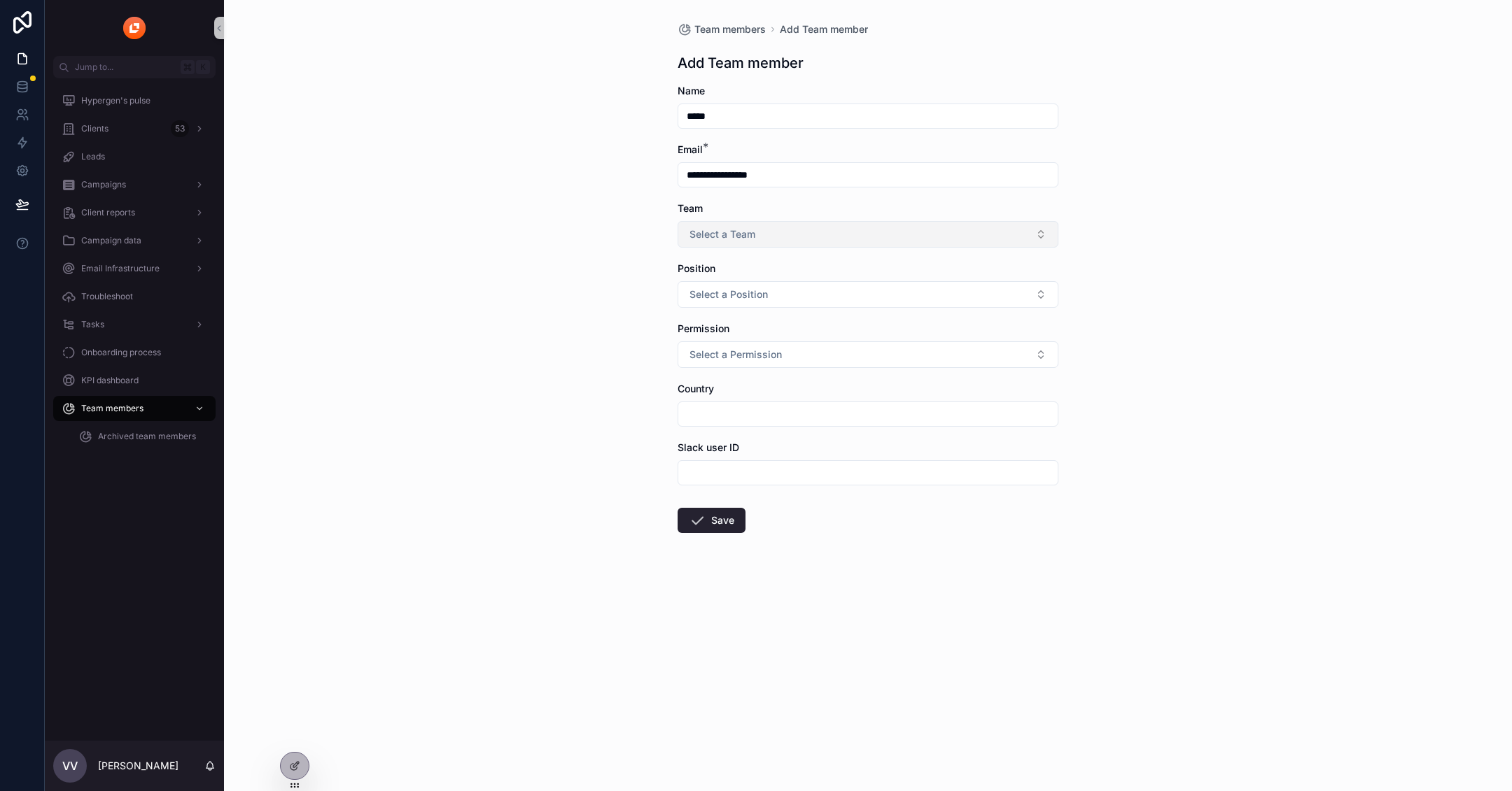
click at [834, 234] on button "Select a Team" at bounding box center [868, 233] width 381 height 26
click at [780, 297] on div "Athena" at bounding box center [868, 290] width 374 height 21
click at [1161, 305] on div "**********" at bounding box center [868, 395] width 1288 height 791
click at [886, 241] on button "Athena" at bounding box center [868, 233] width 381 height 26
click at [840, 312] on div "Big G" at bounding box center [868, 311] width 374 height 21
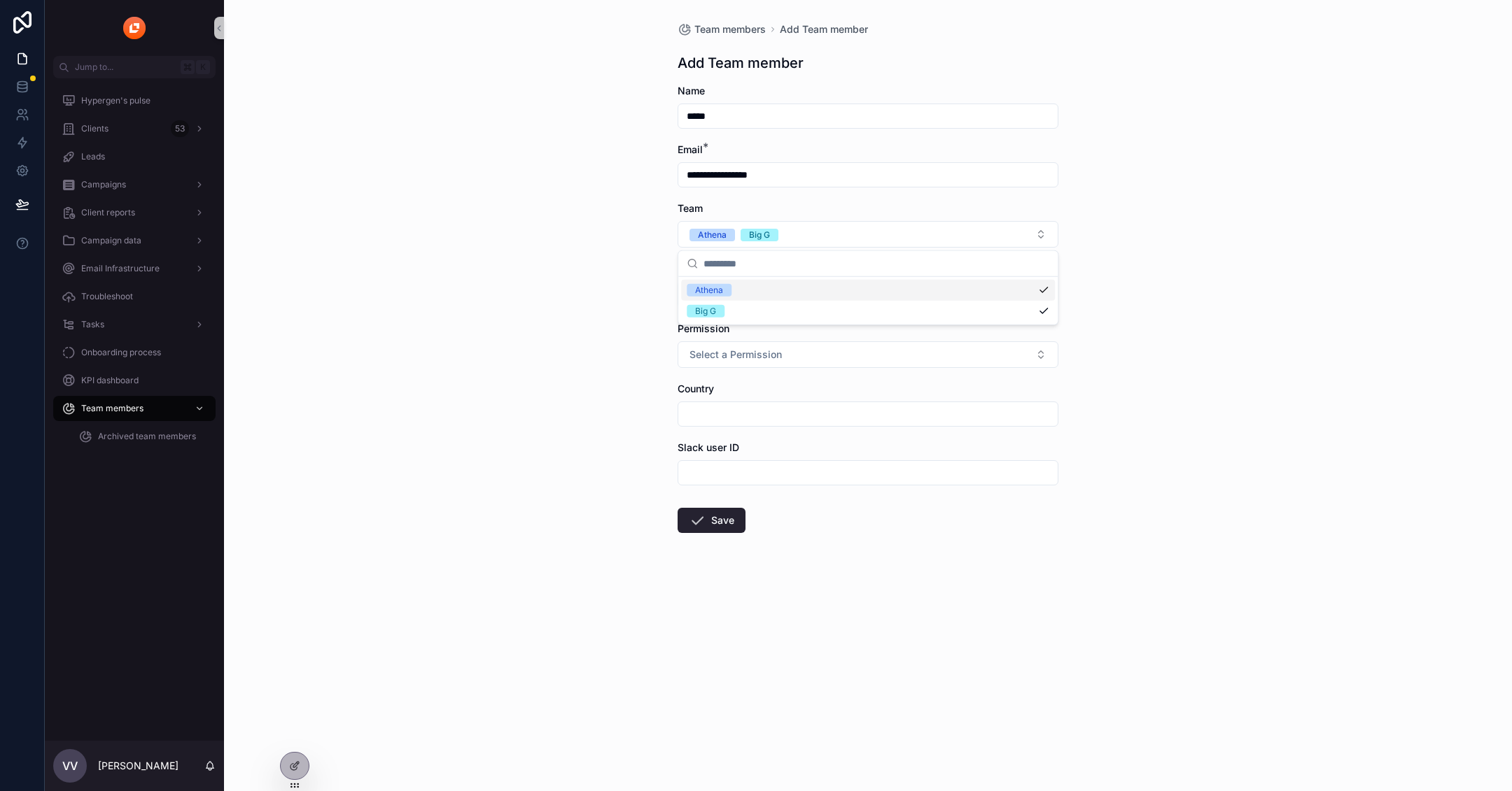
click at [1214, 260] on div "**********" at bounding box center [868, 395] width 1288 height 791
click at [734, 239] on button "Athena" at bounding box center [712, 234] width 46 height 14
click at [800, 298] on button "Select a Position" at bounding box center [868, 294] width 381 height 26
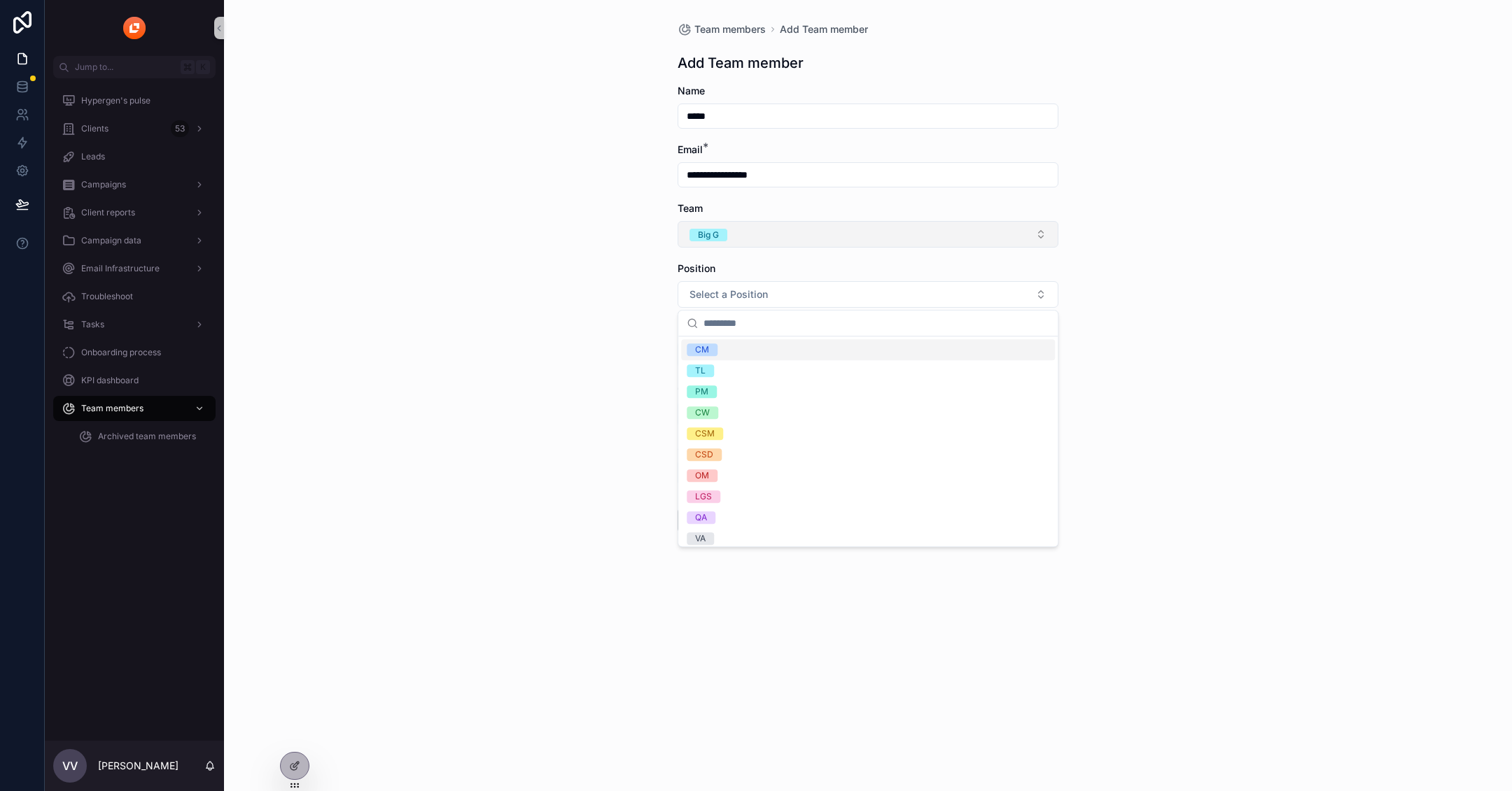
click at [793, 347] on div "CM" at bounding box center [868, 349] width 374 height 21
click at [1095, 321] on div "**********" at bounding box center [868, 395] width 1288 height 791
click at [875, 343] on button "Select a Permission" at bounding box center [868, 354] width 381 height 26
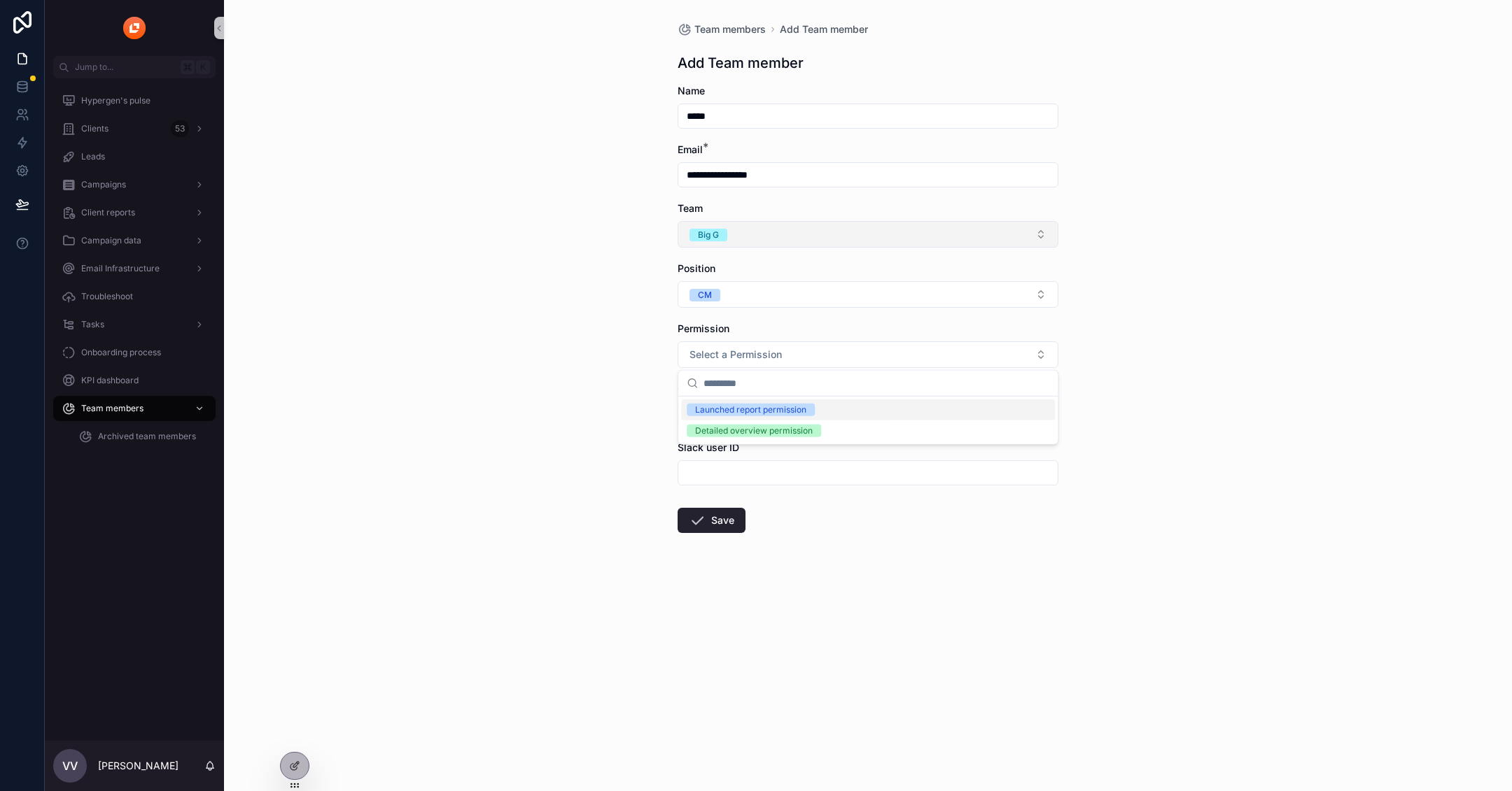
click at [871, 414] on div "Launched report permission" at bounding box center [868, 409] width 374 height 21
click at [1301, 327] on div "**********" at bounding box center [868, 395] width 1288 height 791
click at [822, 409] on input "scrollable content" at bounding box center [867, 414] width 379 height 19
click at [920, 402] on div "scrollable content" at bounding box center [868, 415] width 381 height 25
click at [751, 424] on div "scrollable content" at bounding box center [868, 415] width 381 height 25
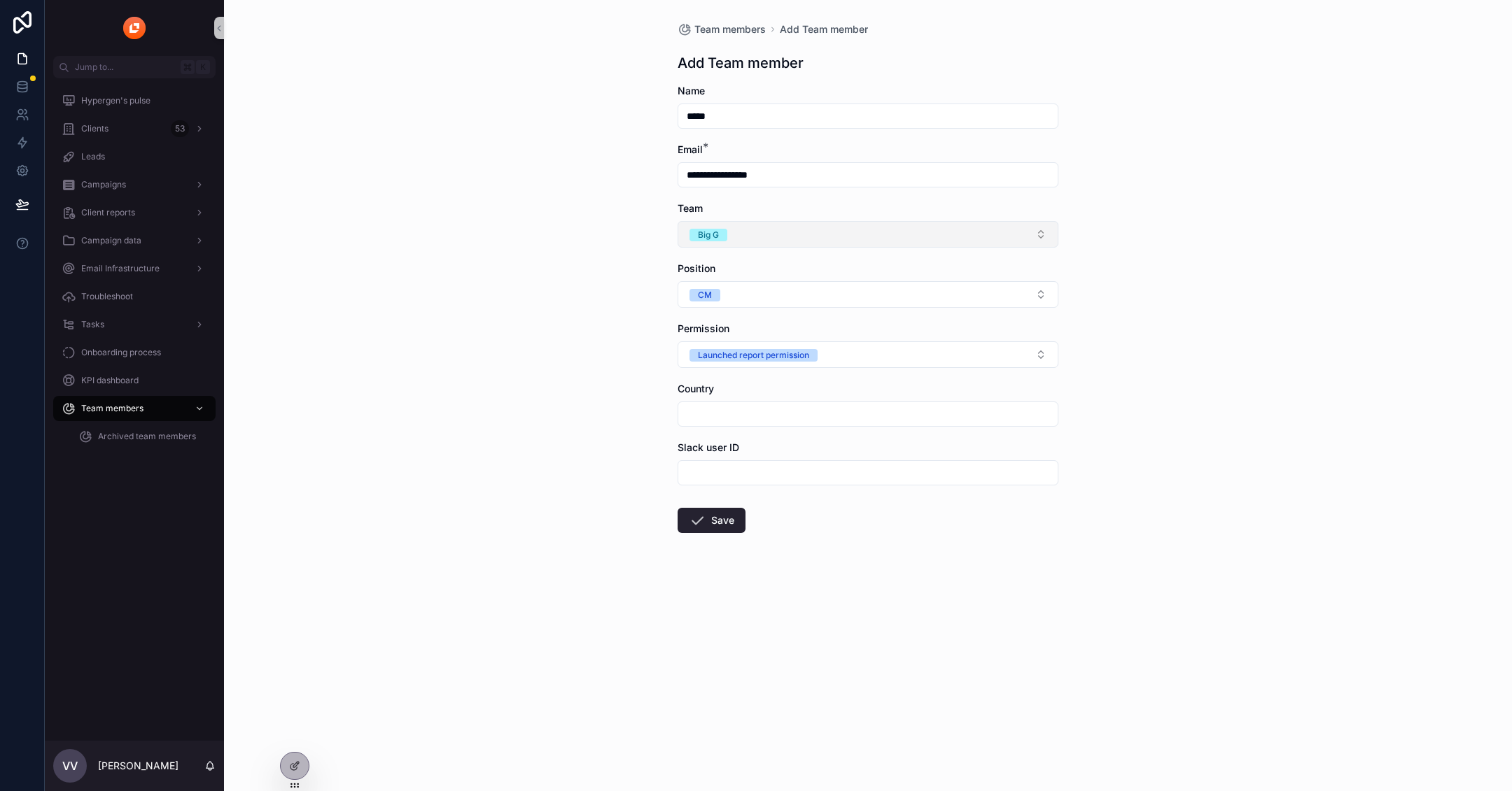
click at [721, 460] on div "scrollable content" at bounding box center [868, 473] width 381 height 25
click at [731, 404] on input "scrollable content" at bounding box center [867, 414] width 379 height 19
type input "*"
type input "**"
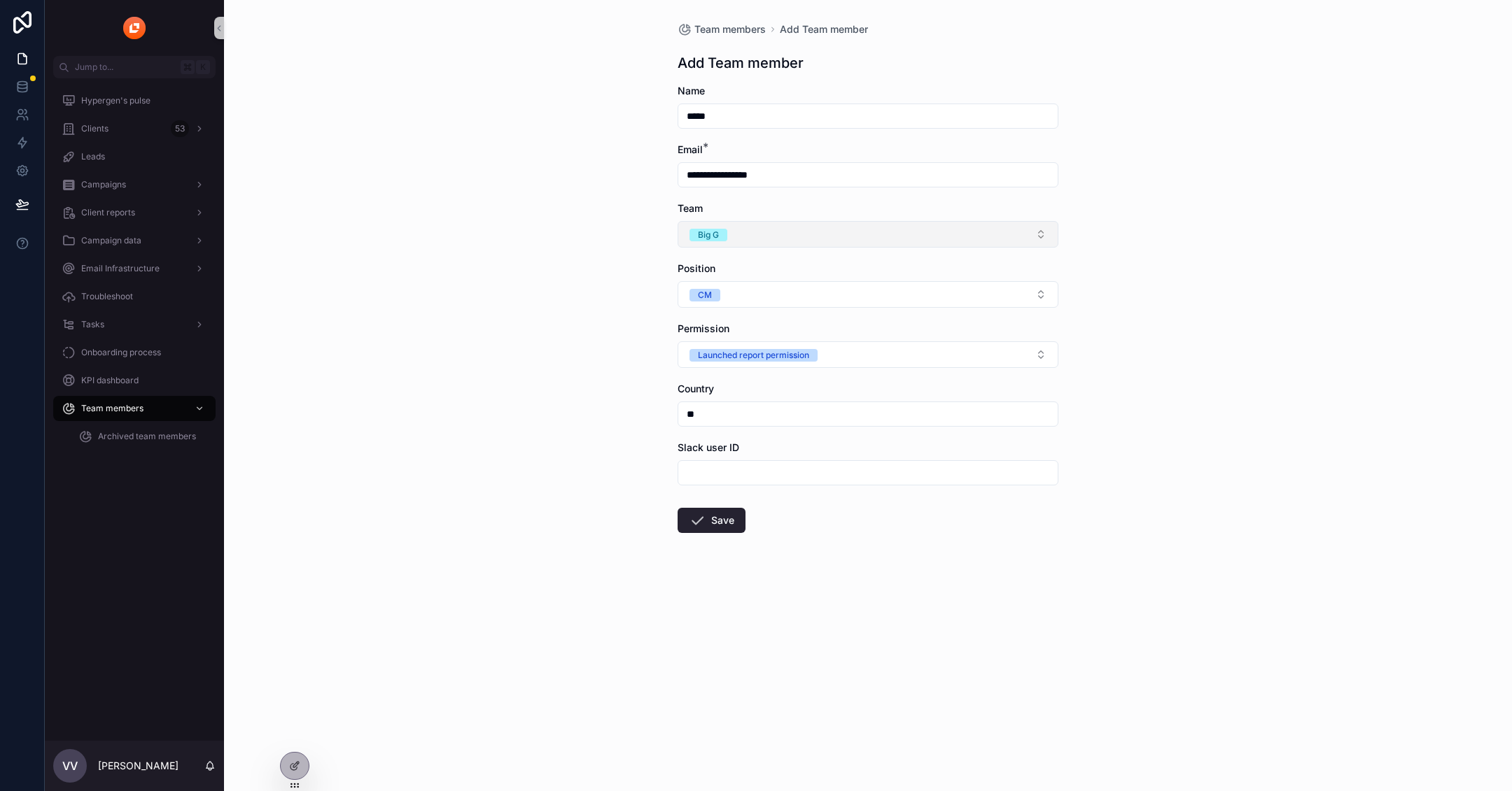
click at [965, 464] on input "scrollable content" at bounding box center [867, 473] width 379 height 19
click at [783, 480] on input "scrollable content" at bounding box center [867, 473] width 379 height 19
paste input "**********"
type input "**********"
click at [713, 525] on button "Save" at bounding box center [712, 520] width 68 height 25
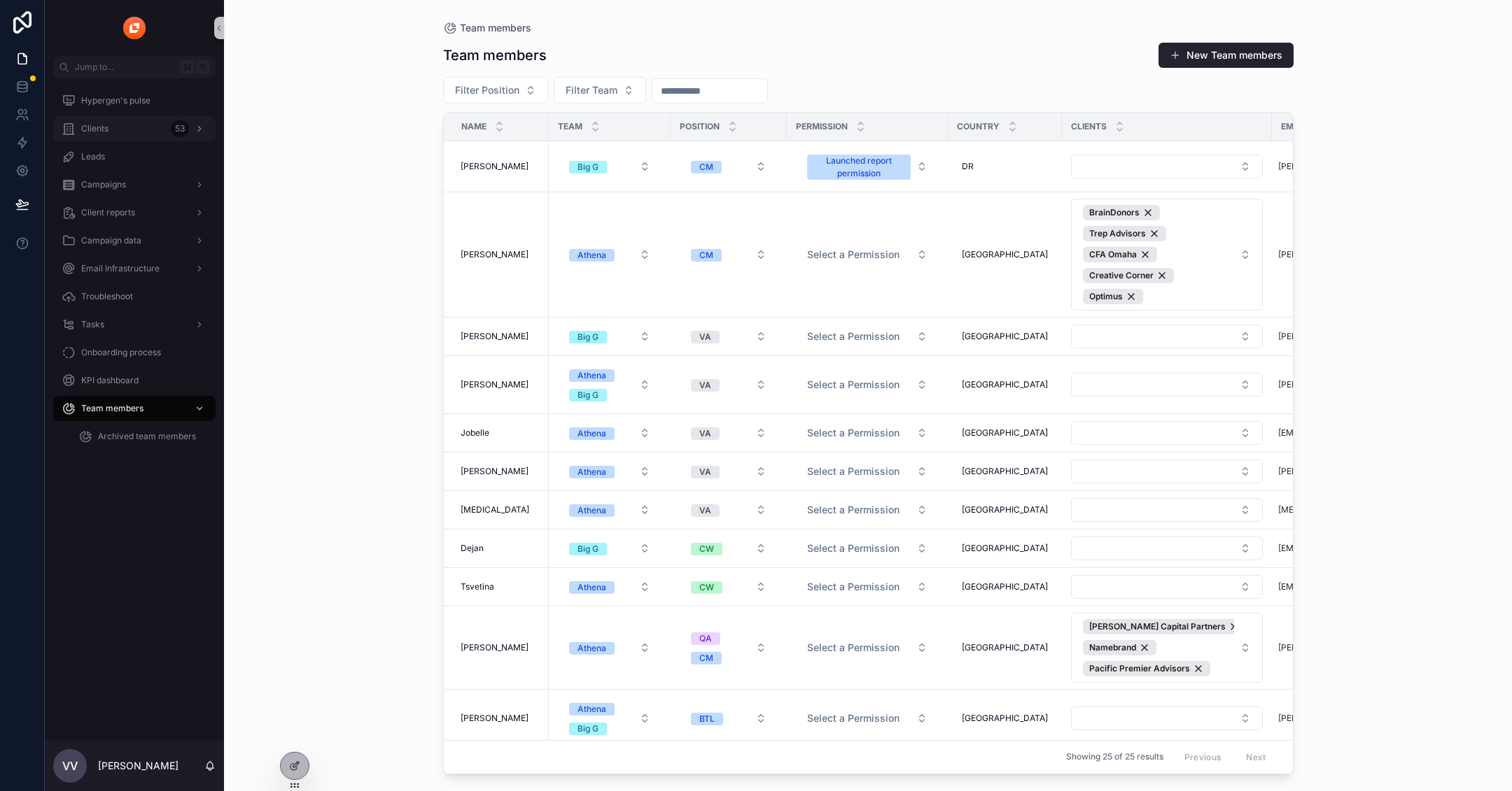
click at [126, 120] on div "Clients 53" at bounding box center [135, 129] width 146 height 22
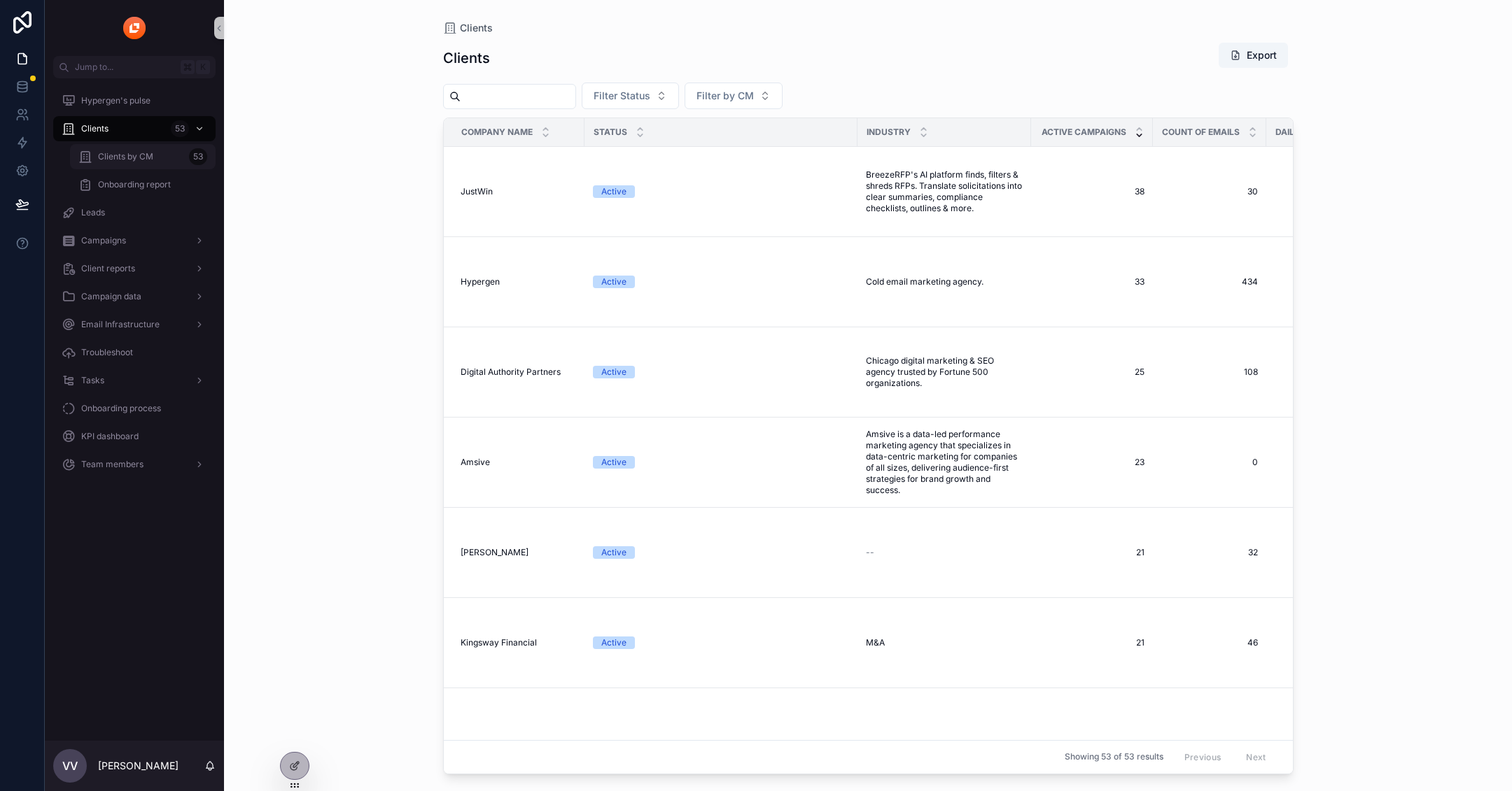
click at [112, 161] on span "Clients by CM" at bounding box center [125, 157] width 55 height 11
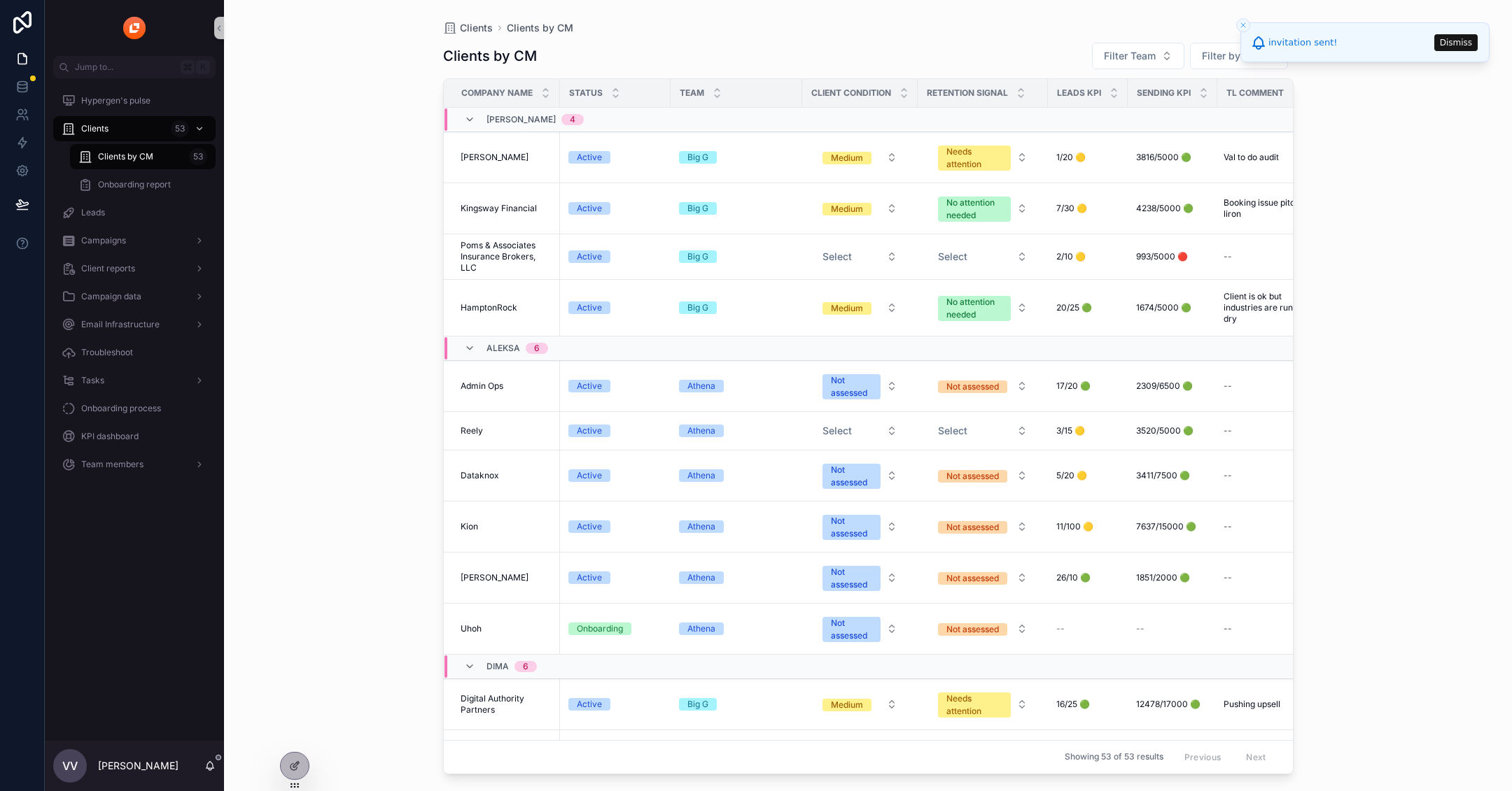
click at [1245, 23] on icon "Close toast" at bounding box center [1243, 25] width 8 height 8
click at [1221, 58] on span "Filter by CM" at bounding box center [1230, 56] width 58 height 14
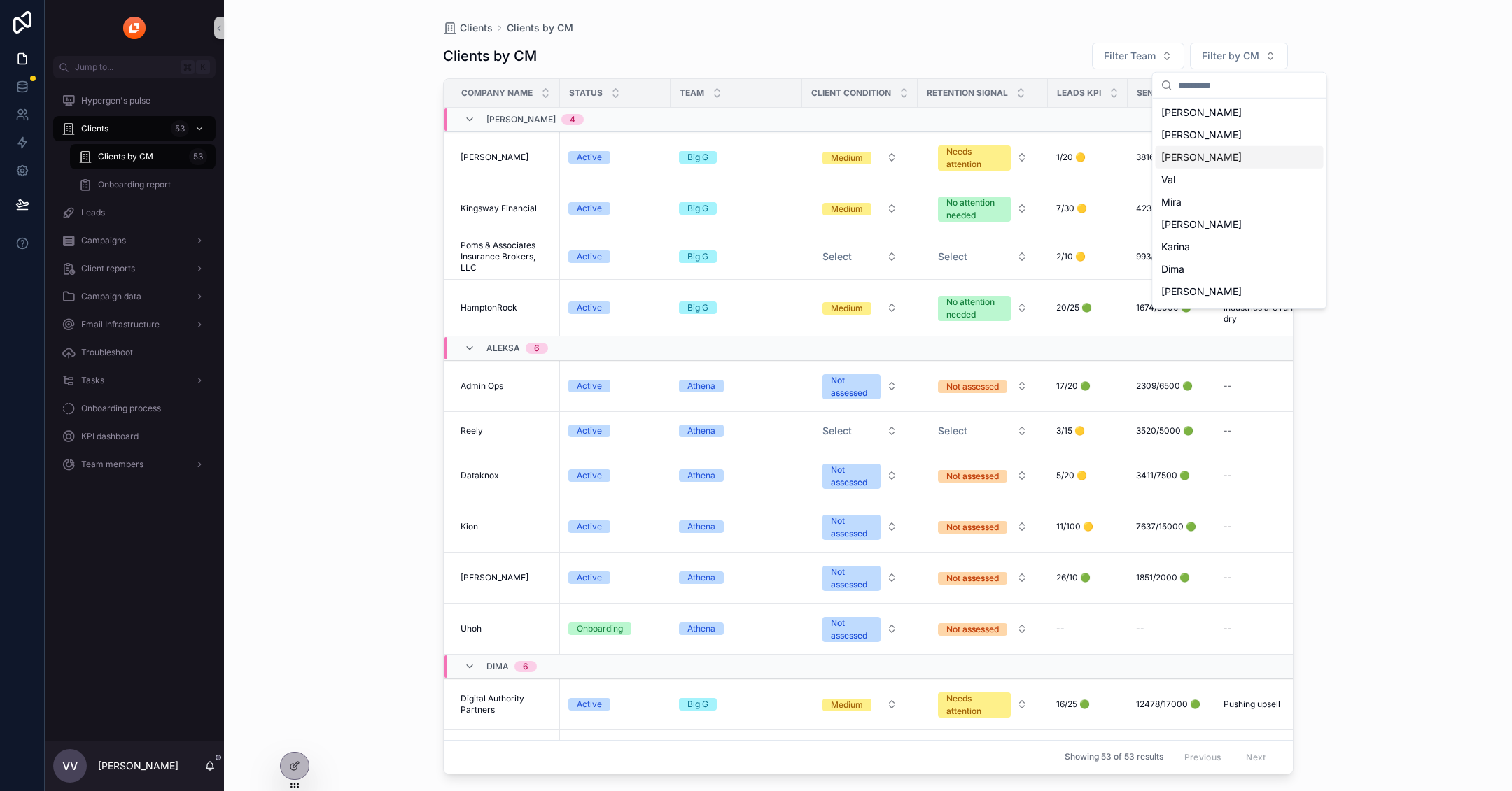
click at [1207, 151] on div "[PERSON_NAME]" at bounding box center [1240, 157] width 168 height 22
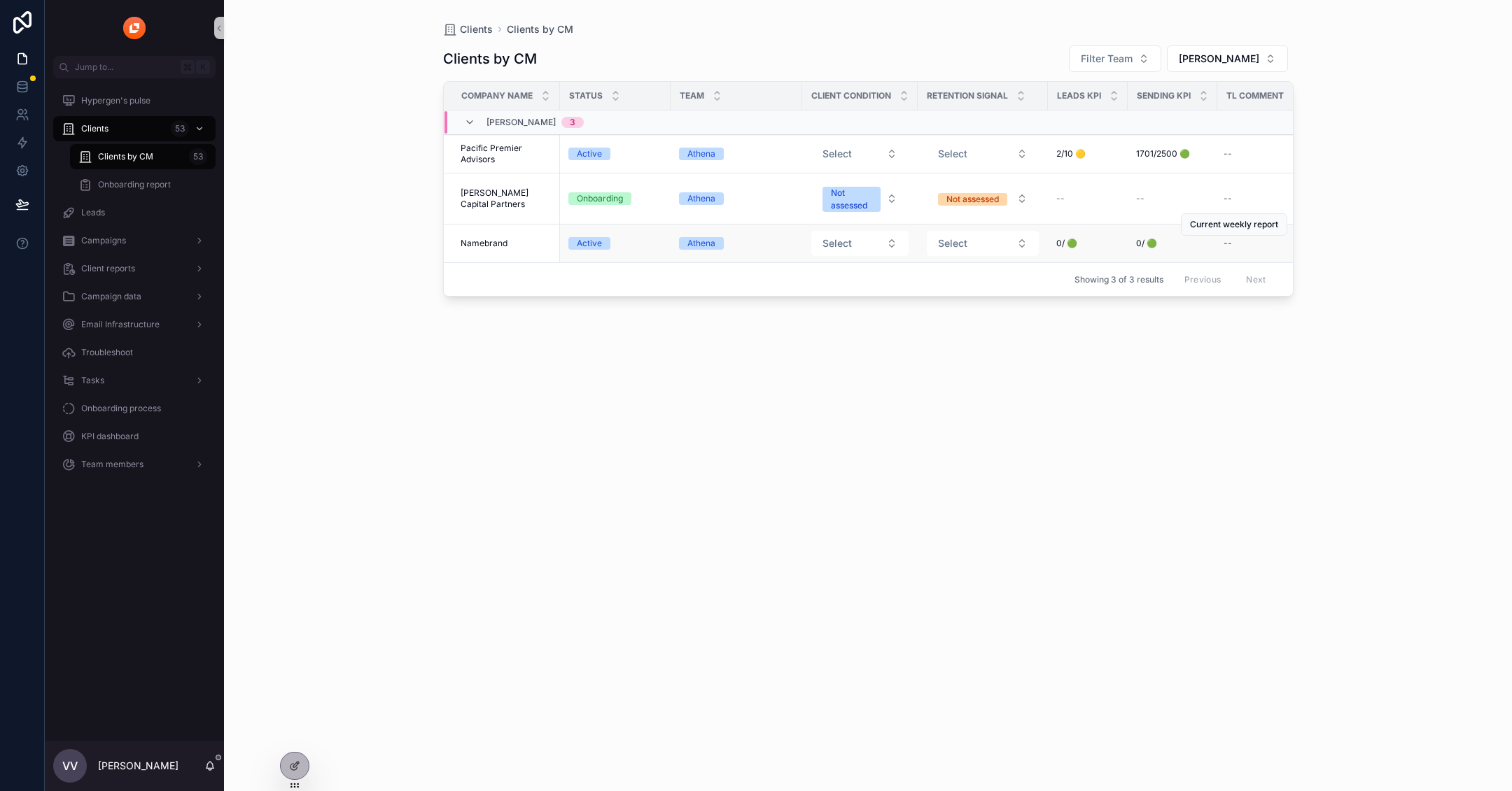
click at [484, 250] on td "Namebrand Namebrand" at bounding box center [501, 243] width 116 height 38
click at [489, 250] on td "Namebrand Namebrand" at bounding box center [501, 243] width 116 height 38
click at [475, 240] on span "Namebrand" at bounding box center [483, 243] width 47 height 11
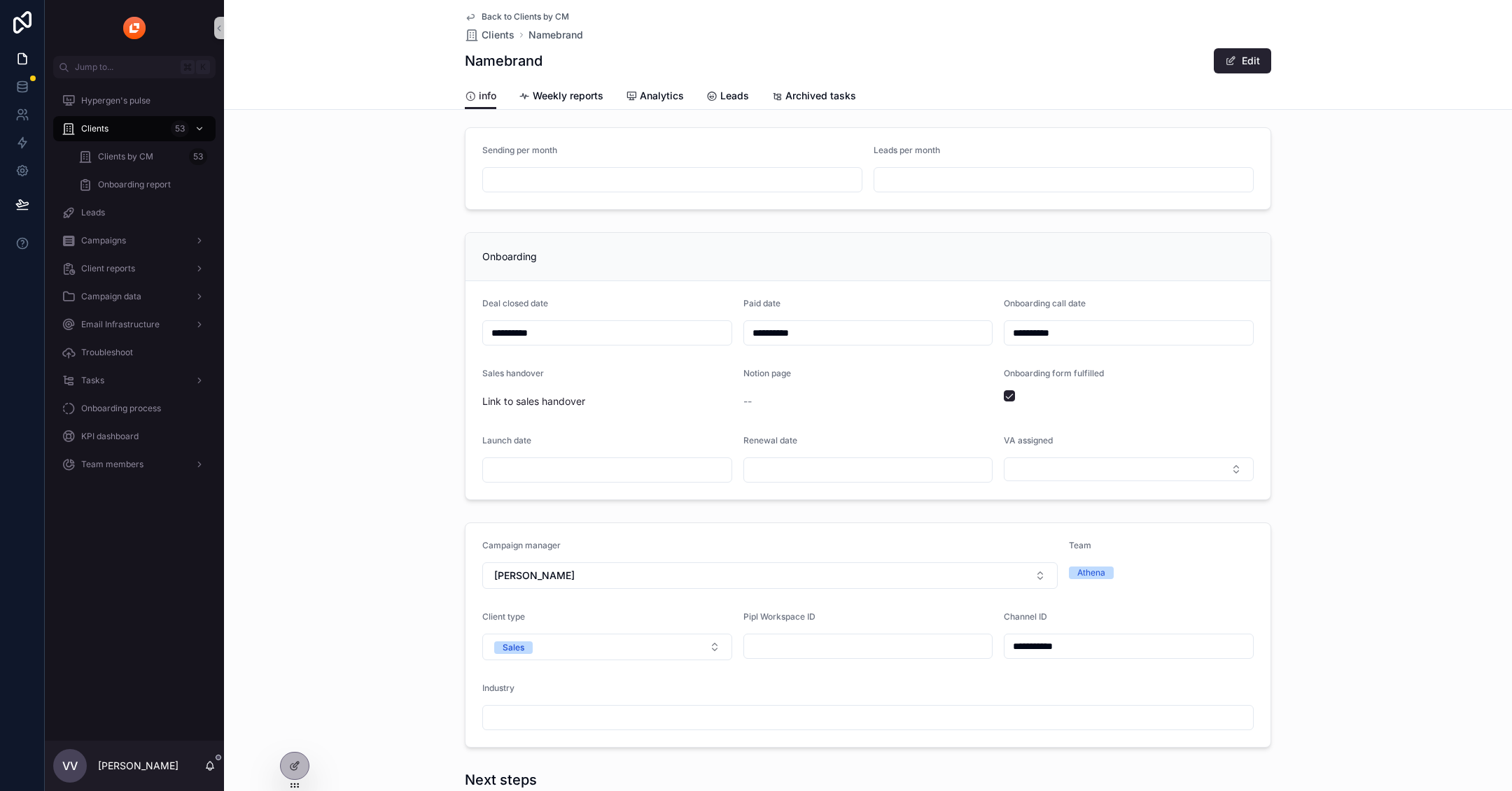
scroll to position [129, 0]
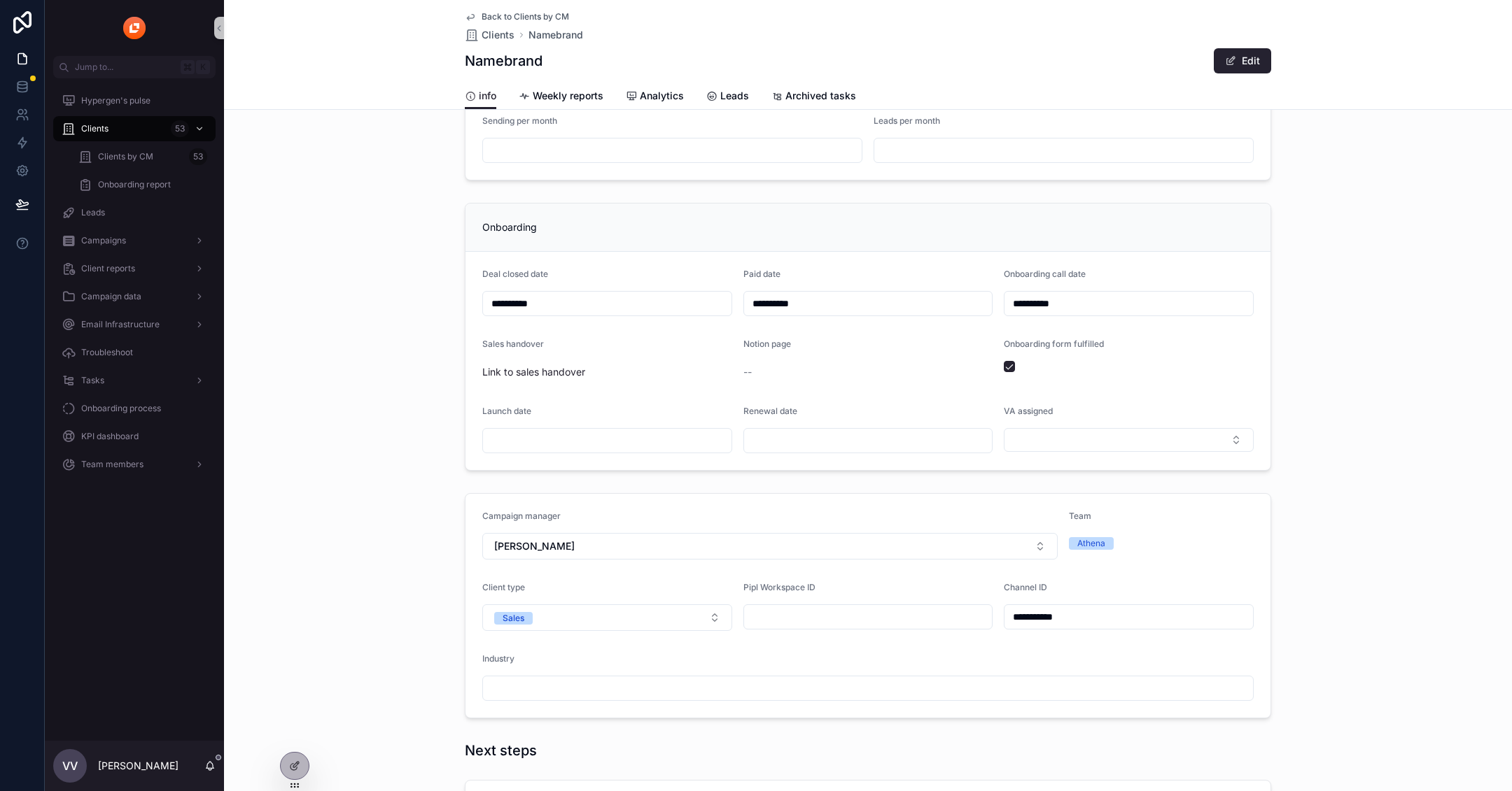
click at [630, 530] on div "Campaign manager [PERSON_NAME]" at bounding box center [770, 536] width 575 height 49
click at [595, 554] on button "[PERSON_NAME]" at bounding box center [770, 546] width 575 height 26
type input "***"
click at [566, 596] on div "[PERSON_NAME]" at bounding box center [770, 600] width 569 height 22
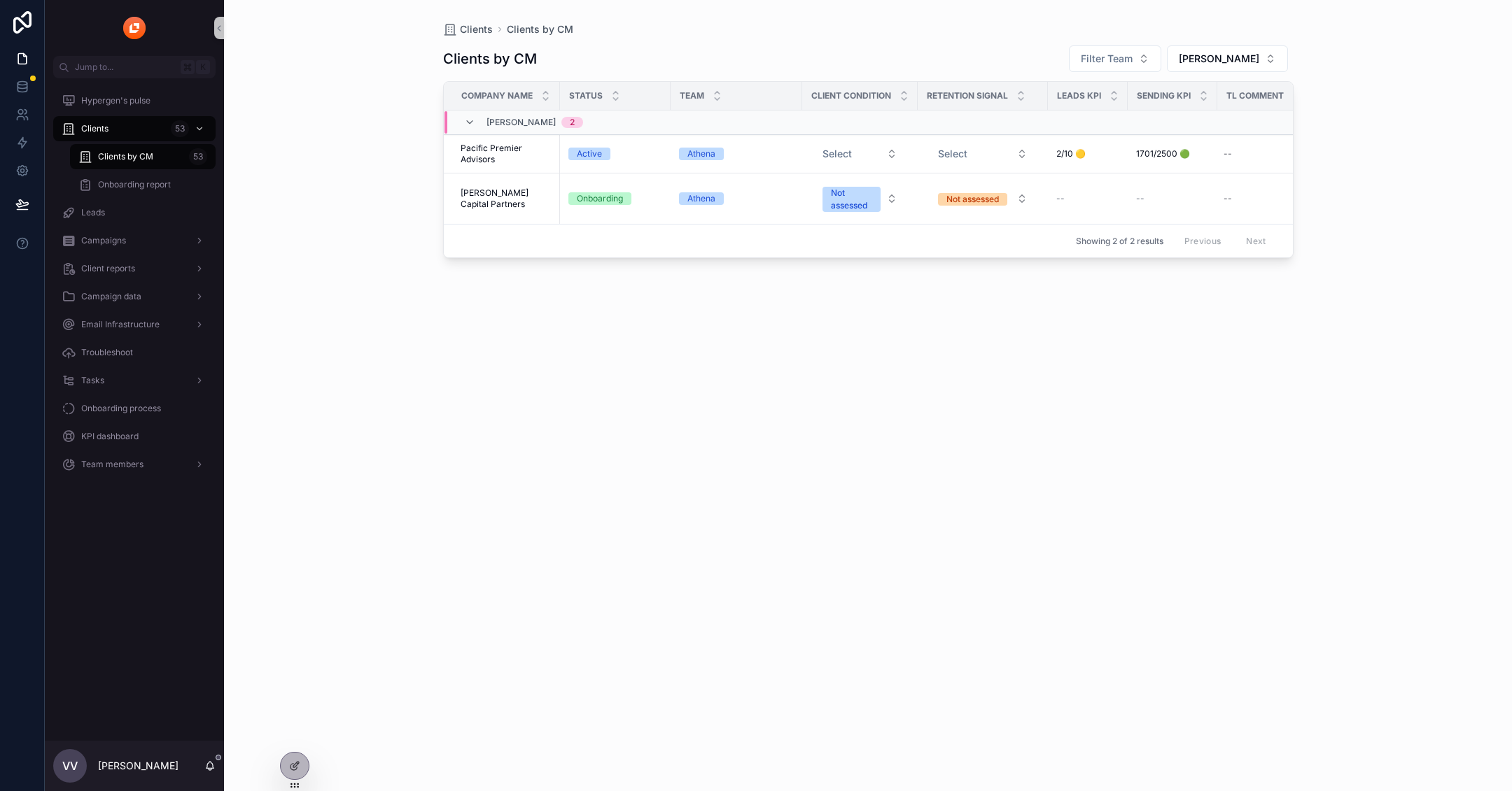
click at [1255, 35] on div "Clients Clients by CM" at bounding box center [868, 29] width 850 height 14
click at [1245, 51] on button "[PERSON_NAME]" at bounding box center [1227, 58] width 121 height 26
click at [1240, 208] on div "Val" at bounding box center [1245, 205] width 168 height 22
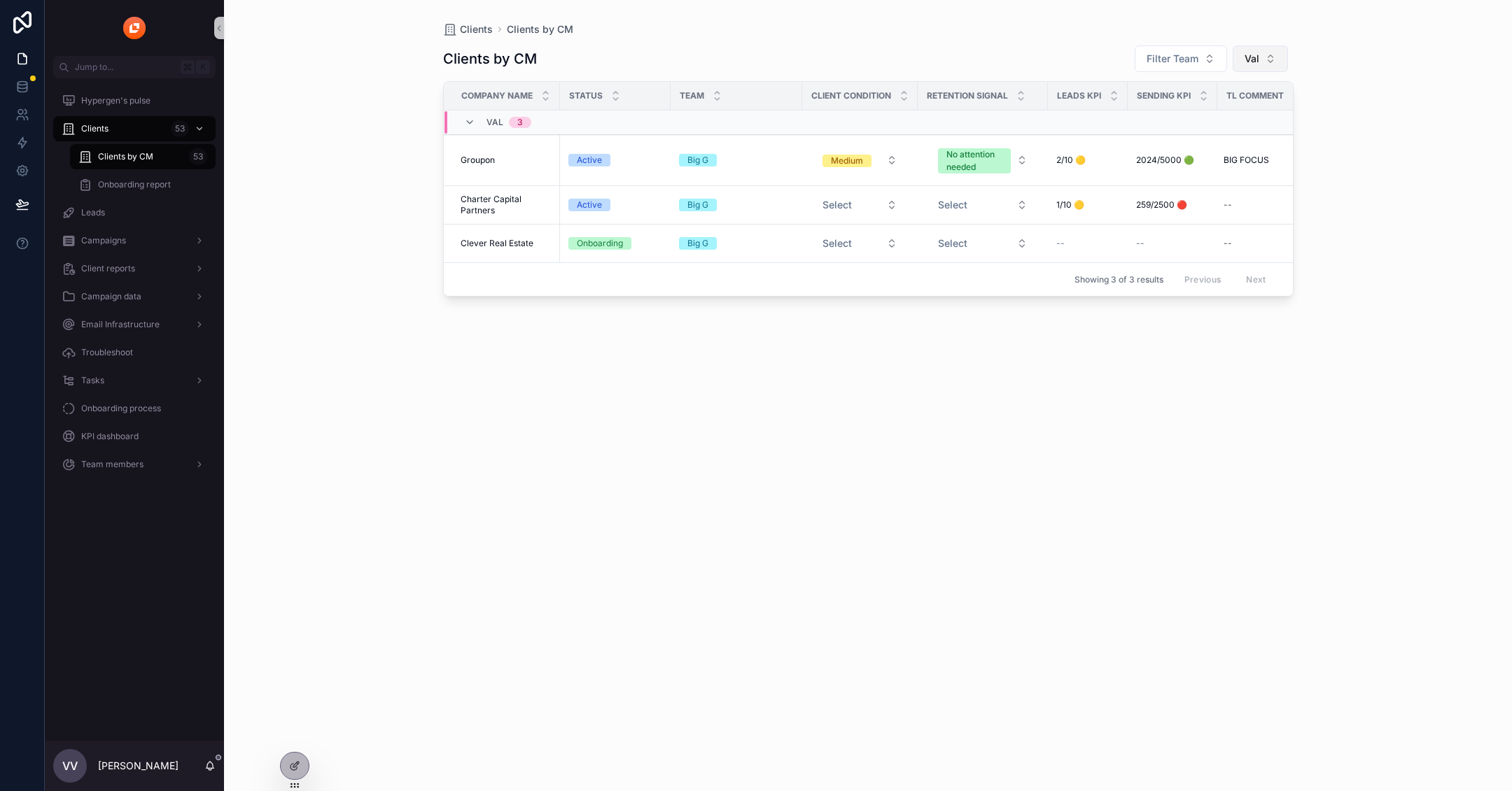
click at [1254, 58] on span "Val" at bounding box center [1251, 58] width 14 height 14
click at [1232, 190] on div "[PERSON_NAME]" at bounding box center [1260, 189] width 168 height 22
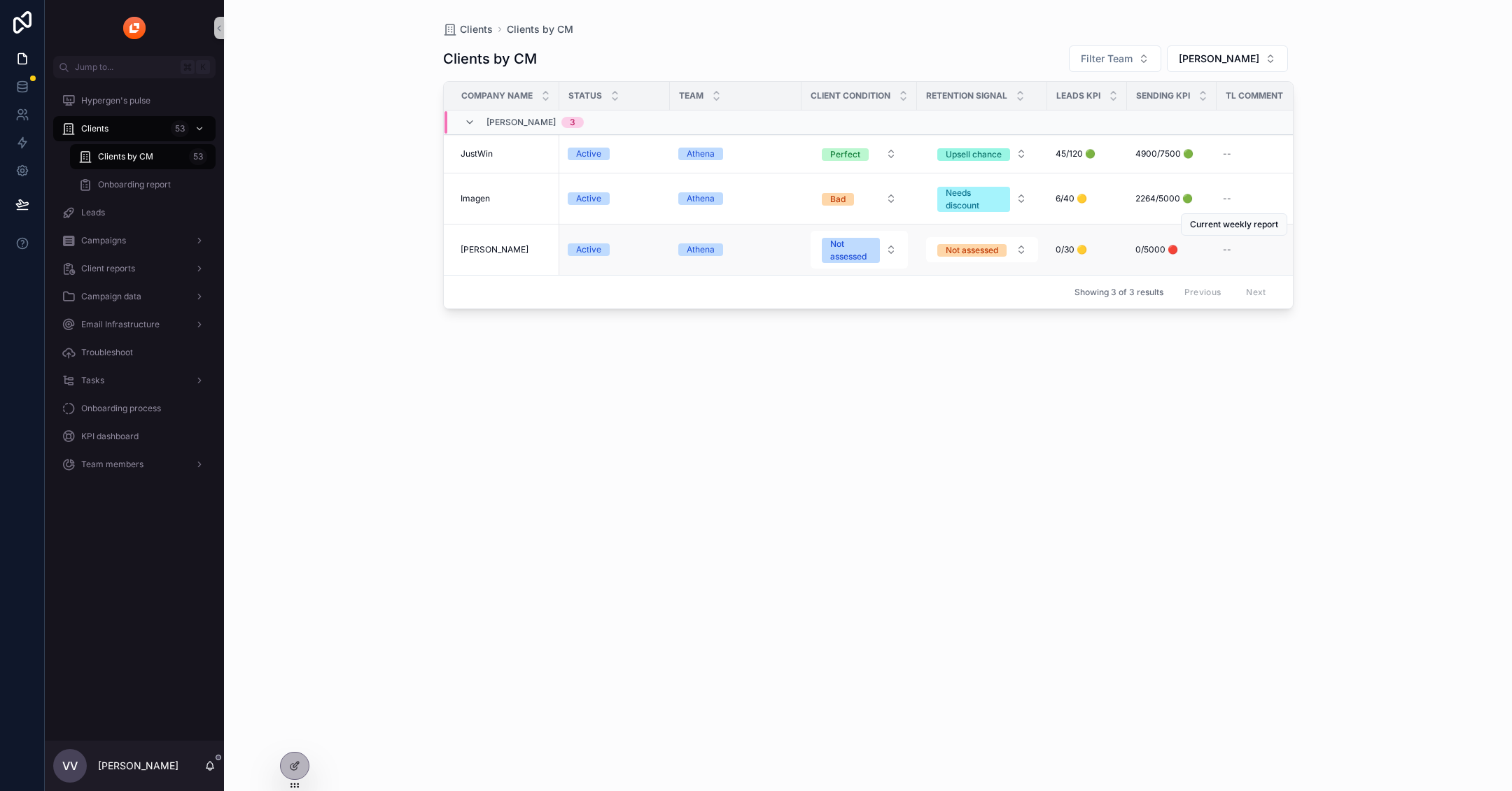
click at [475, 255] on span "[PERSON_NAME]" at bounding box center [494, 250] width 68 height 11
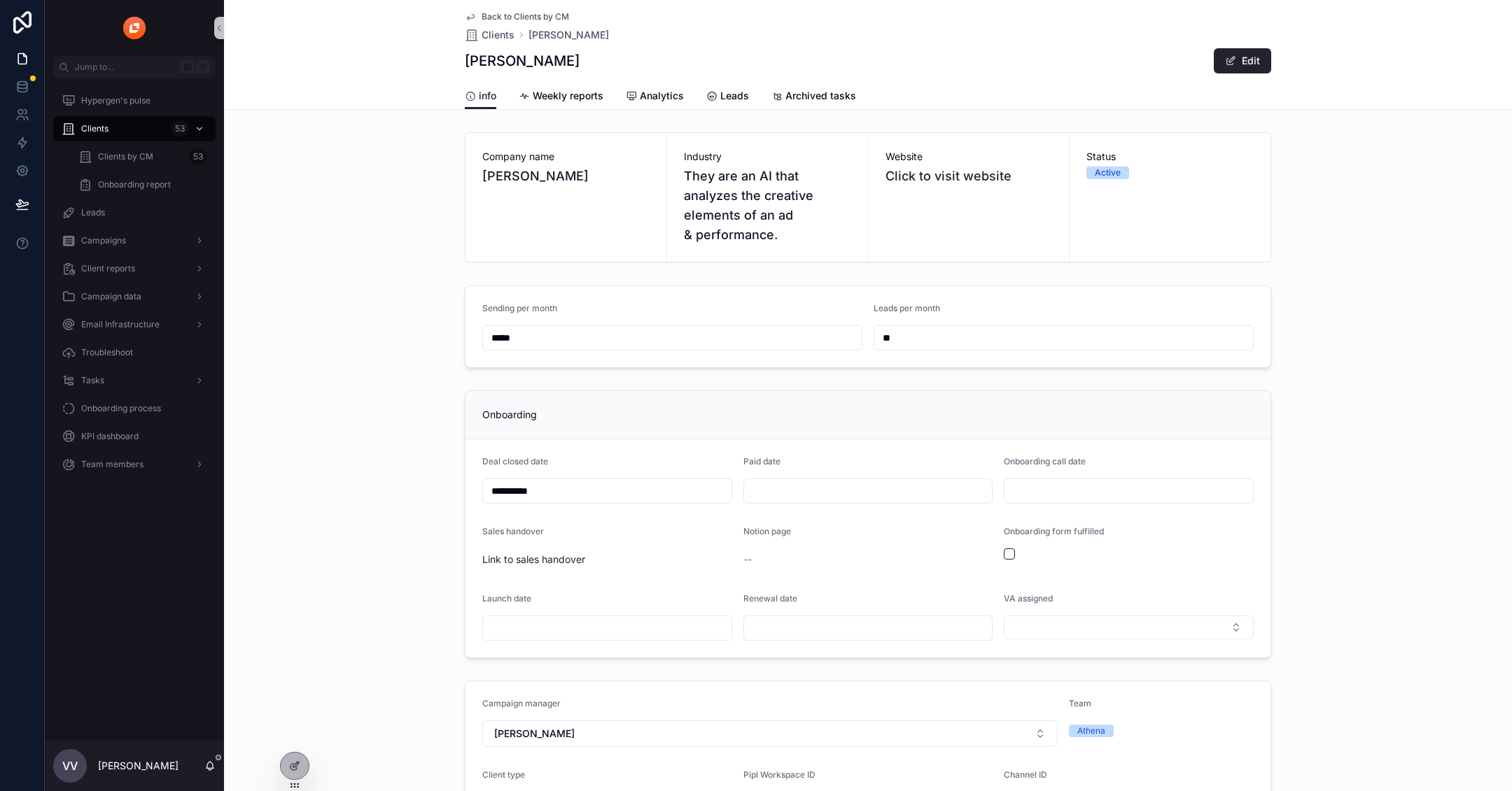
click at [1111, 167] on div "Active" at bounding box center [1108, 173] width 26 height 13
click at [1260, 69] on button "Edit" at bounding box center [1242, 61] width 58 height 25
click at [1108, 172] on div "Active" at bounding box center [1108, 173] width 26 height 13
click at [1123, 181] on div "Status Active" at bounding box center [1169, 197] width 201 height 129
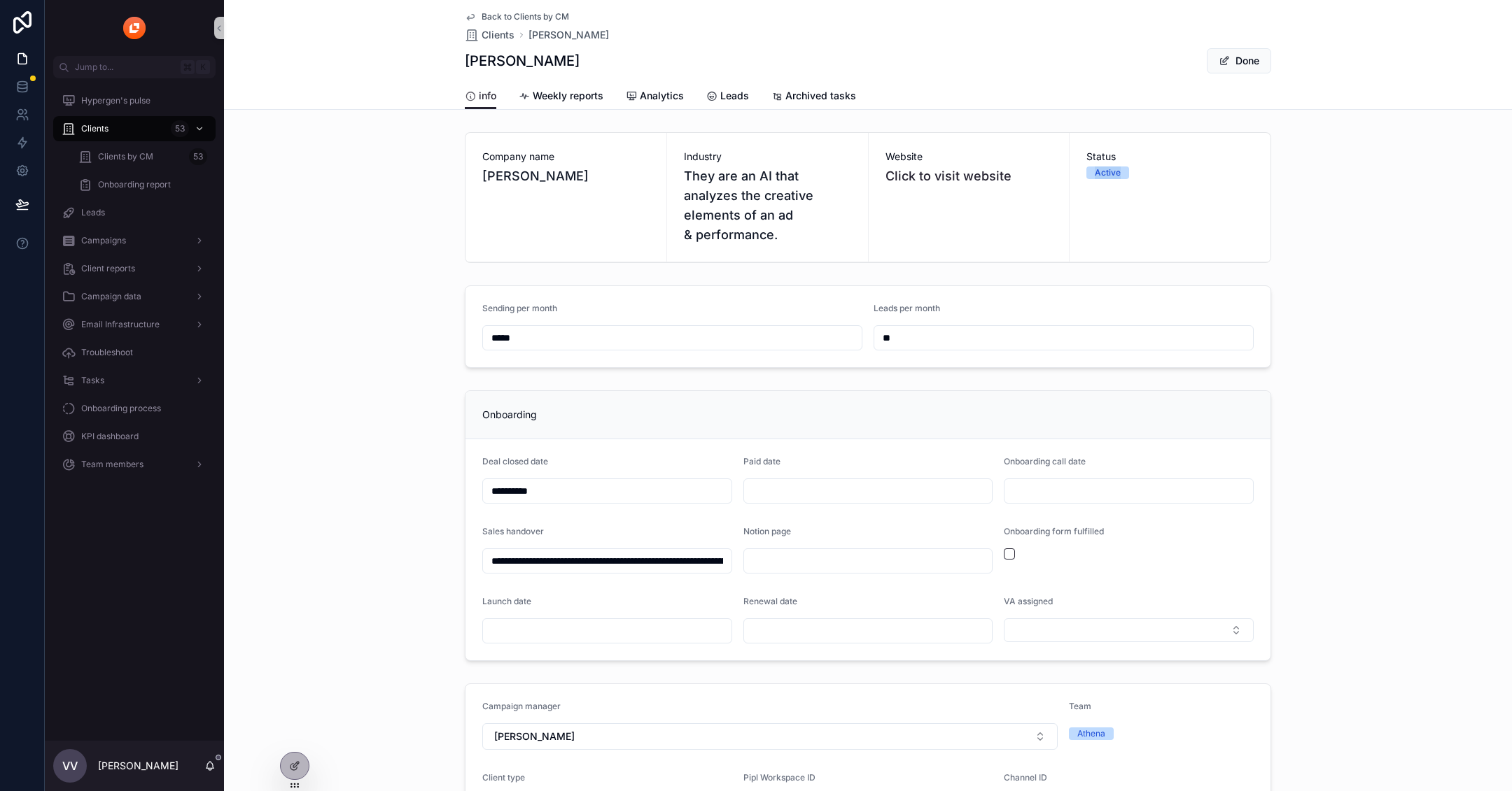
click at [1123, 181] on div "Status Active" at bounding box center [1169, 197] width 201 height 129
click at [1234, 68] on button "Done" at bounding box center [1239, 61] width 64 height 25
click at [1102, 188] on div "Status Active" at bounding box center [1169, 197] width 201 height 129
click at [1055, 168] on div "Website Click to visit website" at bounding box center [968, 197] width 201 height 129
click at [1141, 184] on div "Status Active" at bounding box center [1169, 197] width 201 height 129
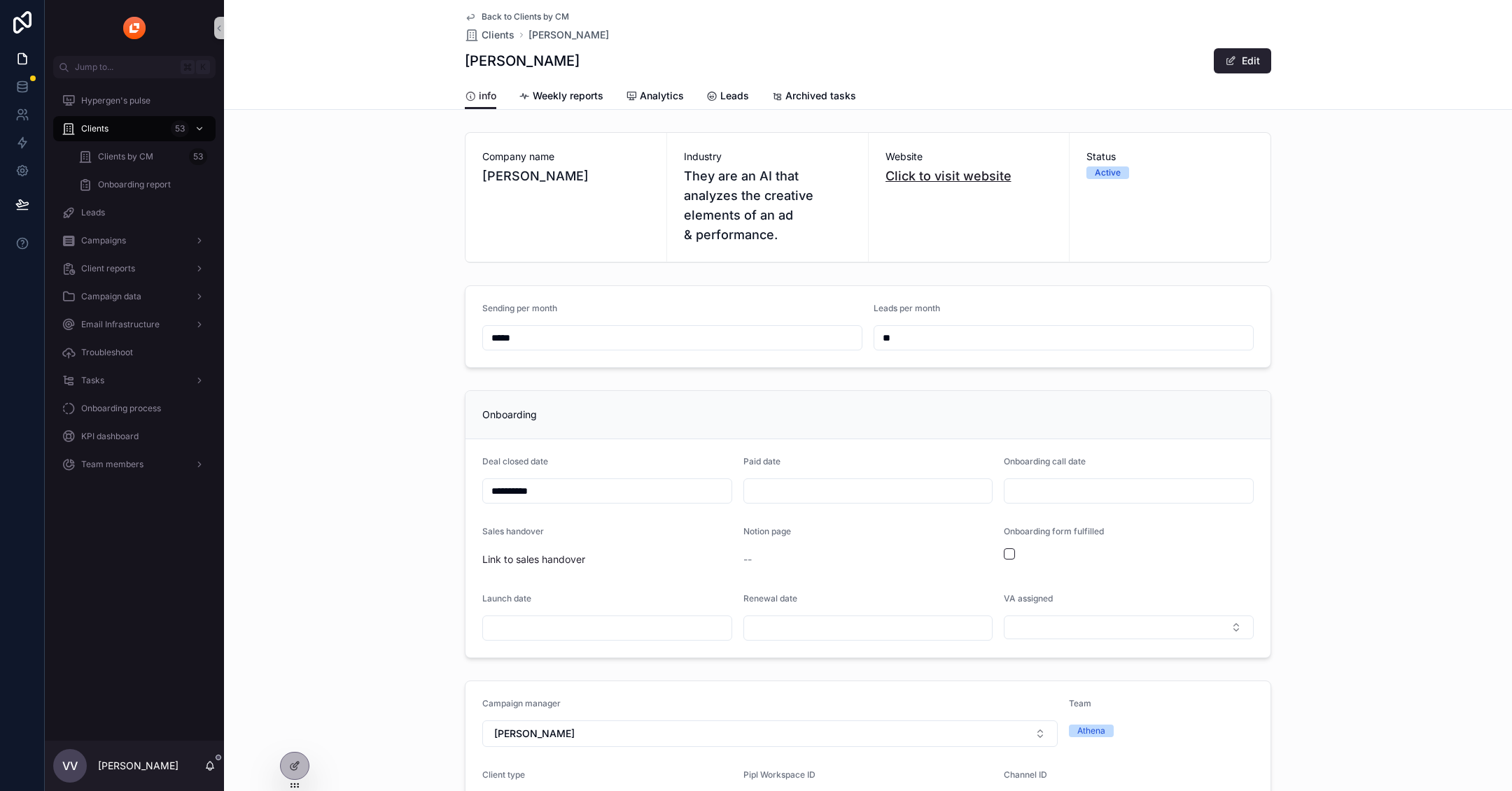
click at [953, 179] on link "Click to visit website" at bounding box center [948, 175] width 126 height 14
click at [1099, 165] on div "Status Active" at bounding box center [1170, 164] width 168 height 30
click at [1119, 194] on div "Status Active" at bounding box center [1169, 197] width 201 height 129
click at [1111, 170] on div "Active" at bounding box center [1108, 173] width 26 height 13
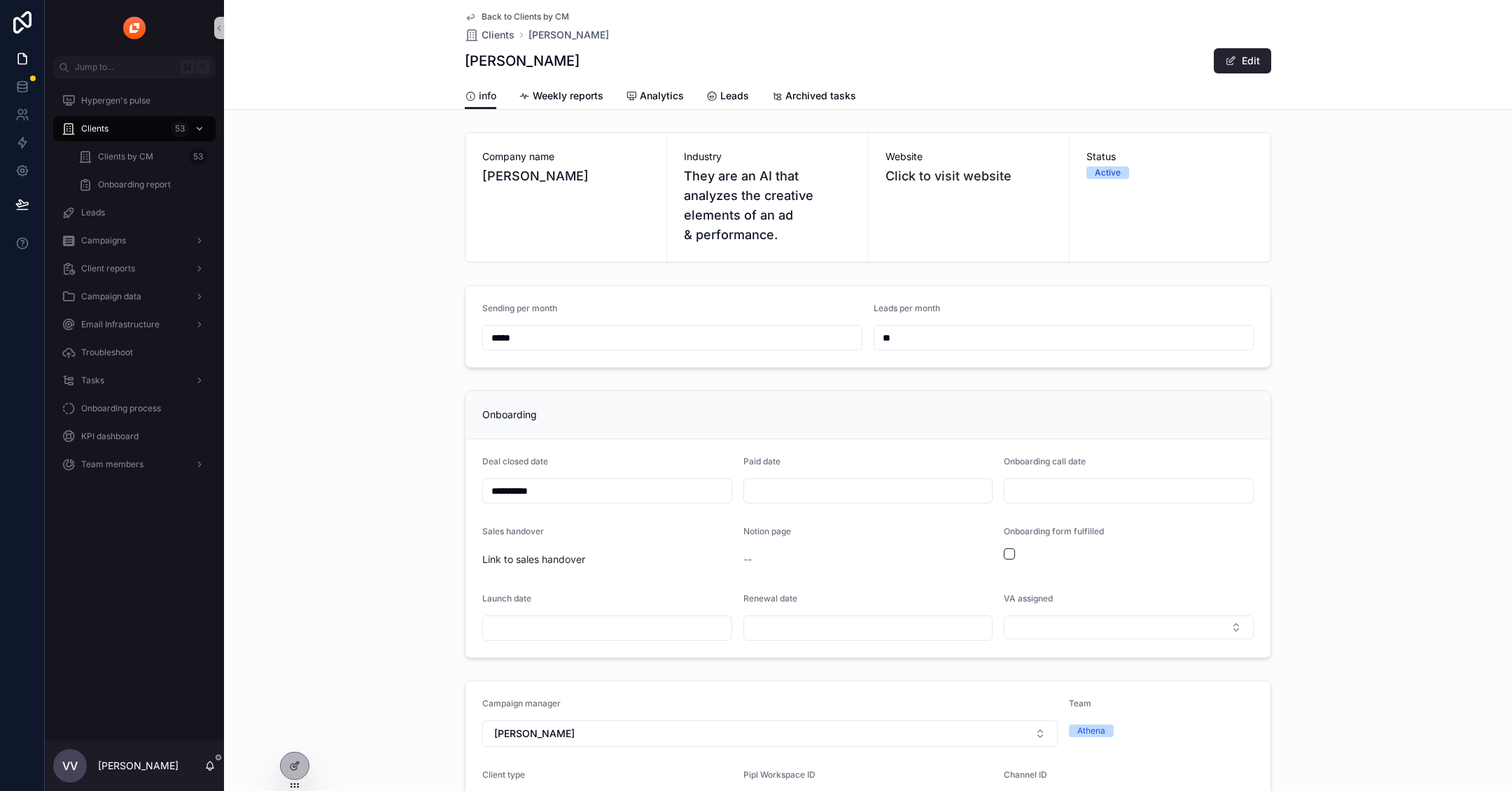
click at [1254, 83] on div "info Weekly reports Analytics Leads Archived tasks" at bounding box center [867, 96] width 806 height 26
click at [1233, 69] on button "Edit" at bounding box center [1242, 61] width 58 height 25
click at [1114, 163] on div "Status Active" at bounding box center [1170, 164] width 168 height 30
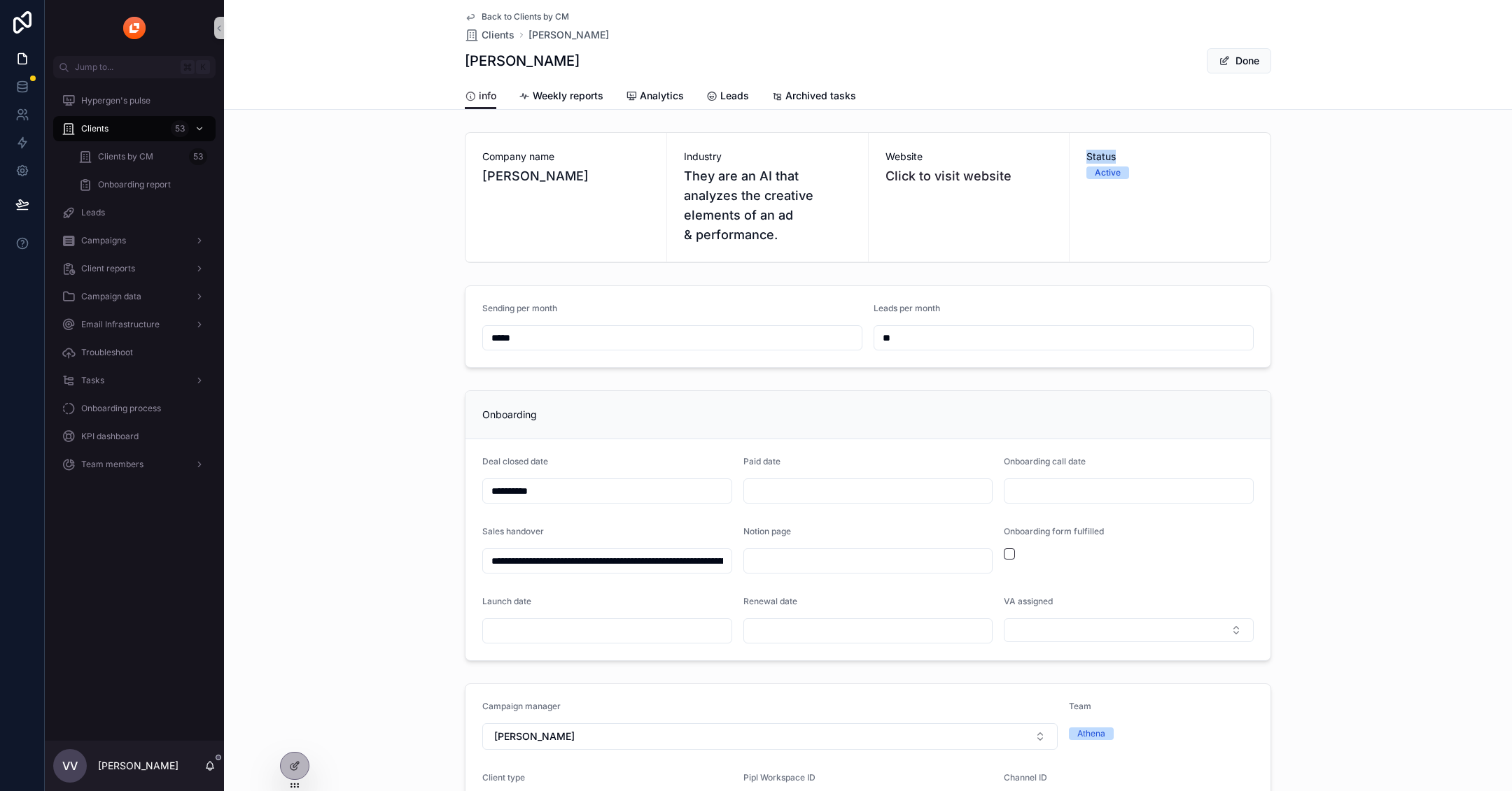
click at [1114, 163] on div "Status Active" at bounding box center [1170, 164] width 168 height 30
click at [1102, 176] on div "Active" at bounding box center [1108, 173] width 26 height 13
click at [1119, 179] on div "Status Active" at bounding box center [1169, 197] width 201 height 129
click at [1246, 55] on button "Done" at bounding box center [1239, 61] width 64 height 25
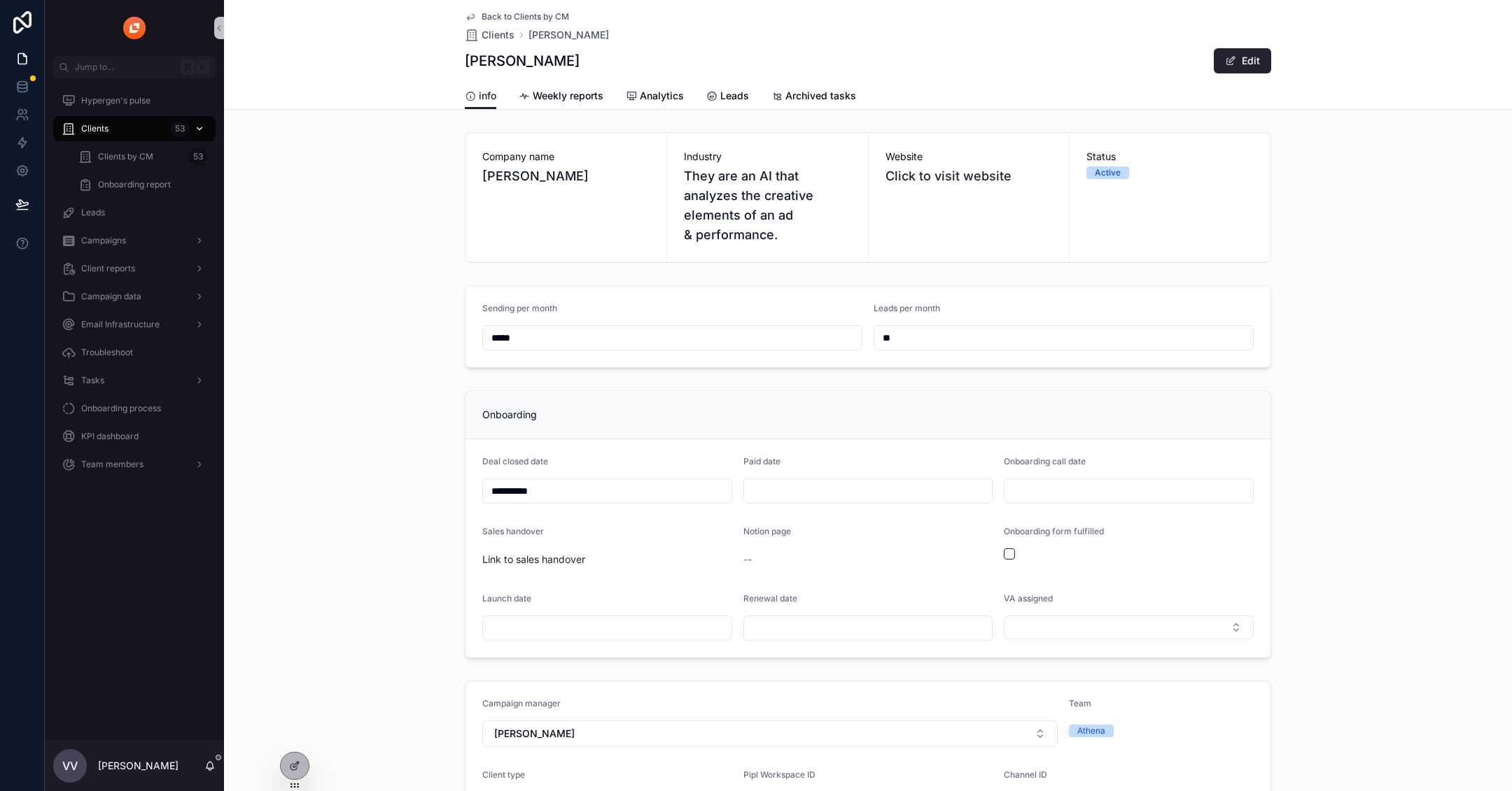
click at [145, 137] on div "Clients 53" at bounding box center [135, 129] width 146 height 22
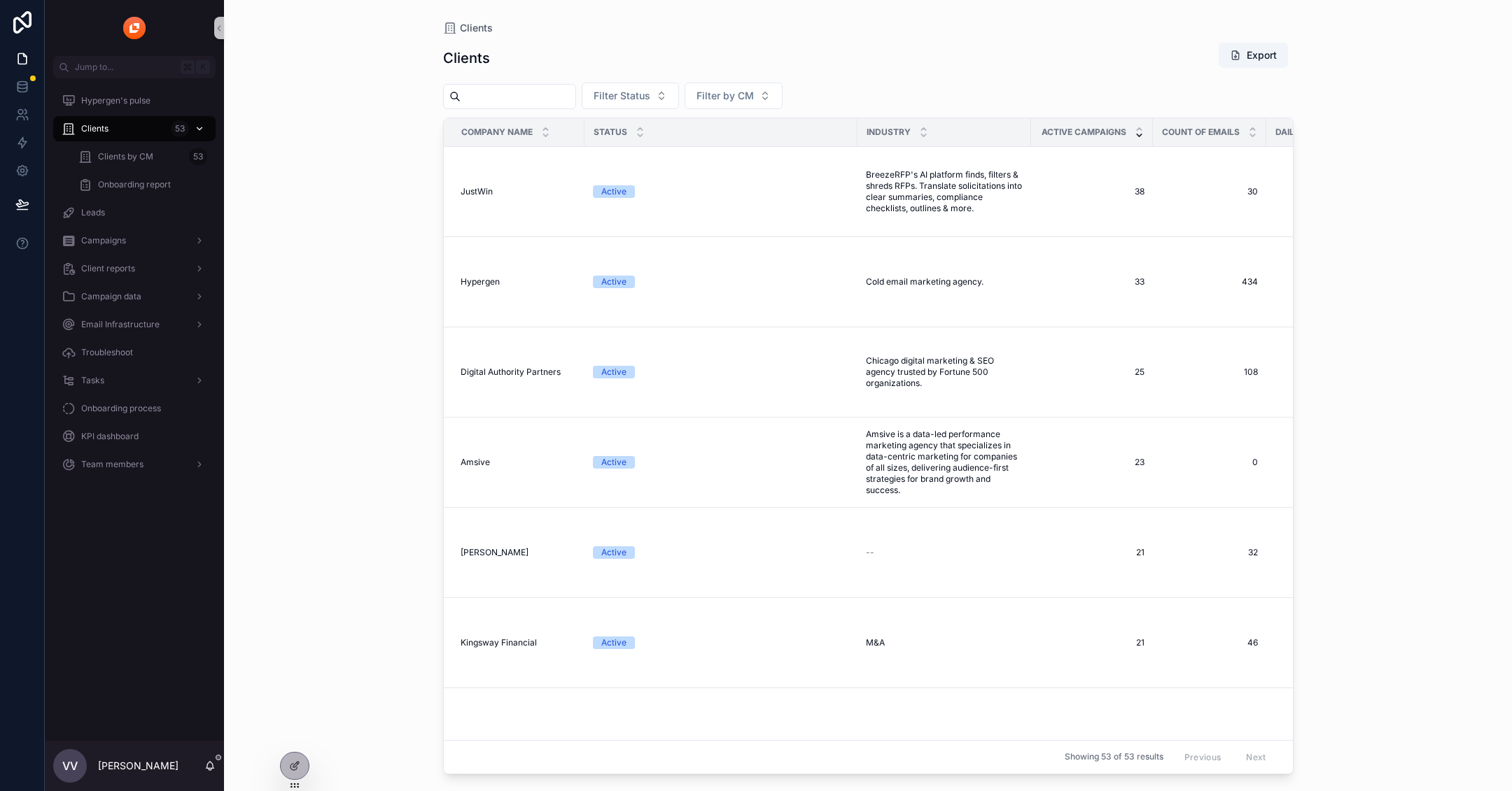
click at [144, 137] on div "Clients 53" at bounding box center [135, 129] width 146 height 22
click at [151, 163] on div "Clients by CM 53" at bounding box center [143, 157] width 129 height 22
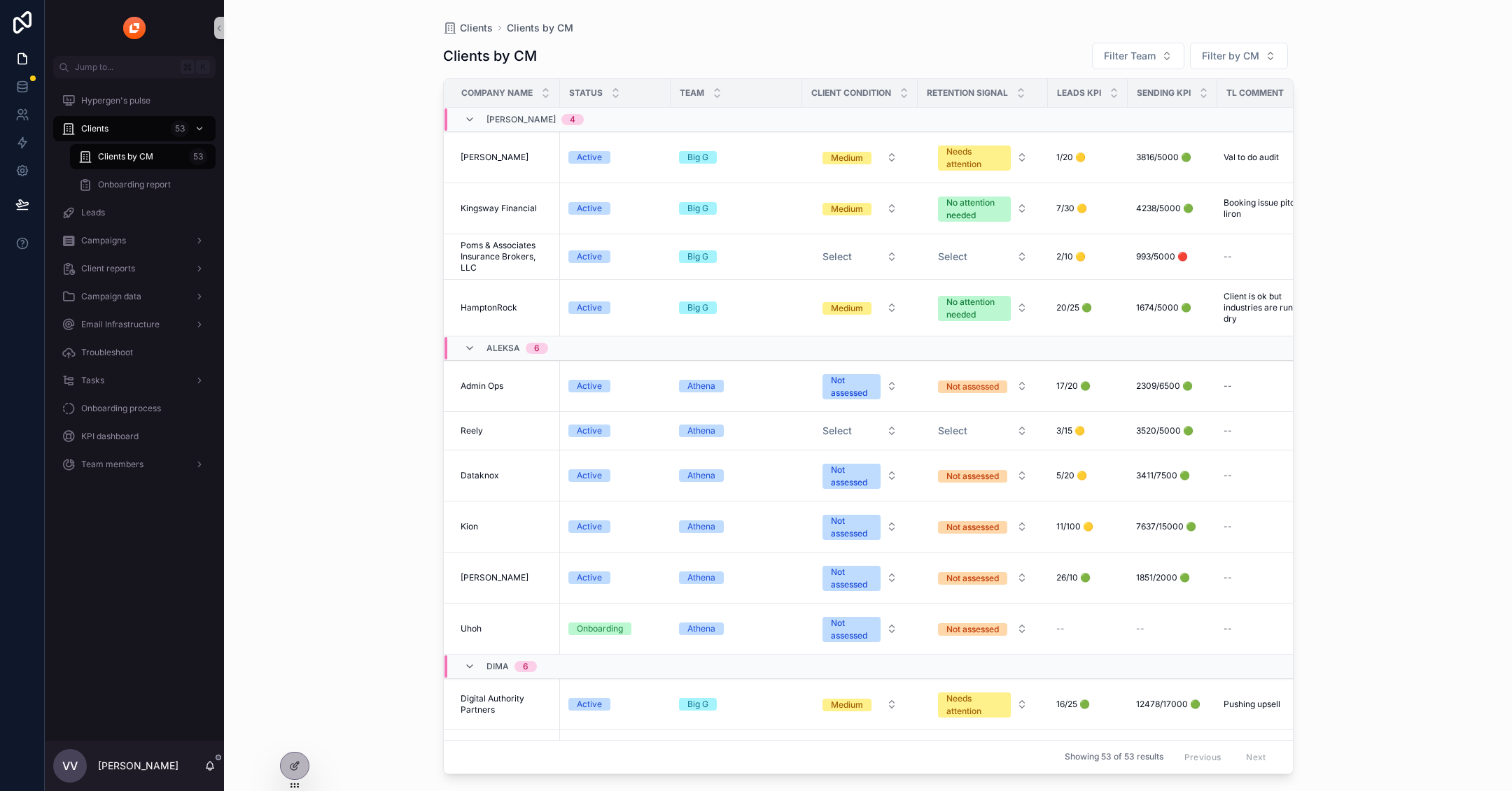
click at [1249, 47] on button "Filter by CM" at bounding box center [1239, 55] width 98 height 26
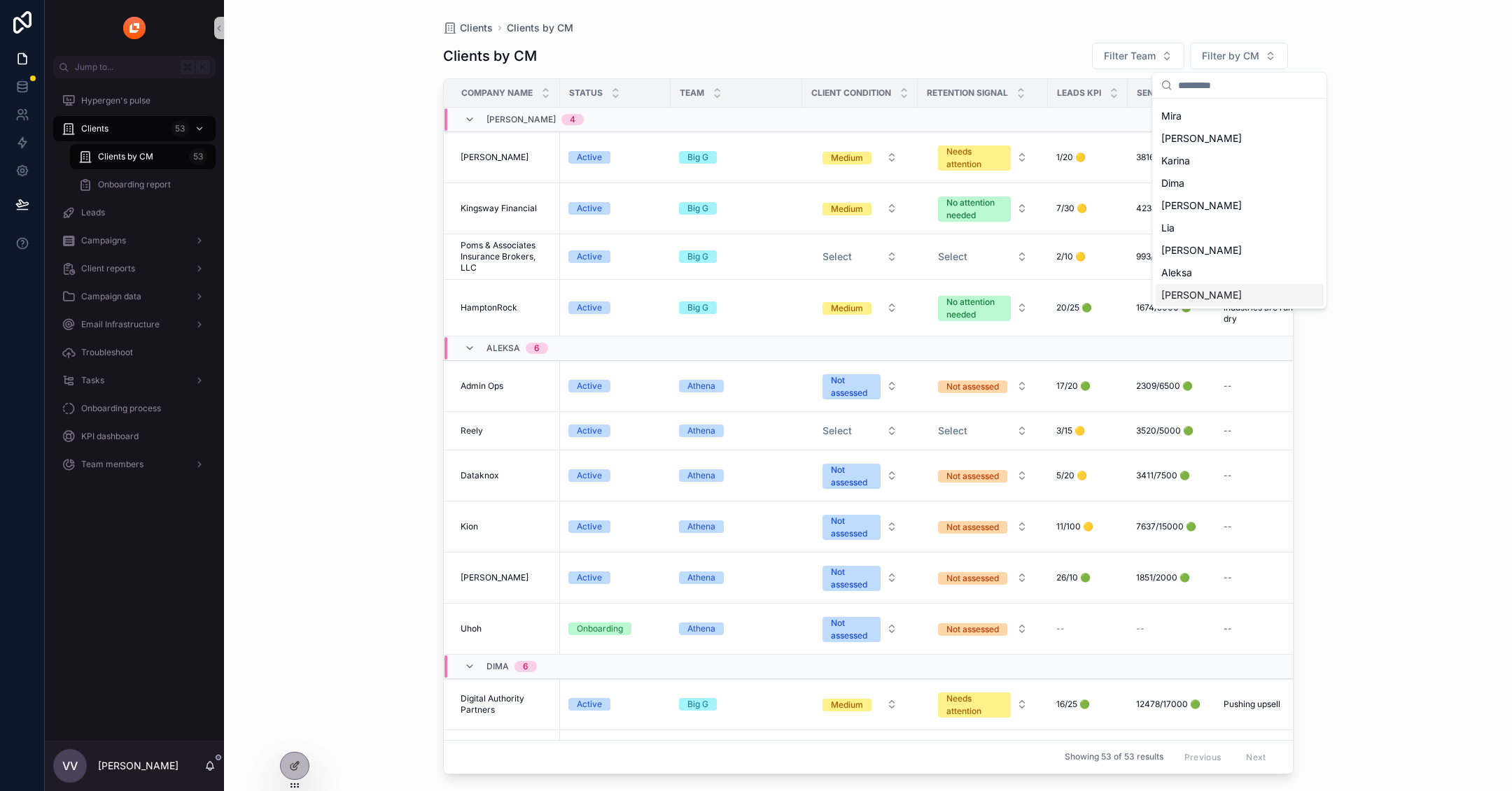
click at [1229, 294] on div "[PERSON_NAME]" at bounding box center [1240, 295] width 168 height 22
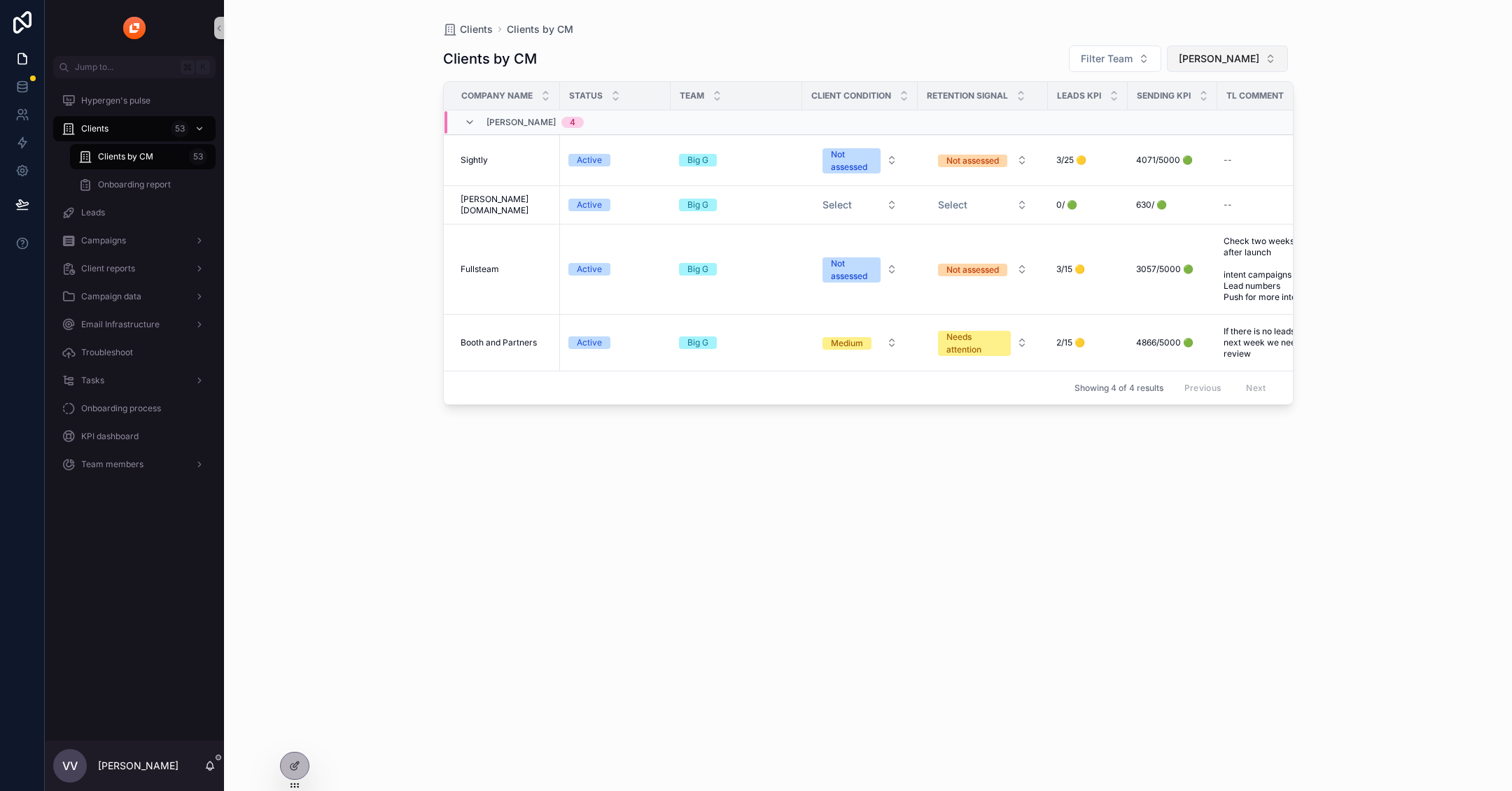
click at [1240, 56] on span "[PERSON_NAME]" at bounding box center [1218, 58] width 80 height 14
click at [423, 514] on div "Clients Clients by CM Clients by CM Filter Team [PERSON_NAME] Company name Stat…" at bounding box center [868, 387] width 895 height 775
click at [119, 481] on div "Hypergen's pulse Clients 53 Clients by CM 53 Onboarding report Leads Campaigns …" at bounding box center [135, 287] width 179 height 417
click at [107, 470] on div "Team members" at bounding box center [135, 464] width 146 height 22
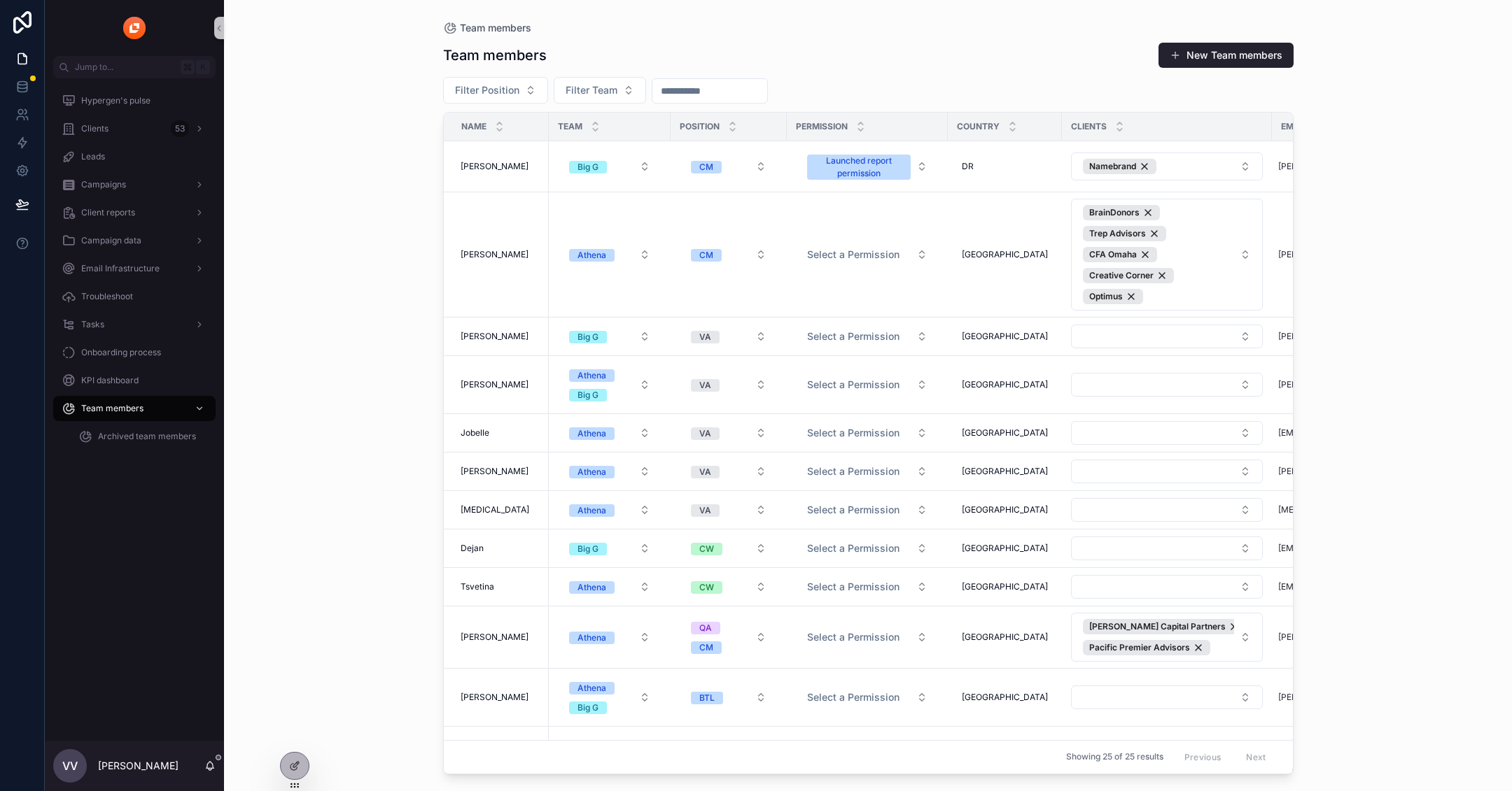
click at [720, 81] on input "scrollable content" at bounding box center [710, 91] width 115 height 19
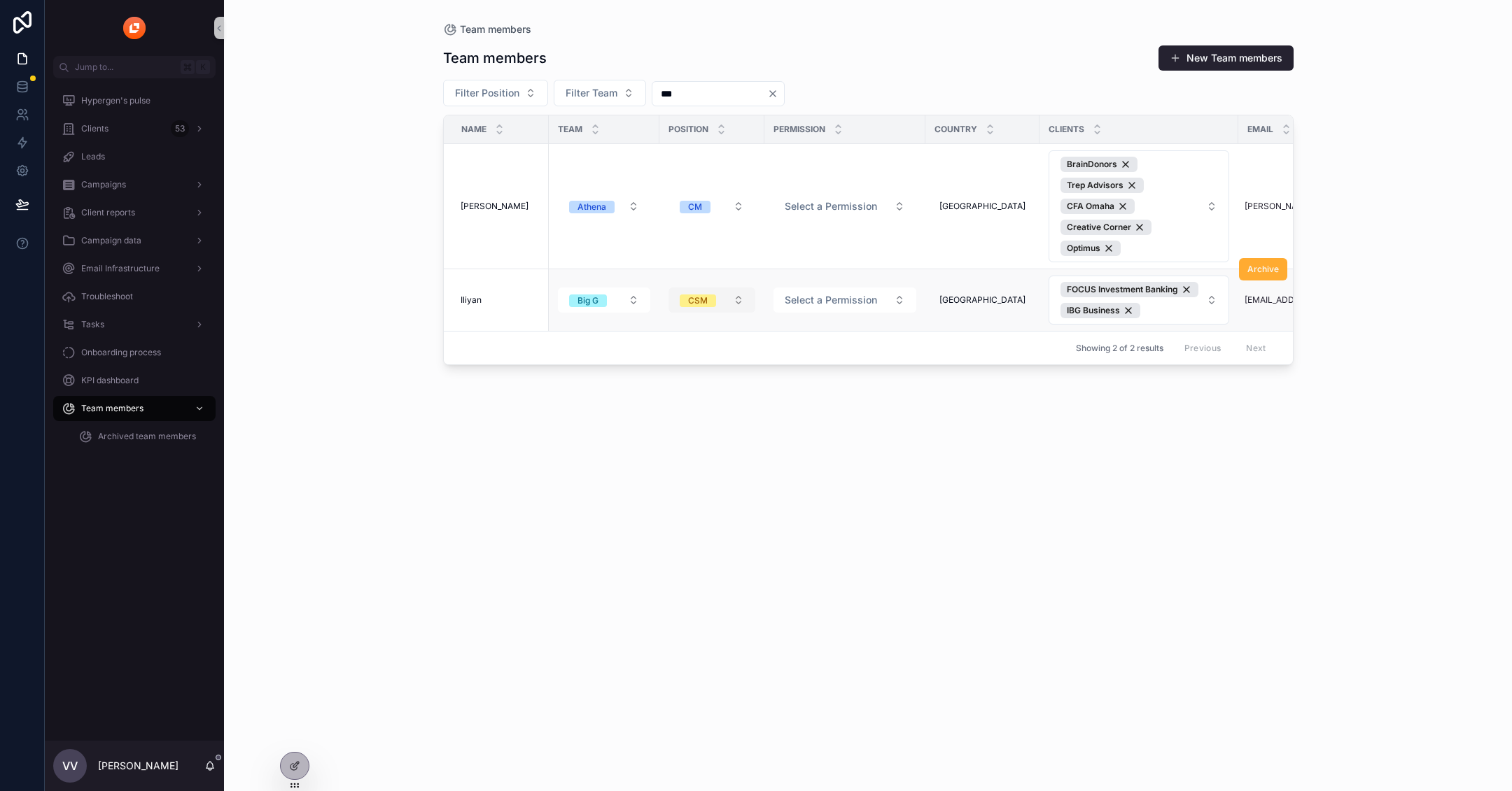
type input "***"
click at [706, 304] on button "CSM" at bounding box center [712, 300] width 87 height 25
click at [693, 350] on div "CM" at bounding box center [711, 352] width 168 height 21
click at [729, 564] on div "Team members New Team members Filter Position Filter Team *** Name Team Positio…" at bounding box center [868, 405] width 850 height 739
click at [133, 133] on div "Clients 53" at bounding box center [135, 129] width 146 height 22
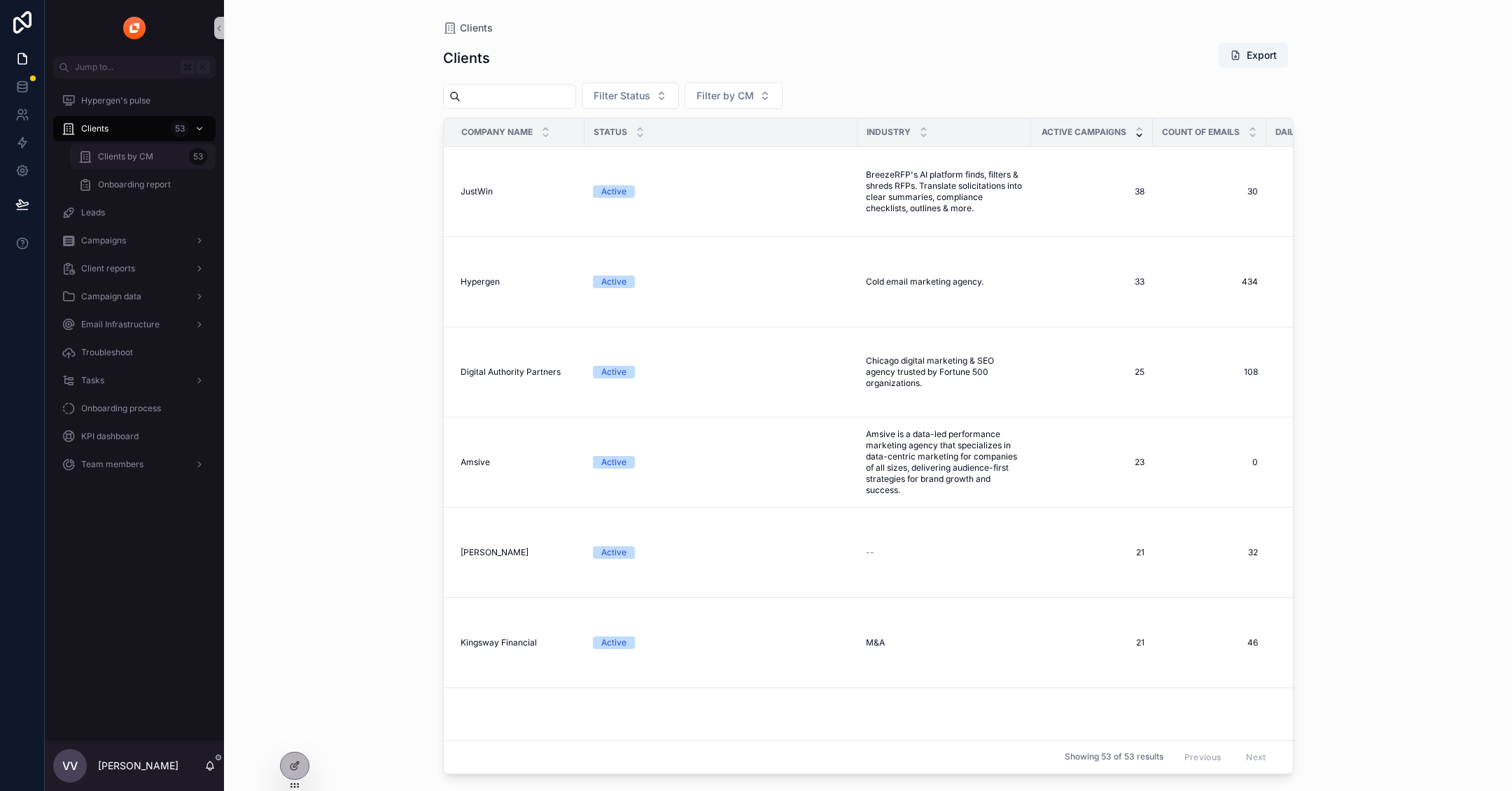
click at [149, 159] on span "Clients by CM" at bounding box center [125, 157] width 55 height 11
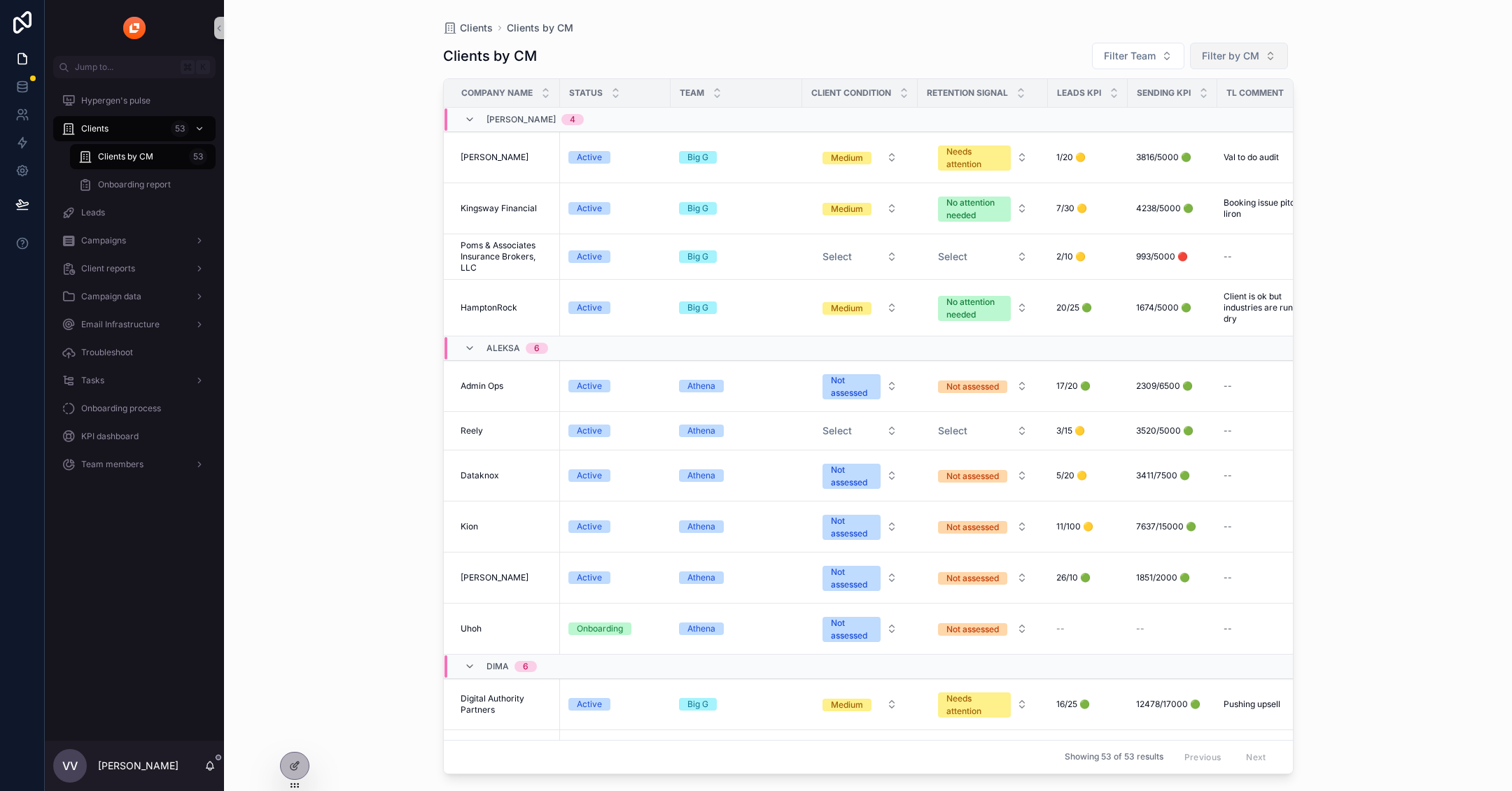
click at [1209, 50] on span "Filter by CM" at bounding box center [1230, 56] width 58 height 14
type input "***"
click at [1235, 140] on div "Iliyan" at bounding box center [1240, 135] width 168 height 22
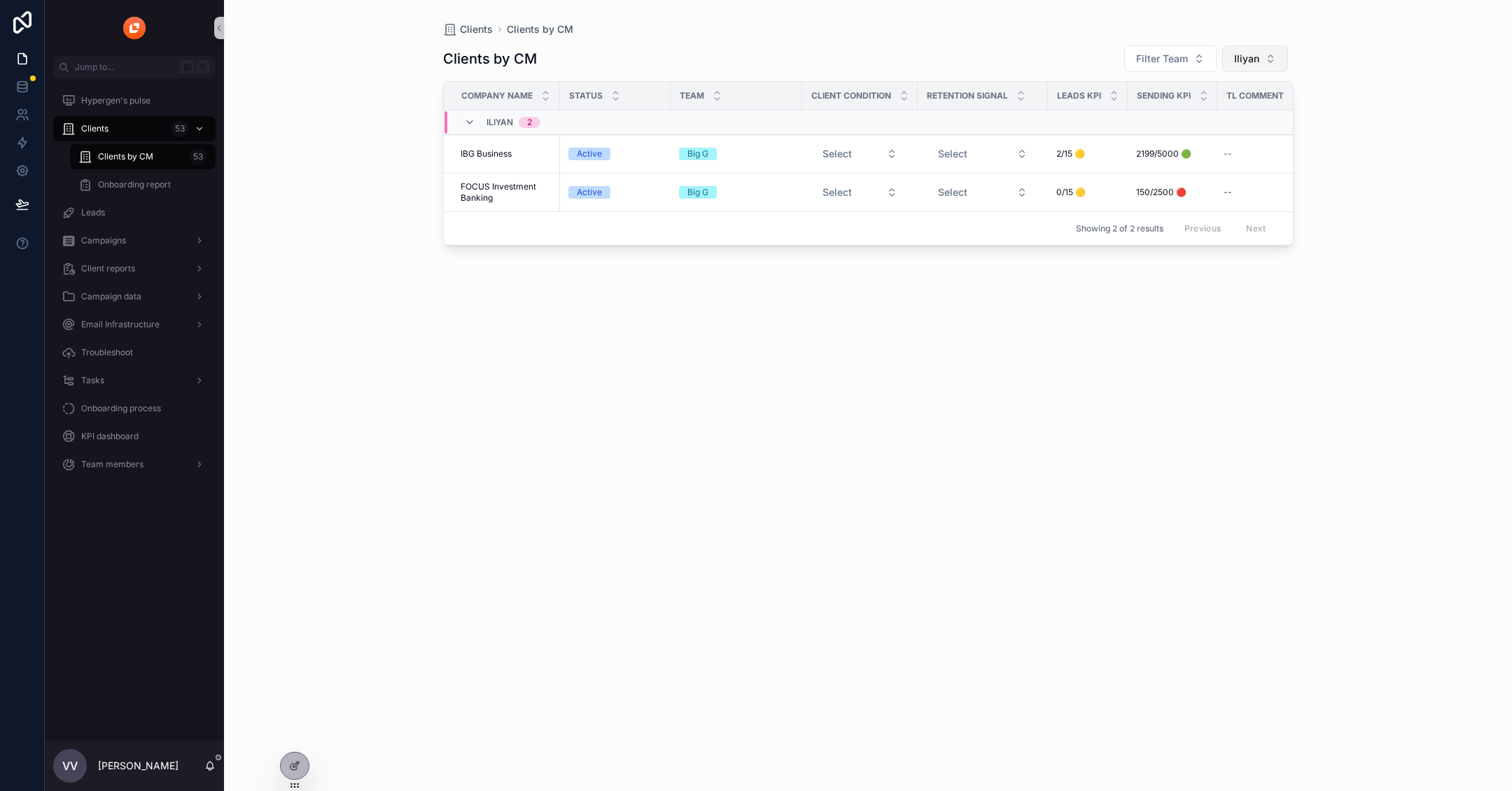
click at [1259, 70] on button "Iliyan" at bounding box center [1255, 58] width 66 height 26
type input "**"
click at [1240, 112] on div "[PERSON_NAME]" at bounding box center [1256, 115] width 168 height 22
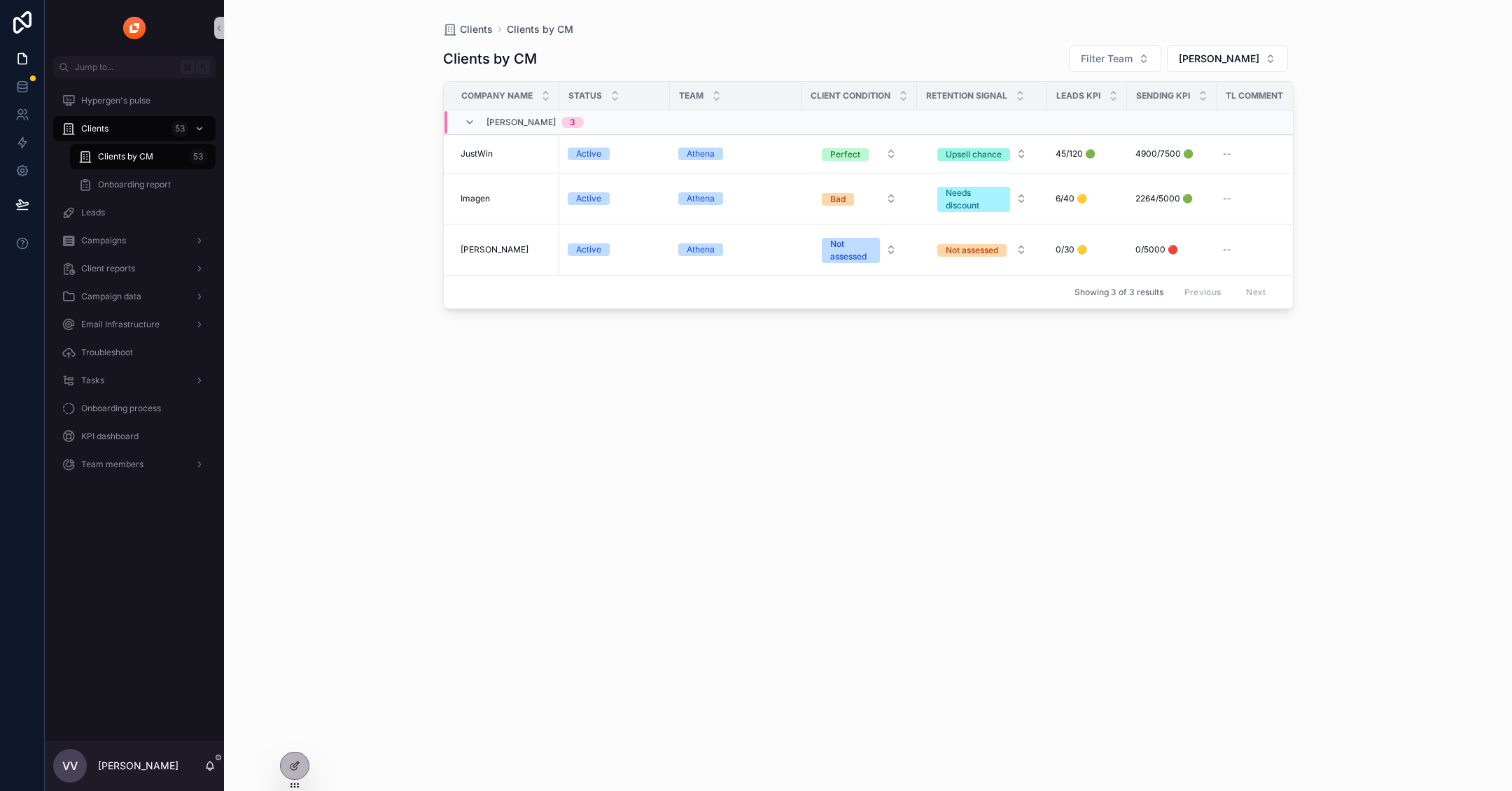
click at [879, 386] on div "Clients by CM Filter Team Nelly Company name Status Team client condition Reten…" at bounding box center [868, 405] width 850 height 739
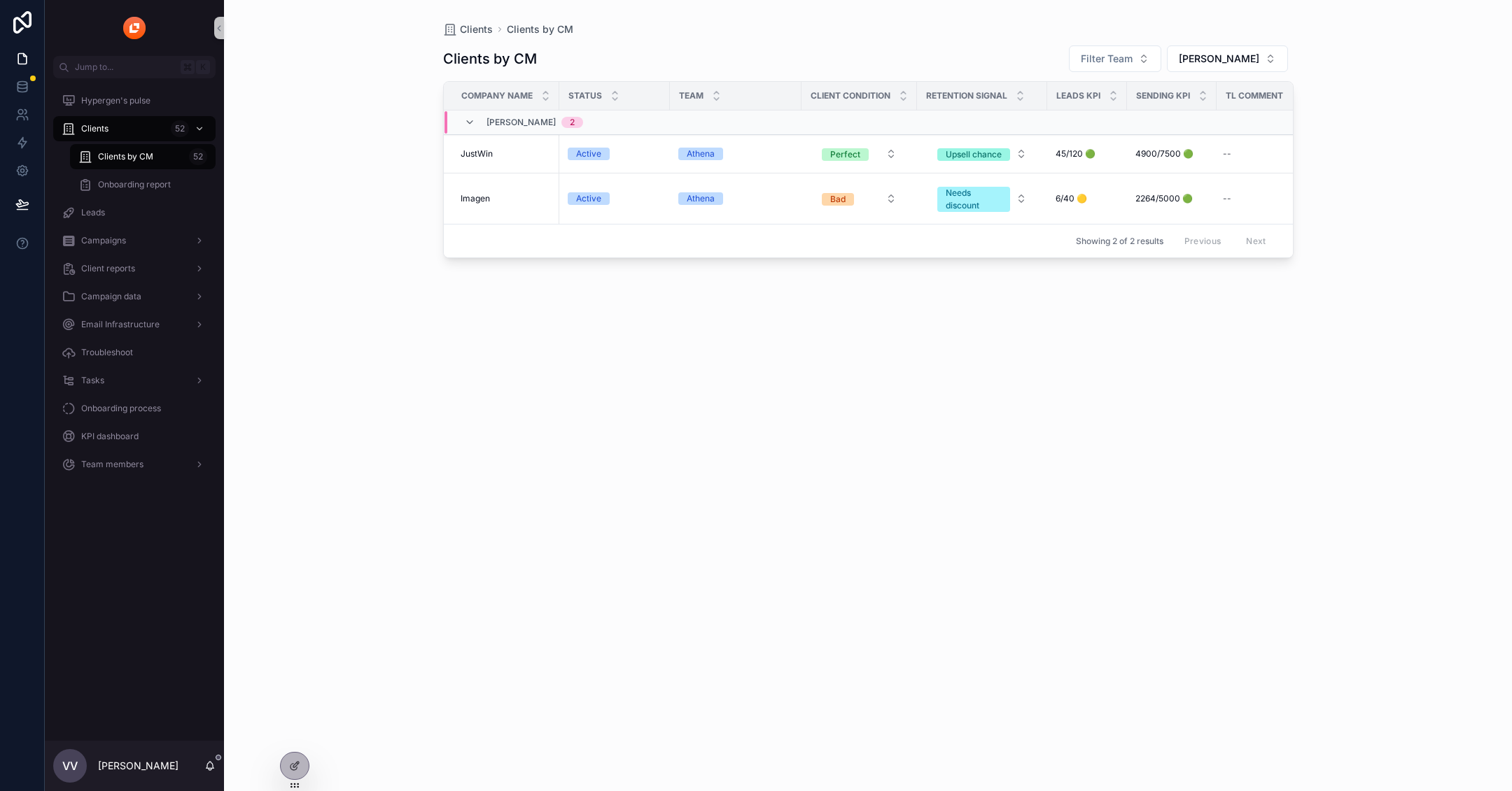
click at [891, 447] on div "Clients by CM Filter Team Nelly Company name Status Team client condition Reten…" at bounding box center [868, 405] width 850 height 739
click at [1256, 39] on div "Clients by CM Filter Team Nelly Company name Status Team client condition Reten…" at bounding box center [868, 405] width 850 height 739
click at [1243, 58] on span "[PERSON_NAME]" at bounding box center [1218, 58] width 80 height 14
type input "***"
click at [1229, 142] on div "[PERSON_NAME]" at bounding box center [1256, 138] width 168 height 22
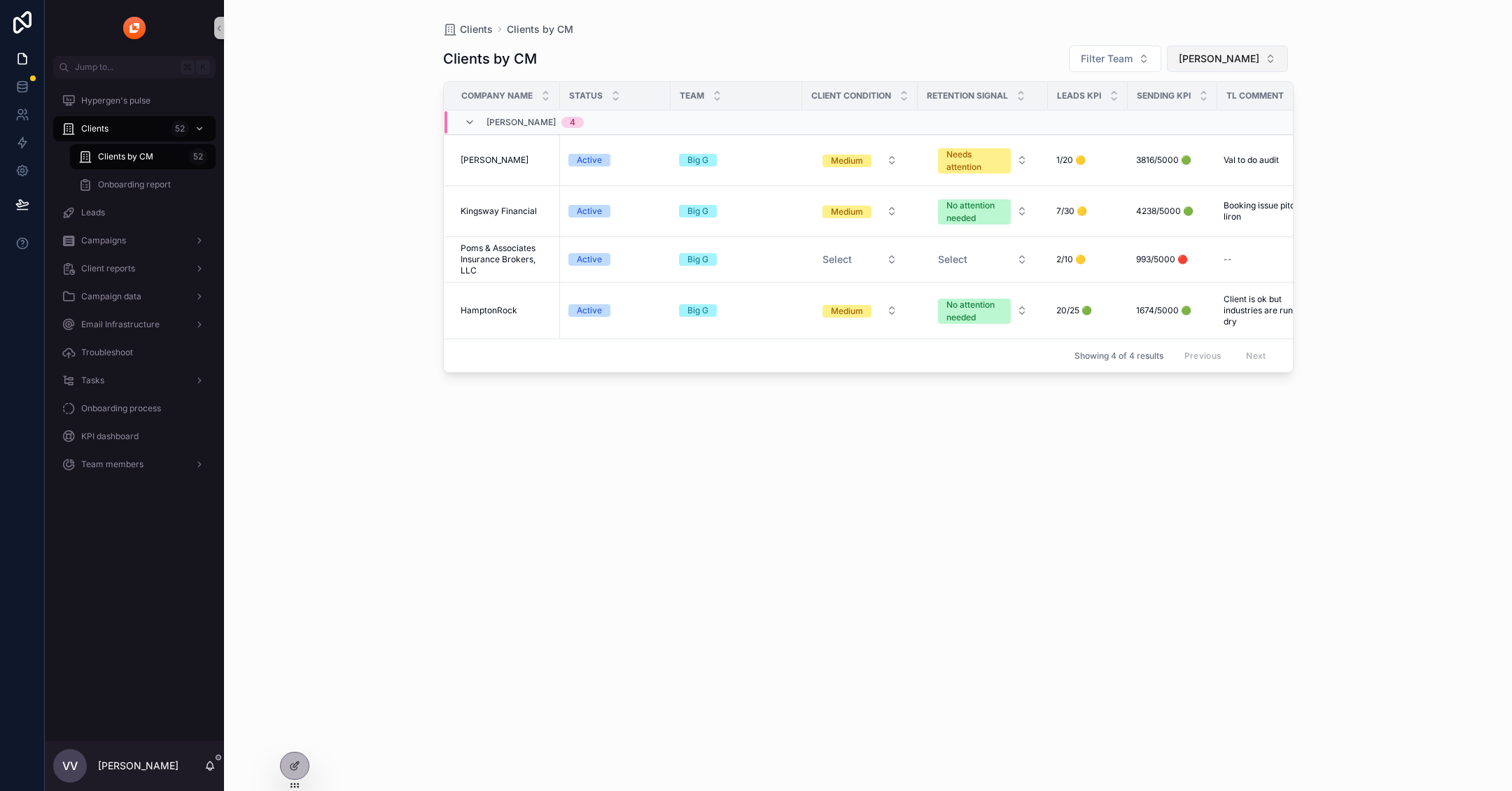
click at [1211, 65] on button "[PERSON_NAME]" at bounding box center [1227, 58] width 121 height 26
click at [1233, 295] on div "[PERSON_NAME]" at bounding box center [1245, 297] width 168 height 22
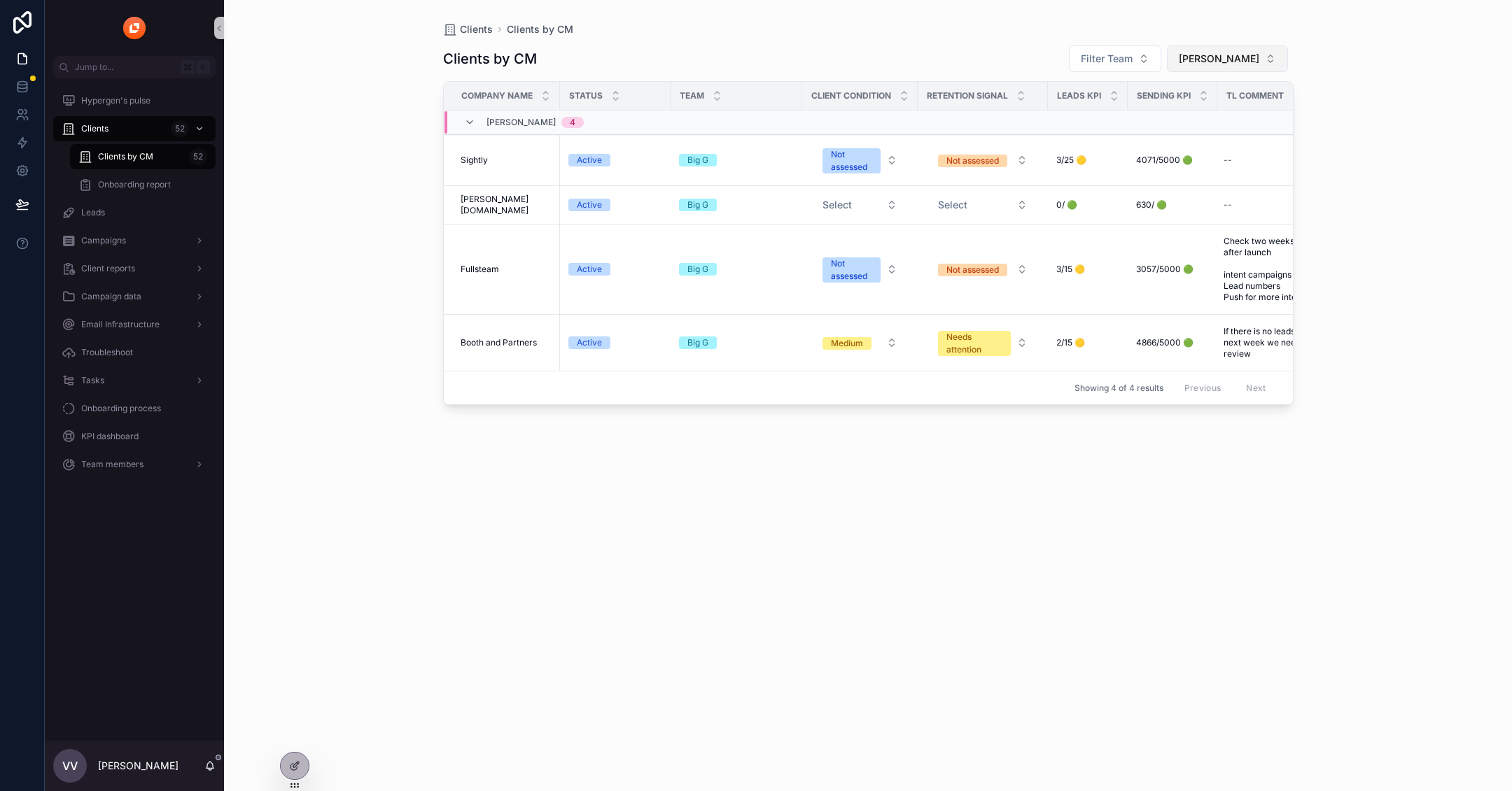
click at [1256, 71] on button "[PERSON_NAME]" at bounding box center [1227, 58] width 121 height 26
click at [1192, 115] on div "None" at bounding box center [1256, 115] width 168 height 22
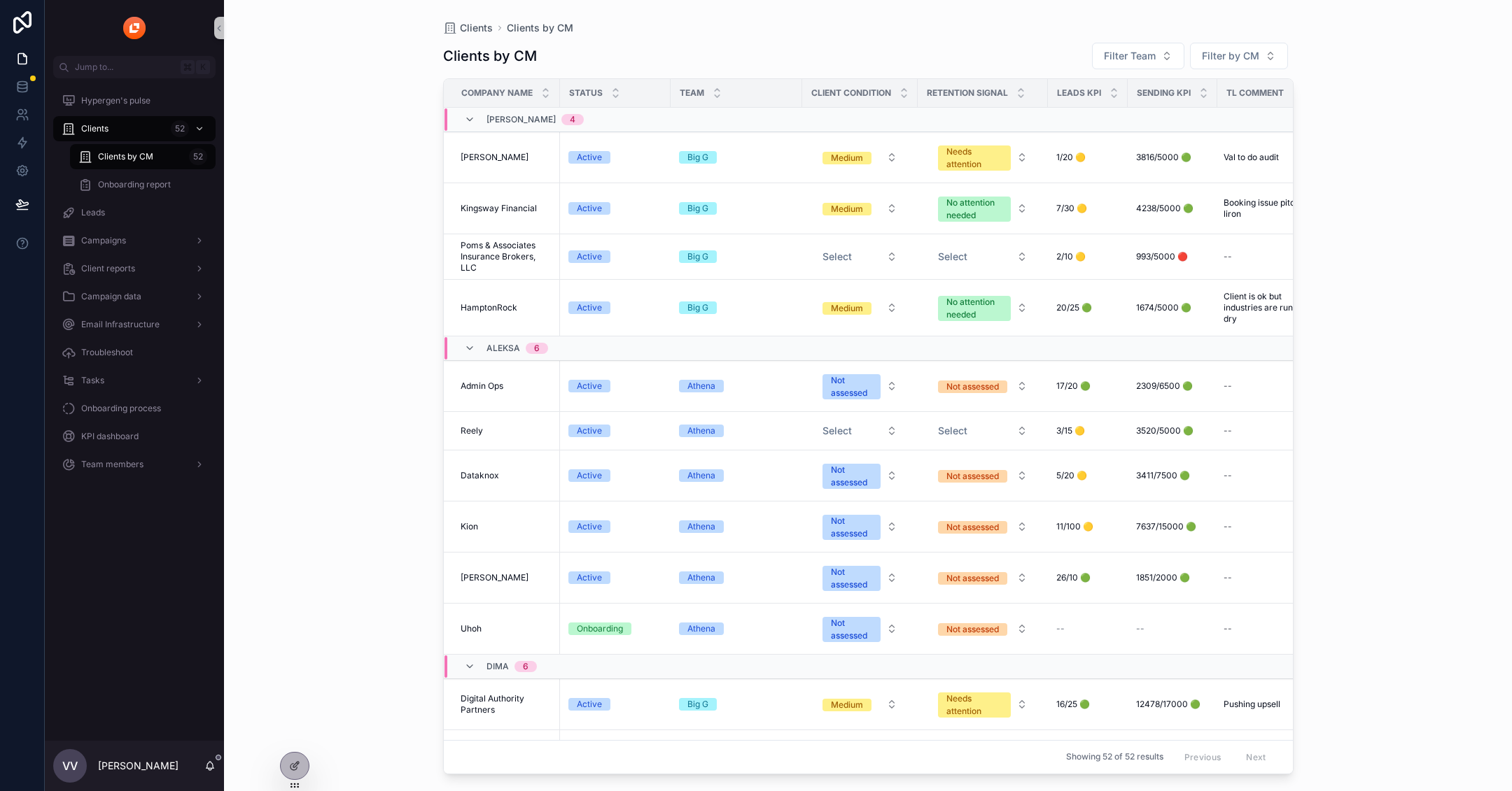
click at [589, 91] on span "Status" at bounding box center [586, 92] width 34 height 11
click at [613, 94] on icon "scrollable content" at bounding box center [615, 96] width 9 height 9
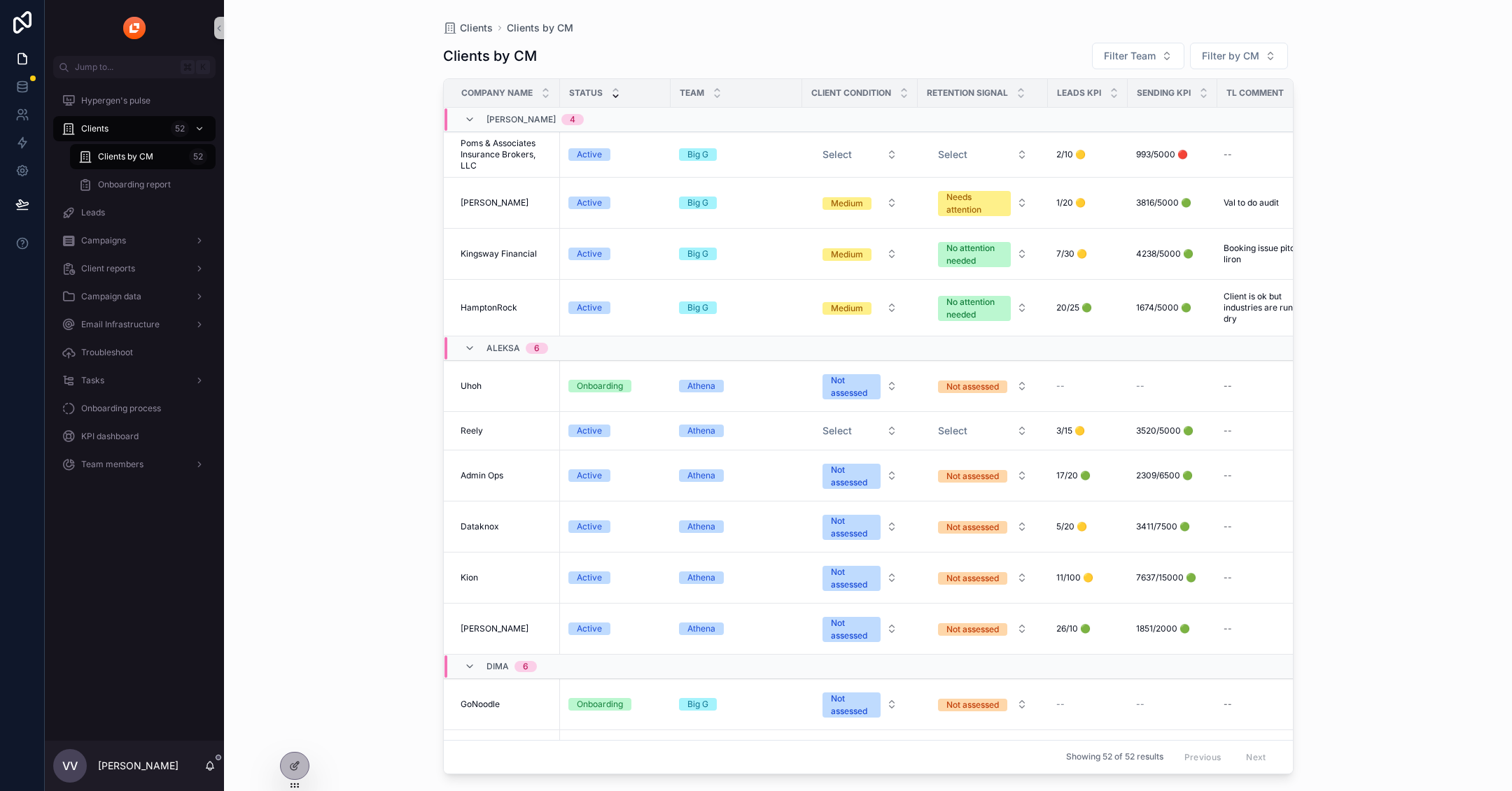
click at [613, 94] on icon "scrollable content" at bounding box center [615, 96] width 9 height 9
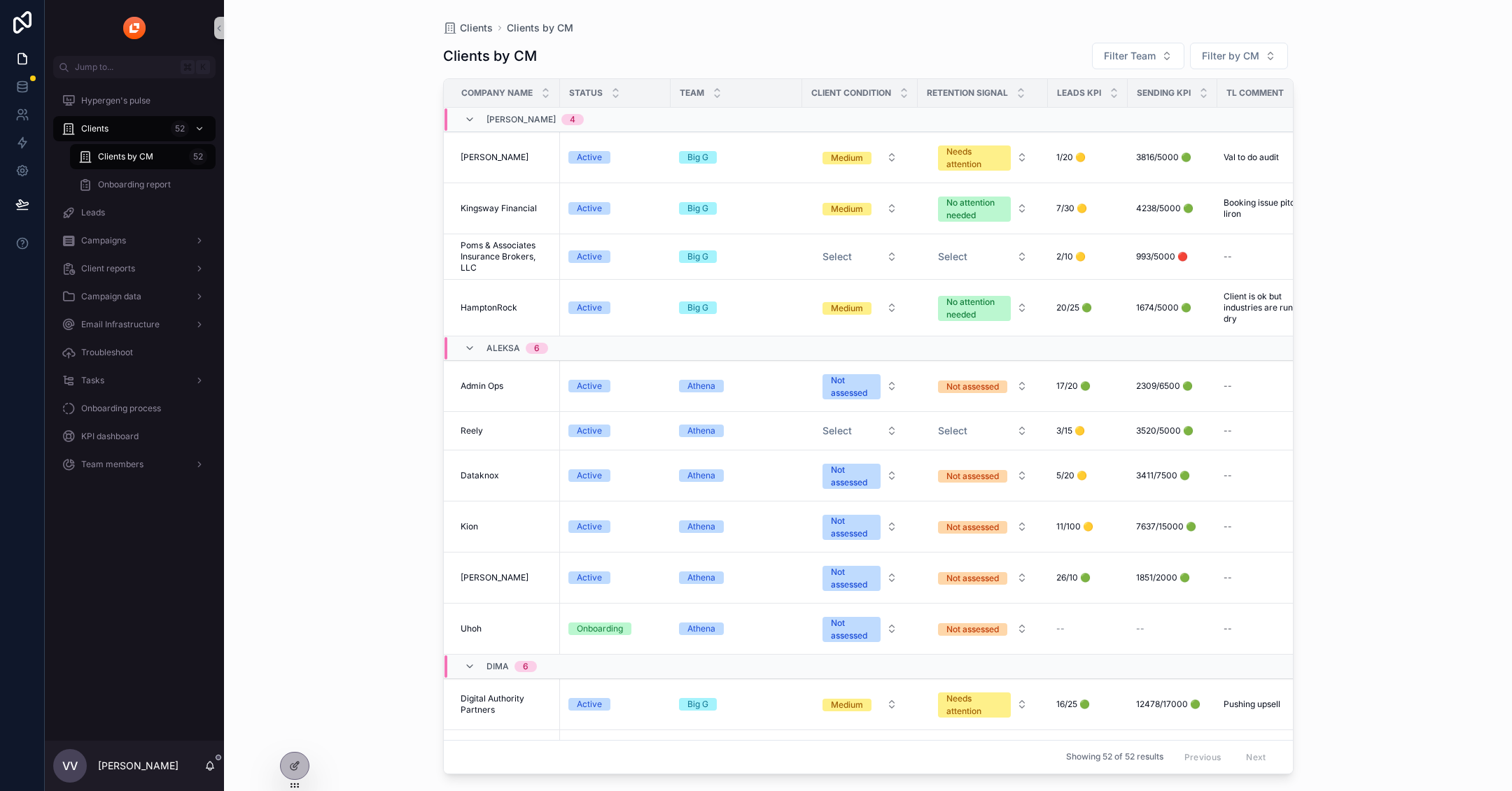
click at [613, 94] on icon "scrollable content" at bounding box center [615, 96] width 9 height 9
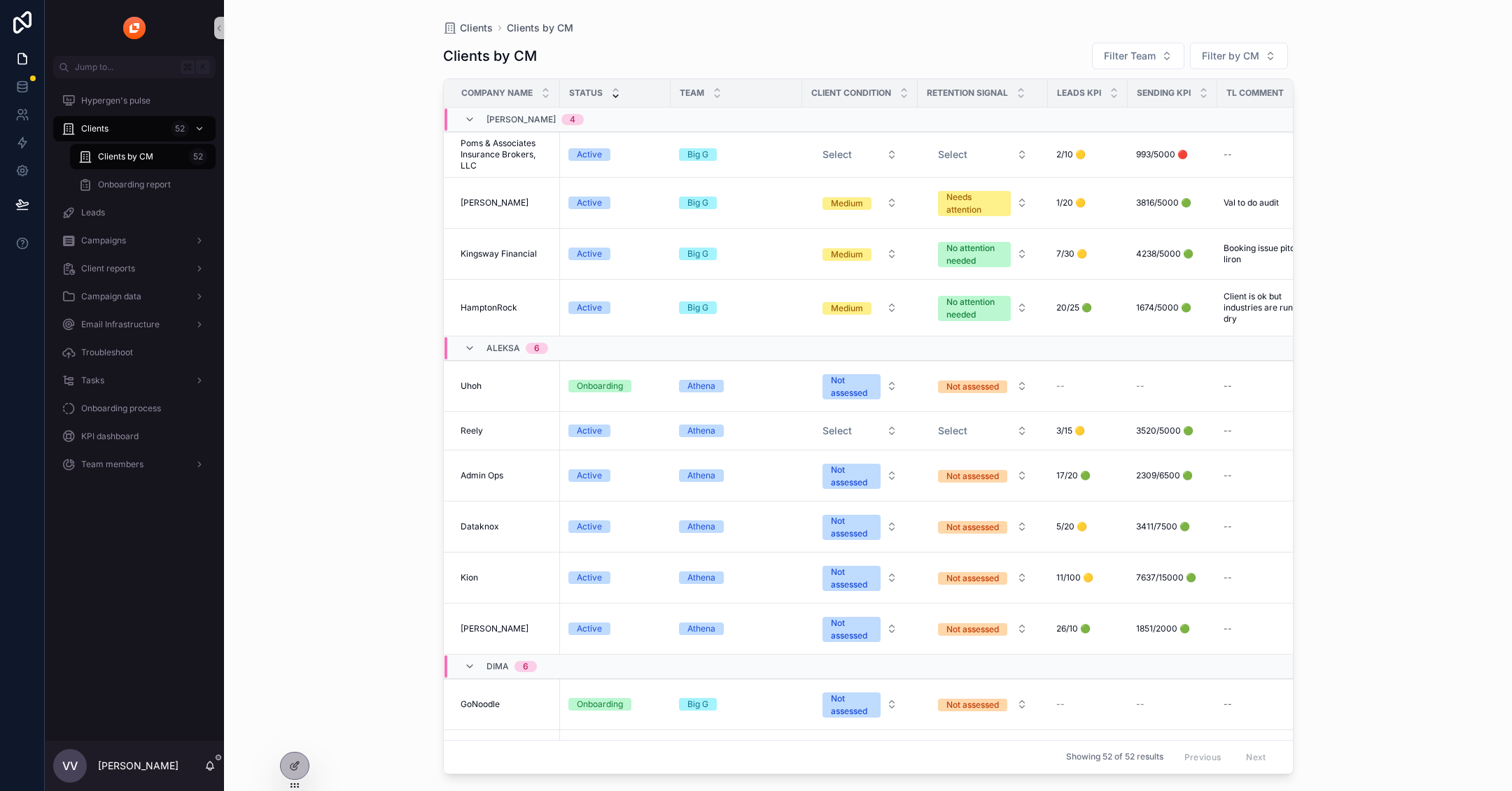
click at [613, 94] on icon "scrollable content" at bounding box center [615, 96] width 9 height 9
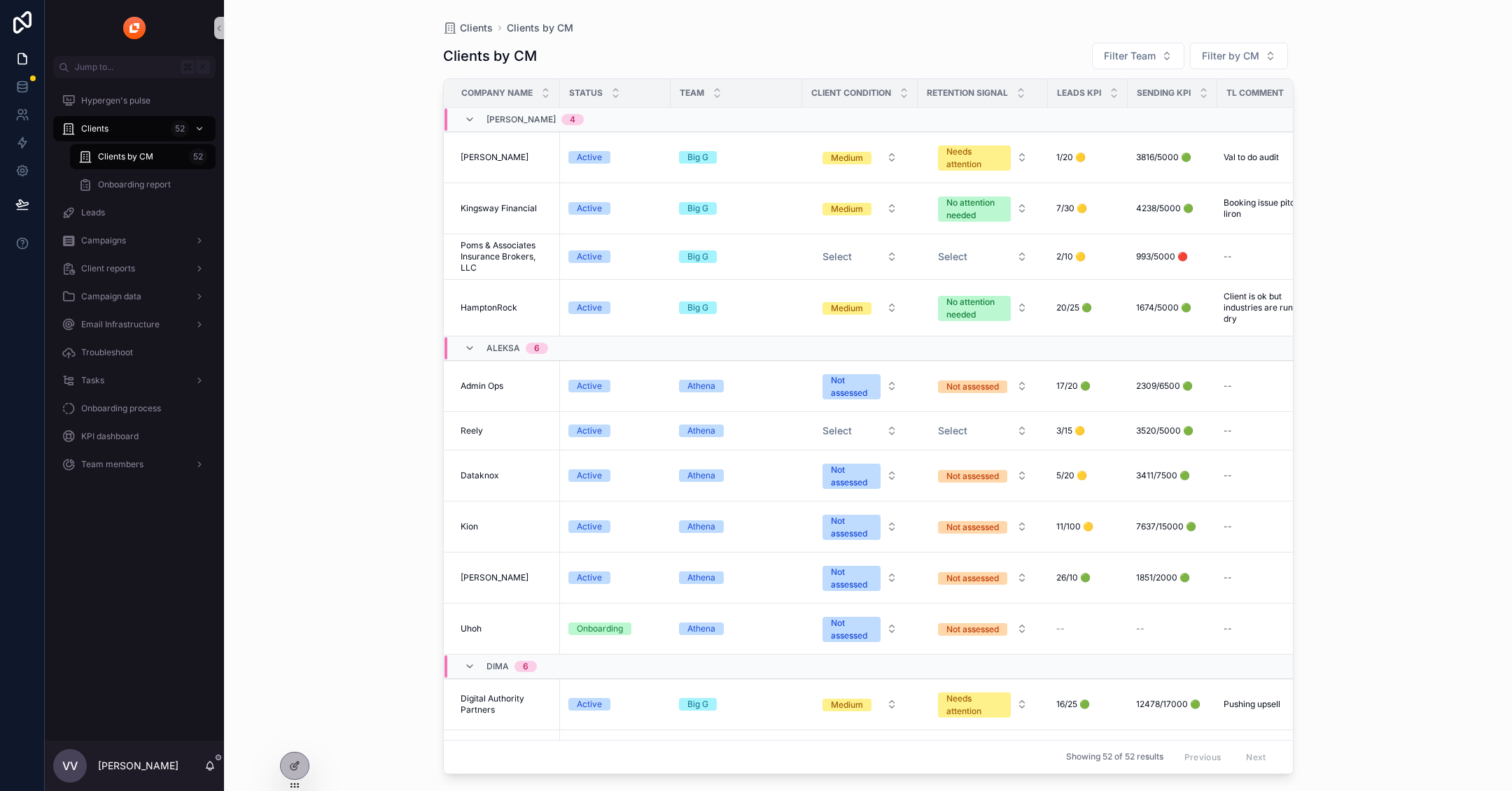
click at [1340, 233] on div "Clients Clients by CM Clients by CM Filter Team Filter by CM Company name Statu…" at bounding box center [868, 395] width 1288 height 791
